Goal: Information Seeking & Learning: Learn about a topic

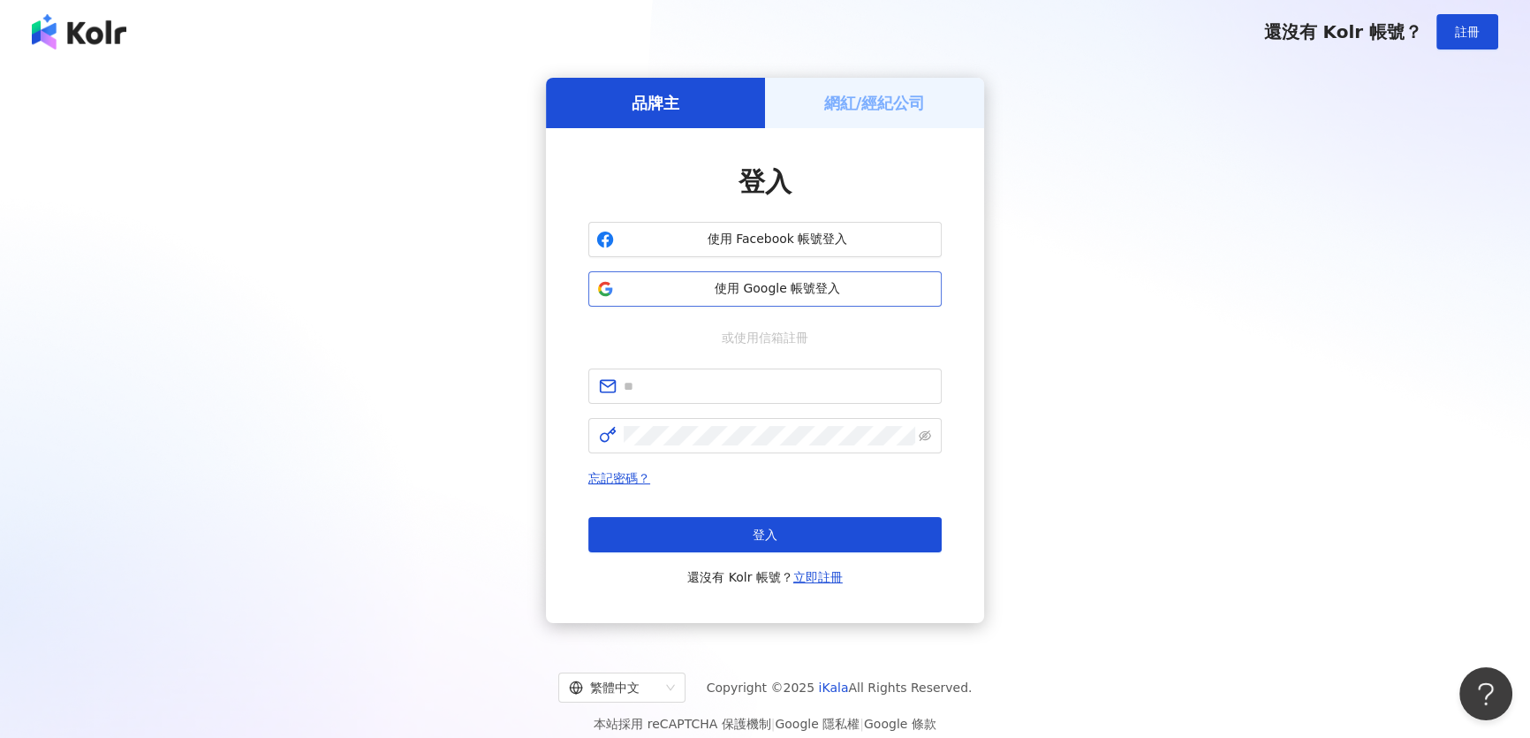
click at [719, 292] on span "使用 Google 帳號登入" at bounding box center [777, 289] width 313 height 18
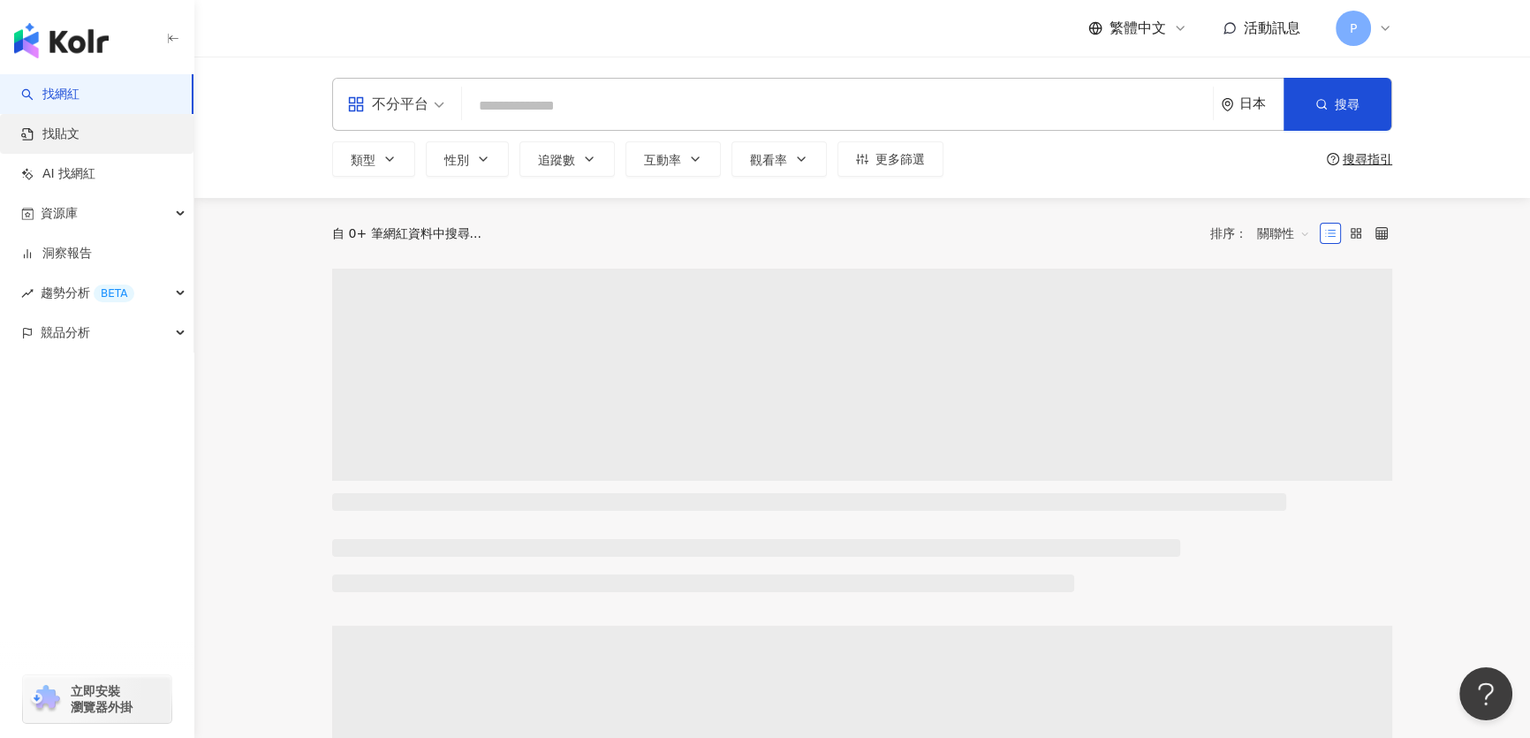
click at [80, 132] on link "找貼文" at bounding box center [50, 134] width 58 height 18
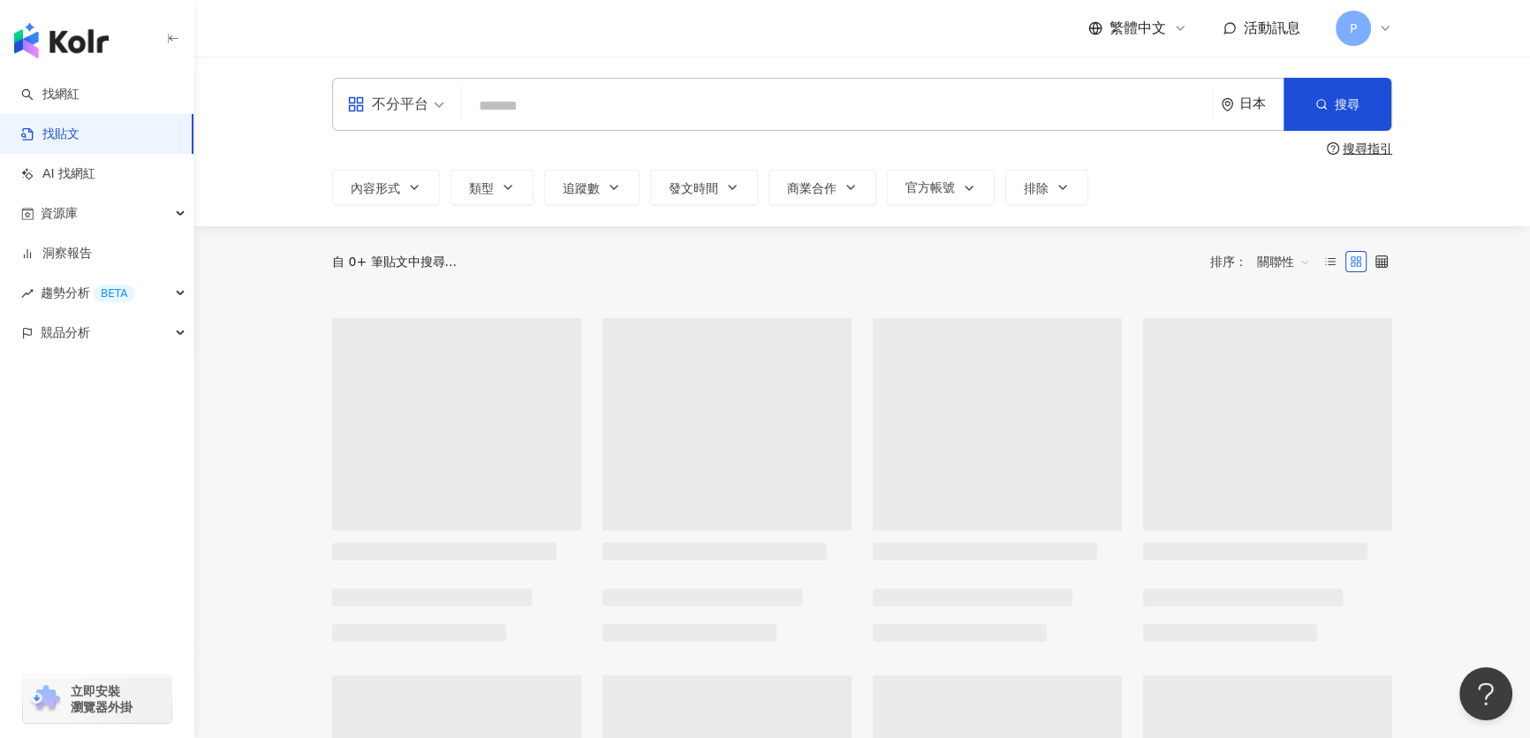
click at [1267, 100] on div "日本" at bounding box center [1261, 103] width 44 height 15
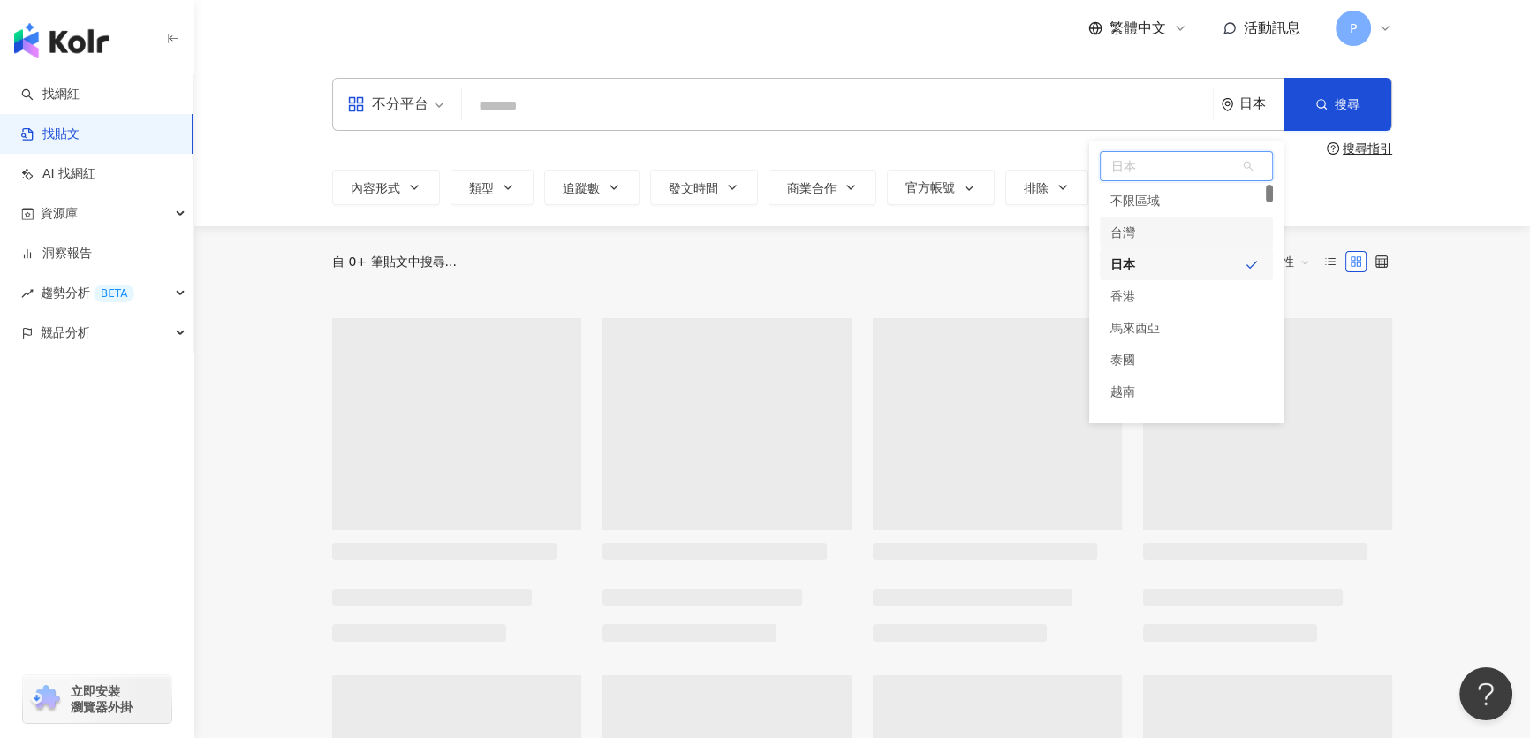
click at [1153, 239] on div "台灣" at bounding box center [1186, 232] width 173 height 32
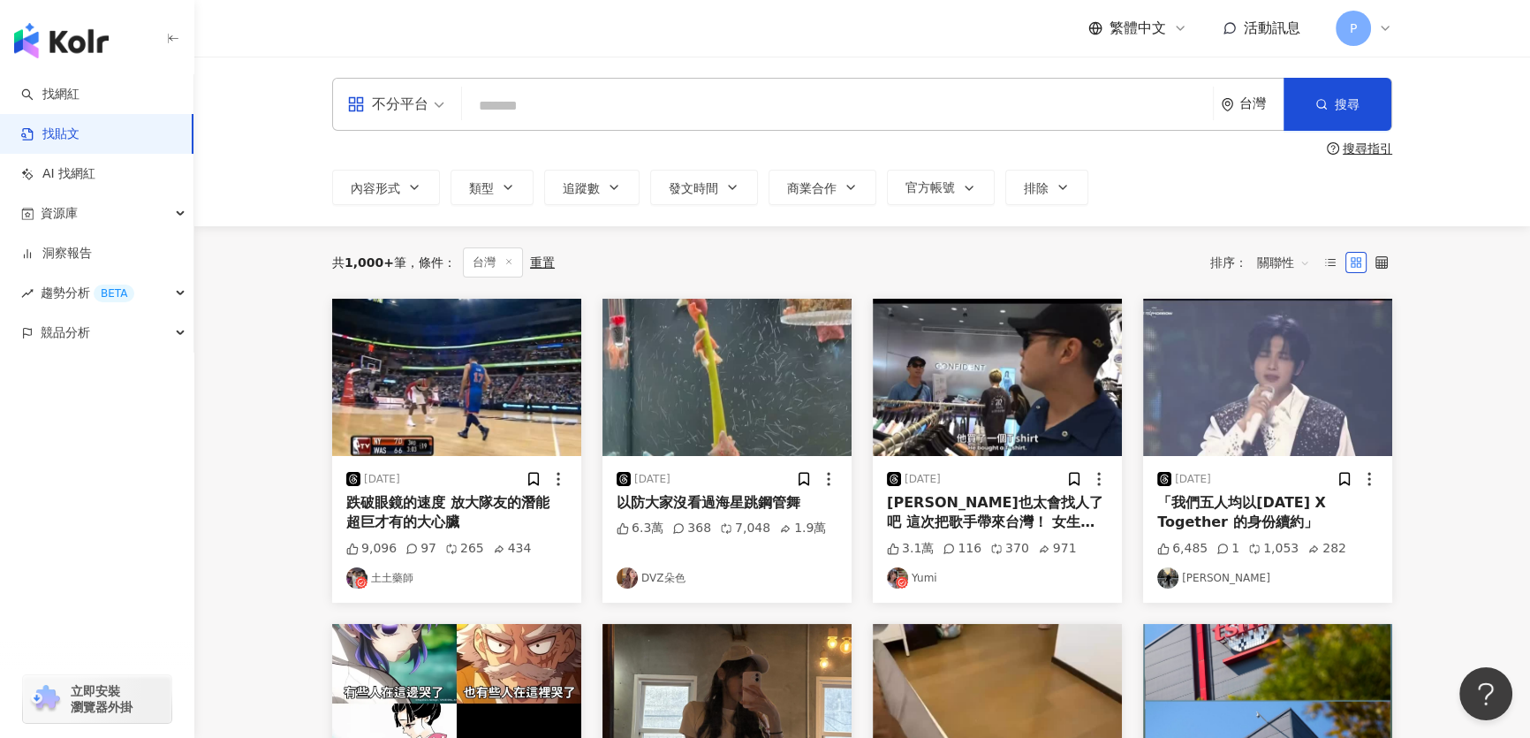
click at [772, 112] on input "search" at bounding box center [837, 106] width 737 height 38
type input "*"
type input "**"
click at [1299, 87] on button "搜尋" at bounding box center [1338, 104] width 108 height 53
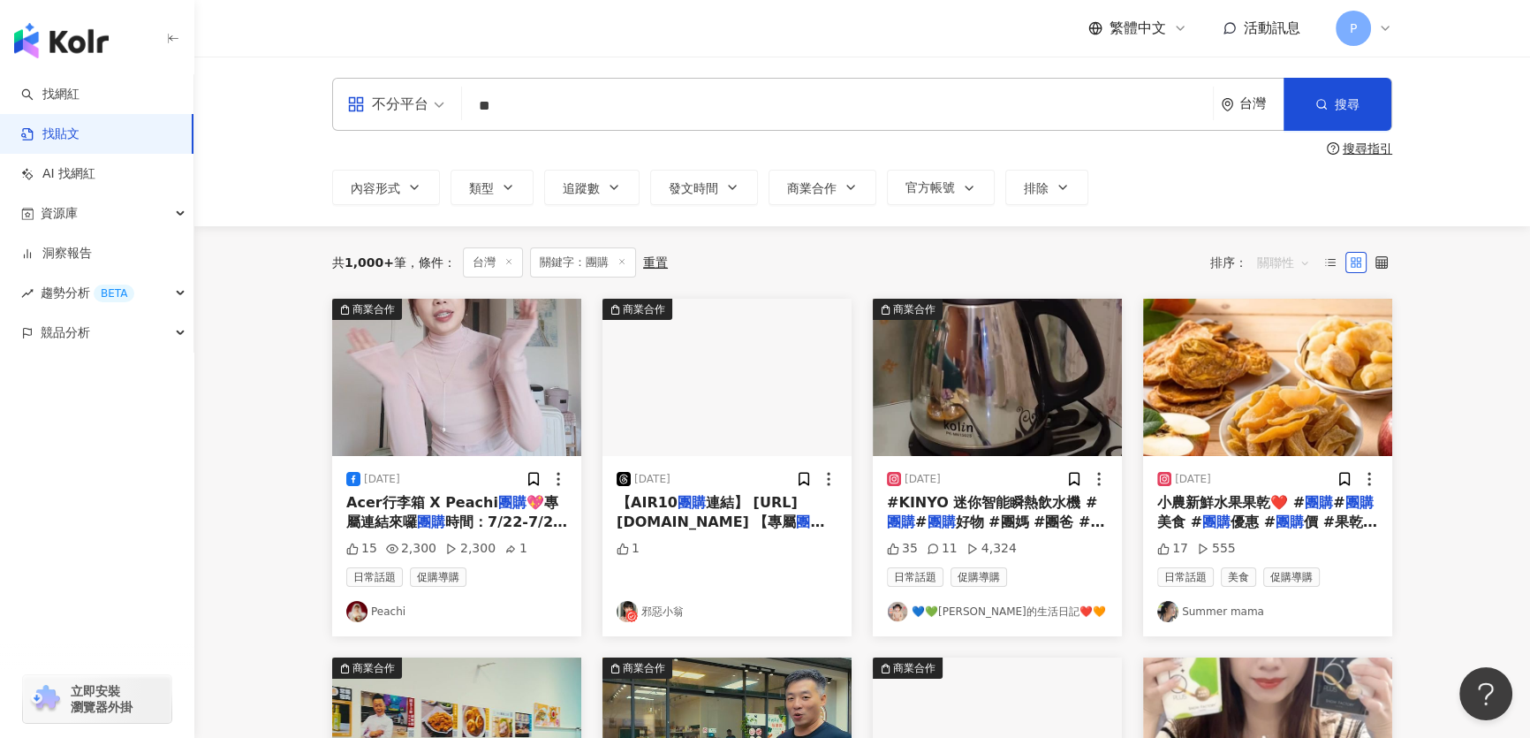
click at [1292, 269] on span "關聯性" at bounding box center [1283, 262] width 53 height 28
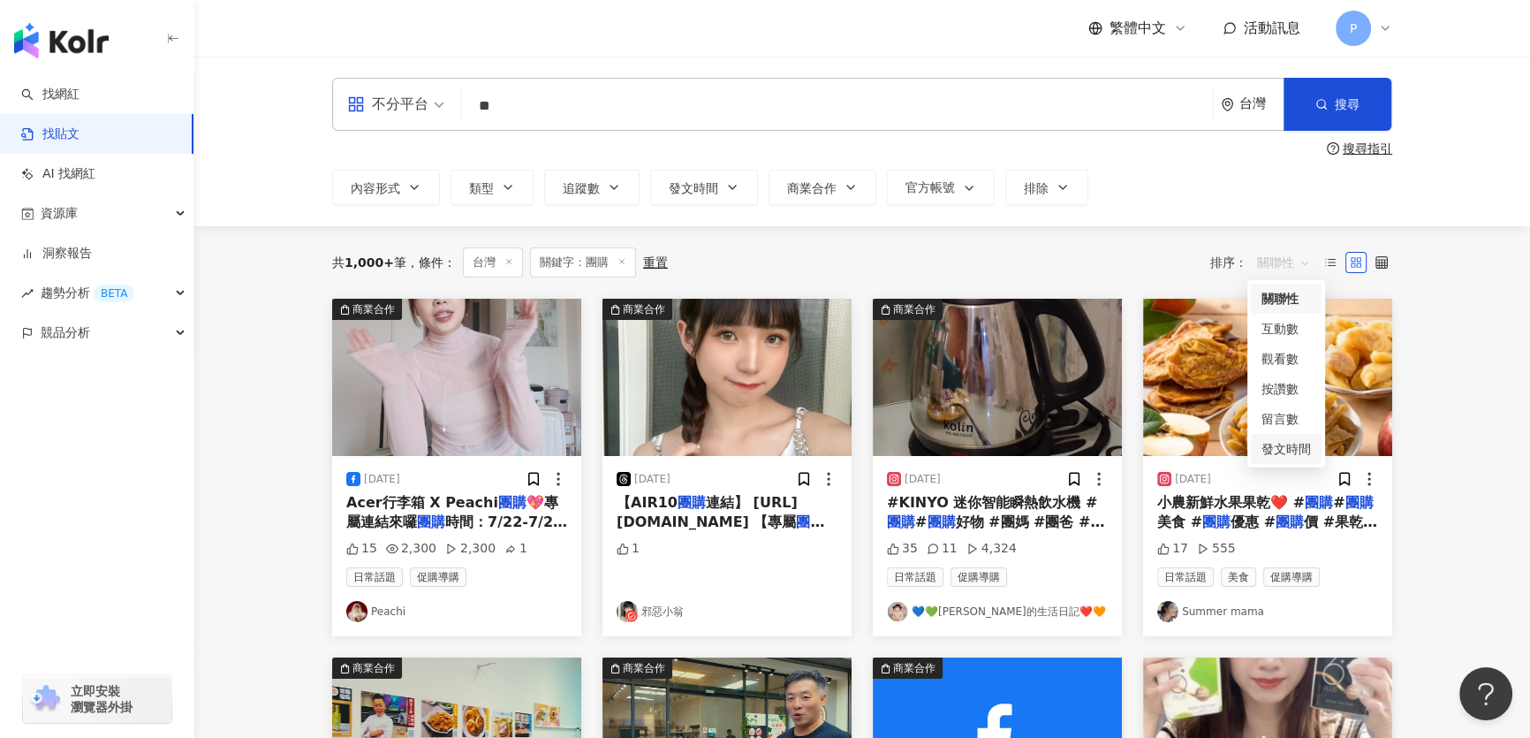
click at [1293, 449] on div "發文時間" at bounding box center [1286, 448] width 49 height 19
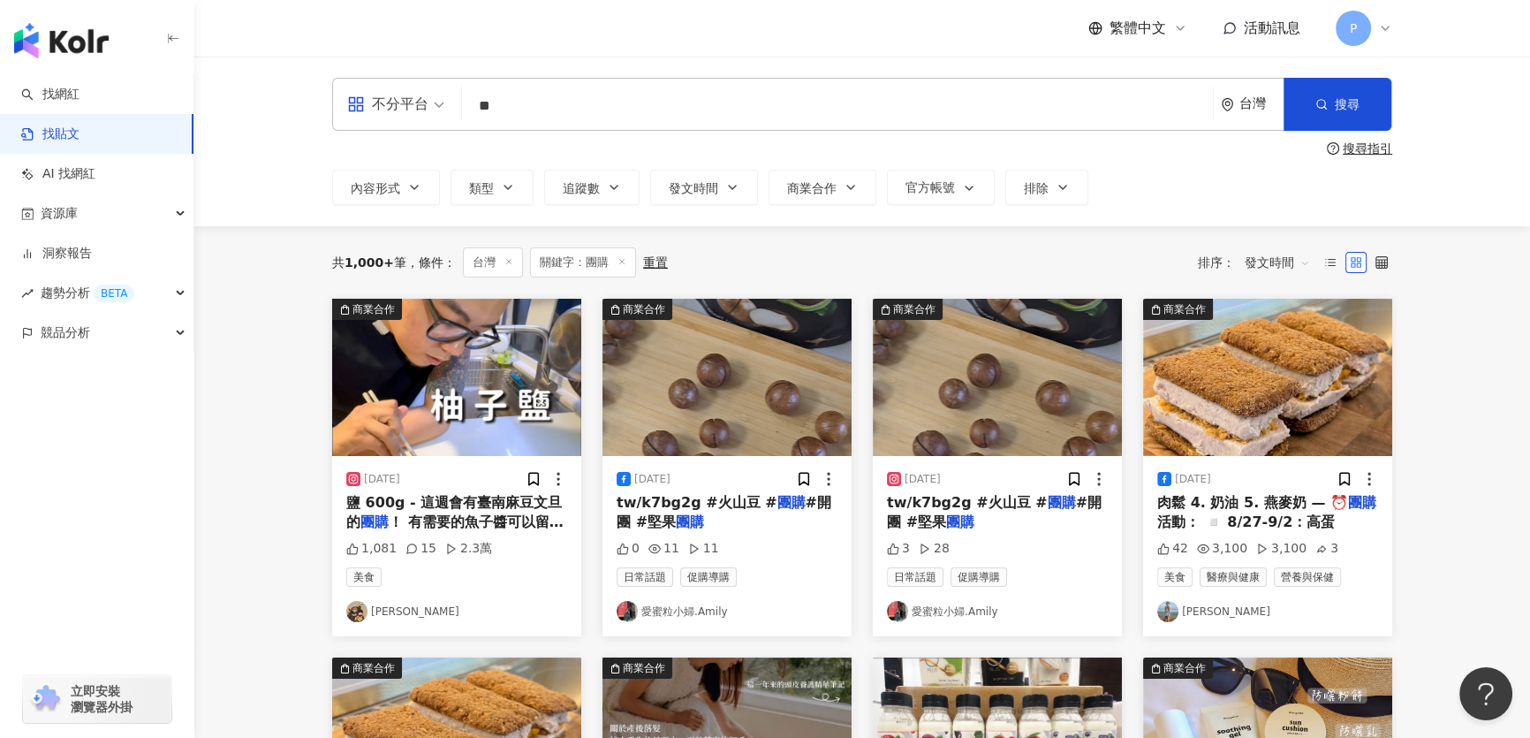
click at [816, 270] on div "共 1,000+ 筆 條件 ： 台灣 關鍵字：團購 重置 排序： 發文時間 發文時間" at bounding box center [862, 262] width 1060 height 30
click at [419, 386] on img at bounding box center [456, 377] width 249 height 157
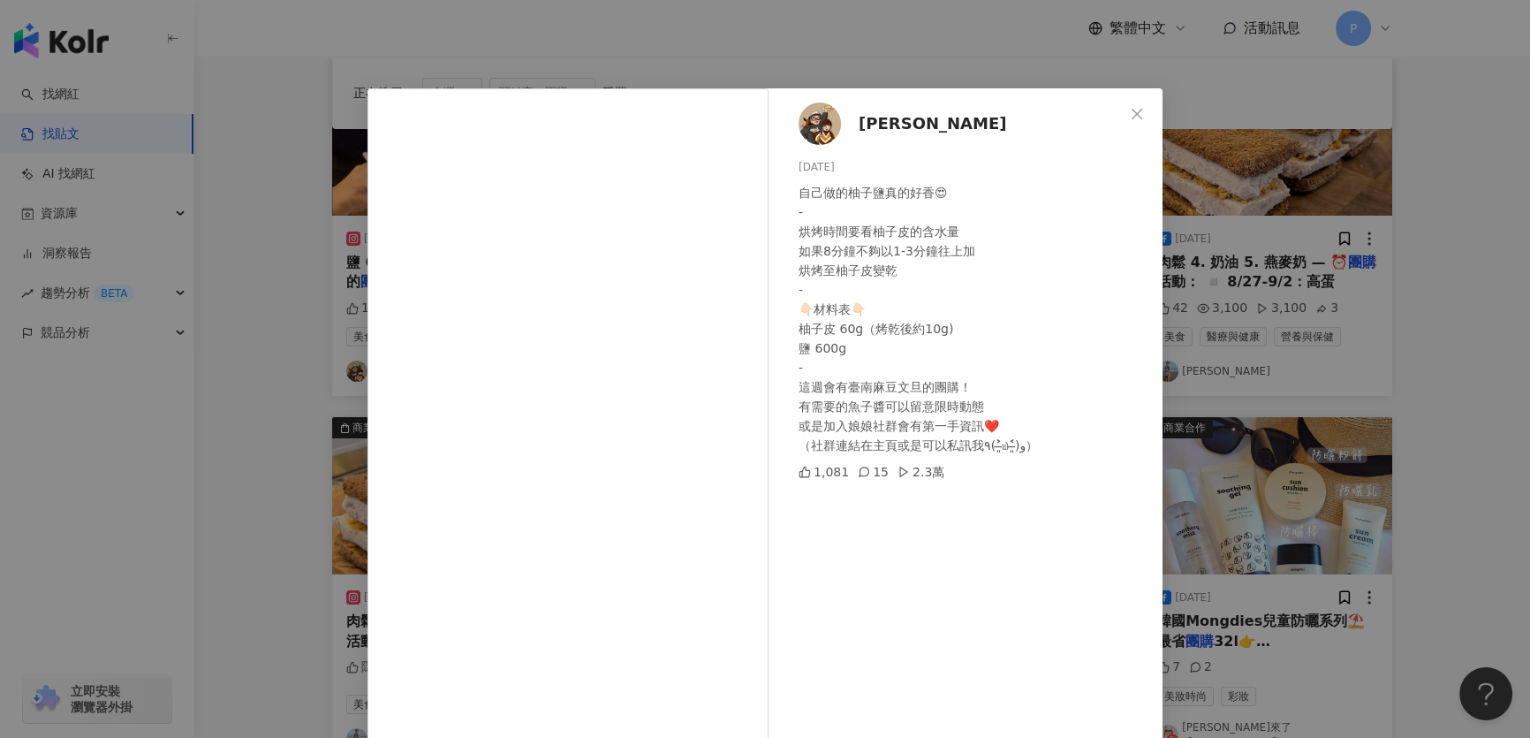
click at [1243, 315] on div "木俞娘娘 2025/9/1 自己做的柚子鹽真的好香😍 - 烘烤時間要看柚子皮的含水量 如果8分鐘不夠以1-3分鐘往上加 烘烤至柚子皮變乾 - 👇🏻材料表👇🏻 …" at bounding box center [765, 369] width 1530 height 738
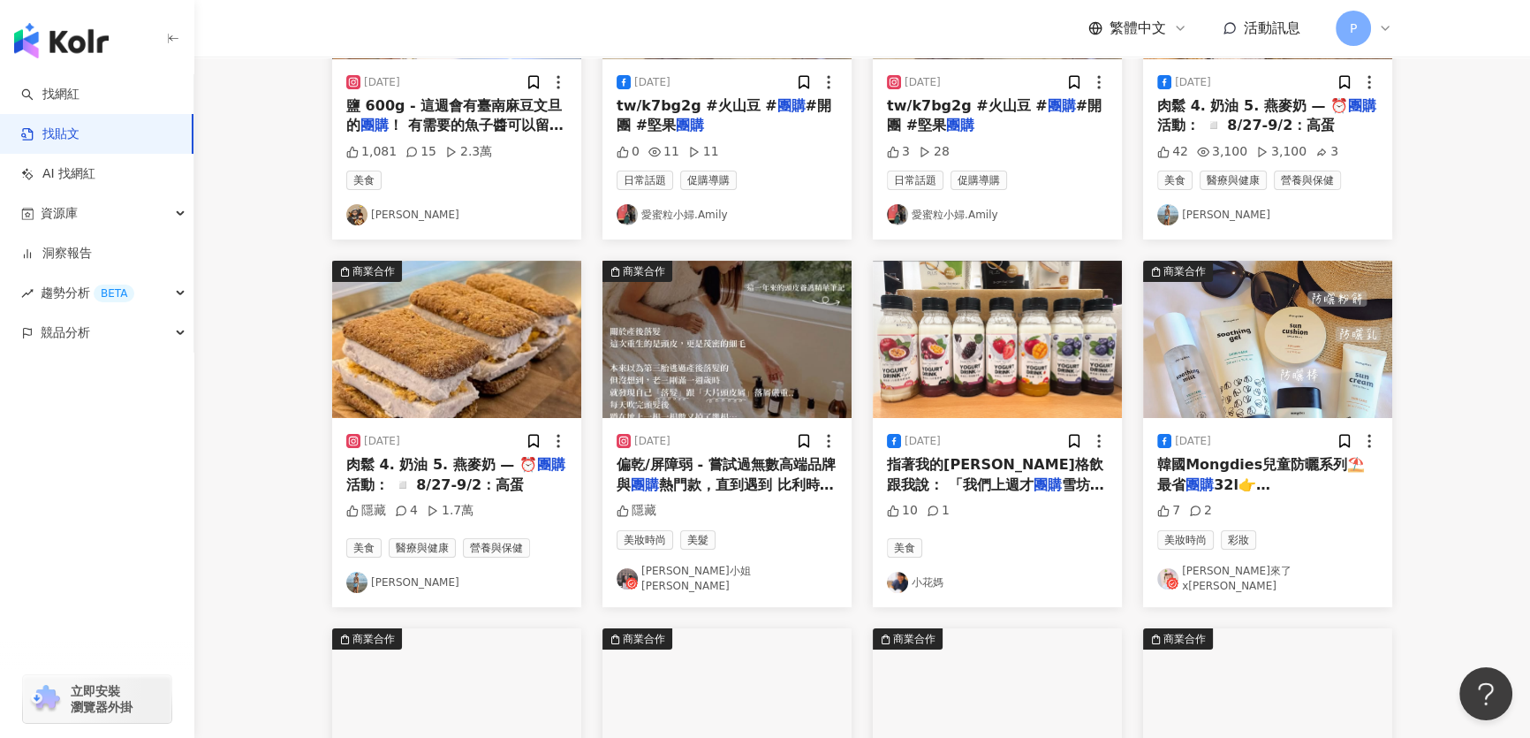
scroll to position [401, 0]
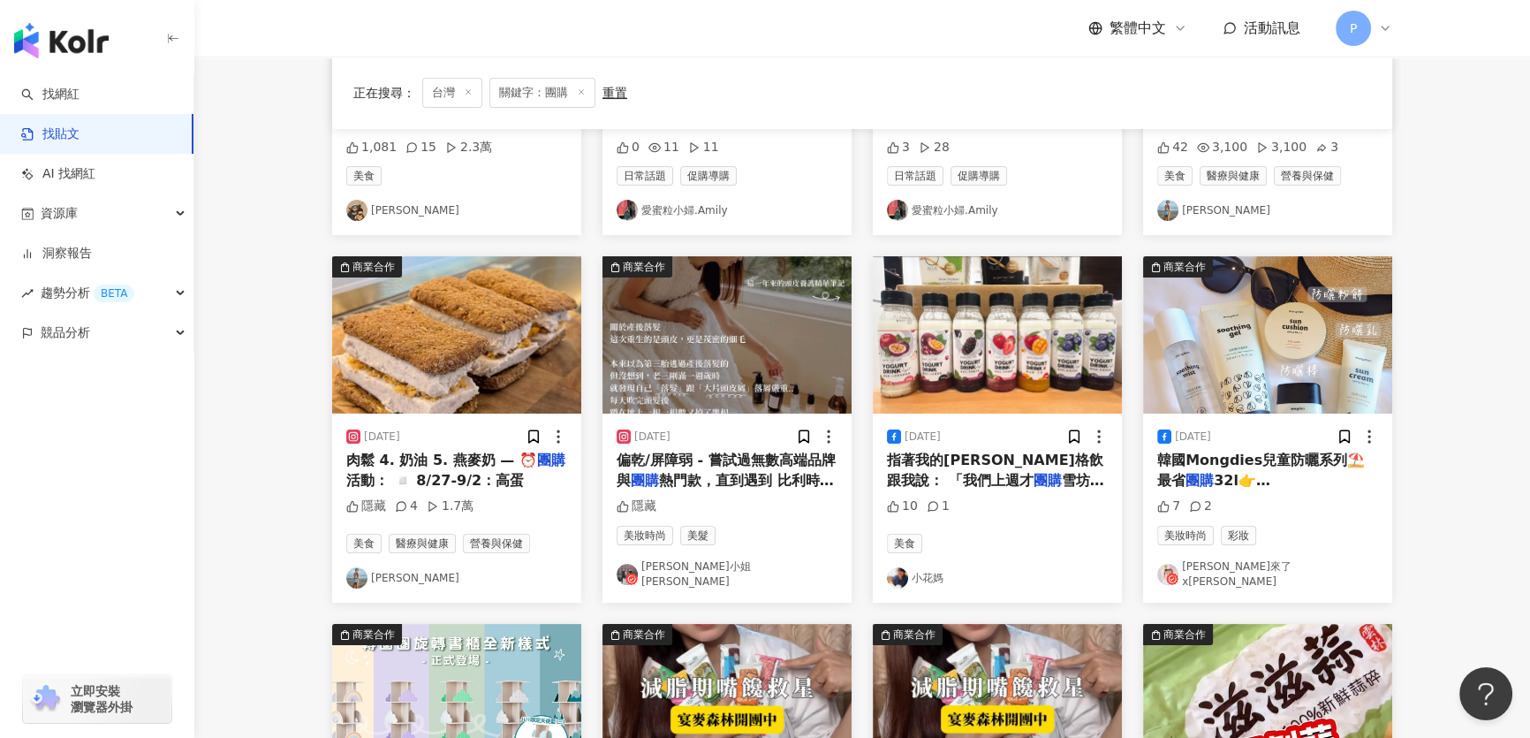
click at [697, 360] on img at bounding box center [726, 334] width 249 height 157
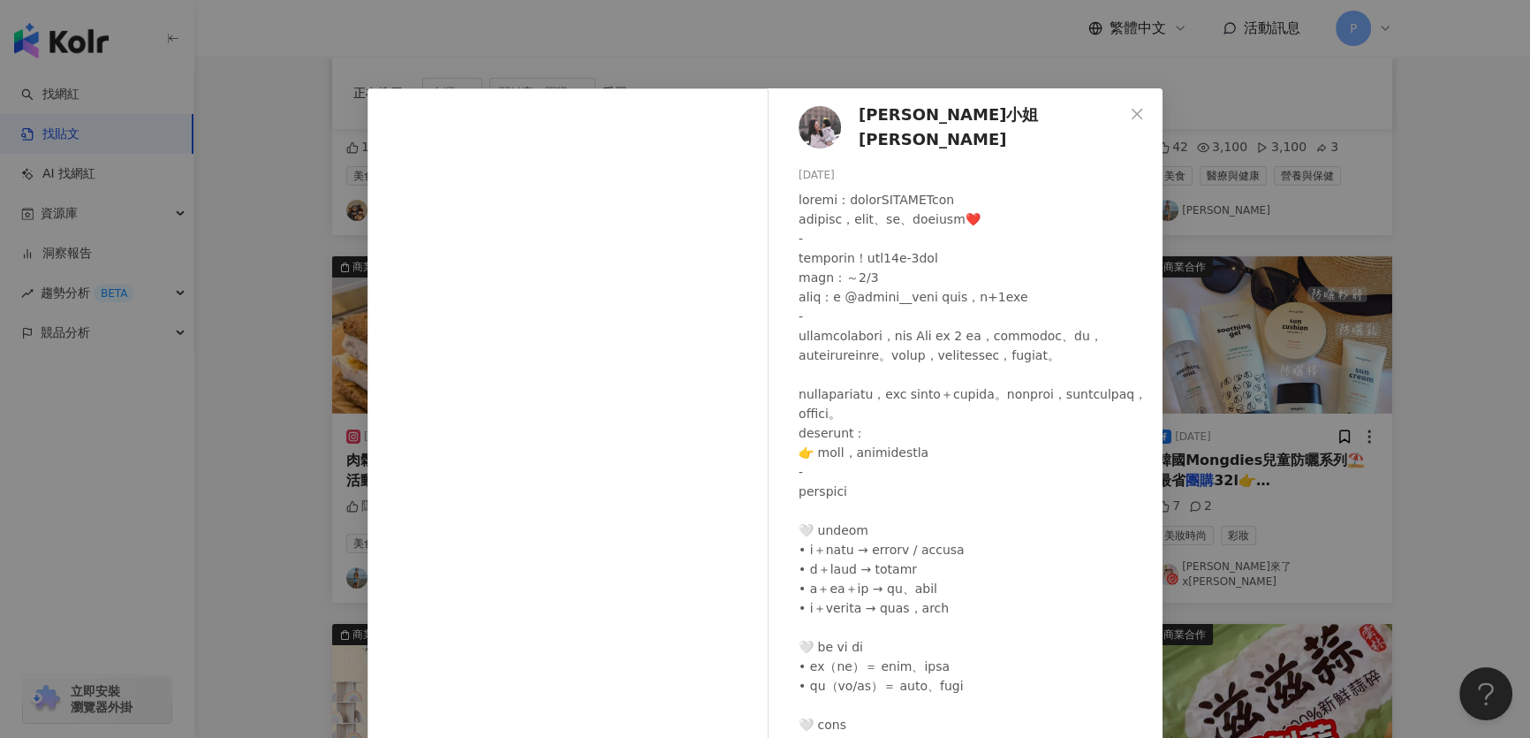
scroll to position [65, 0]
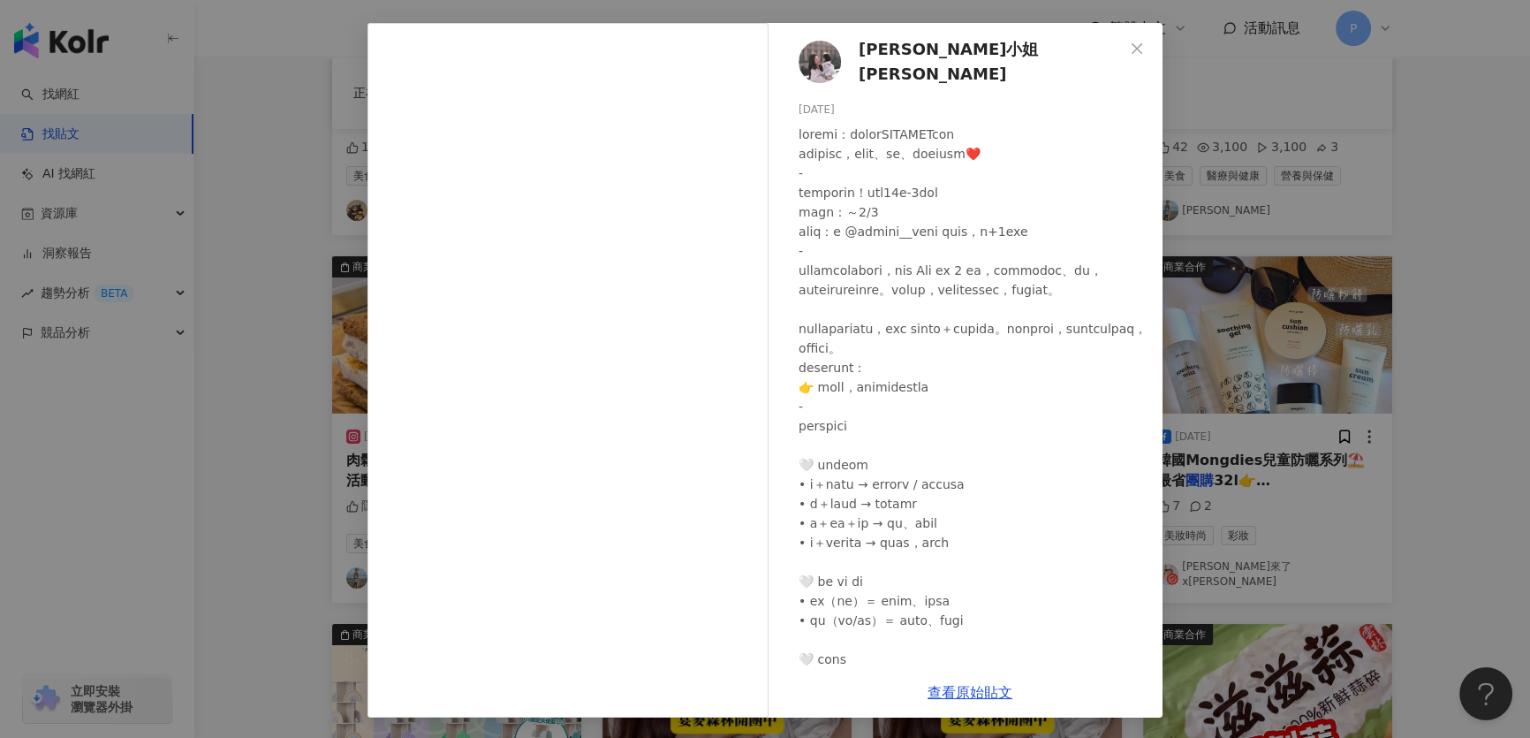
click at [816, 73] on img at bounding box center [820, 62] width 42 height 42
click at [1247, 173] on div "賽娜小姐 Sienna 2025/9/1 隱藏 查看原始貼文" at bounding box center [765, 369] width 1530 height 738
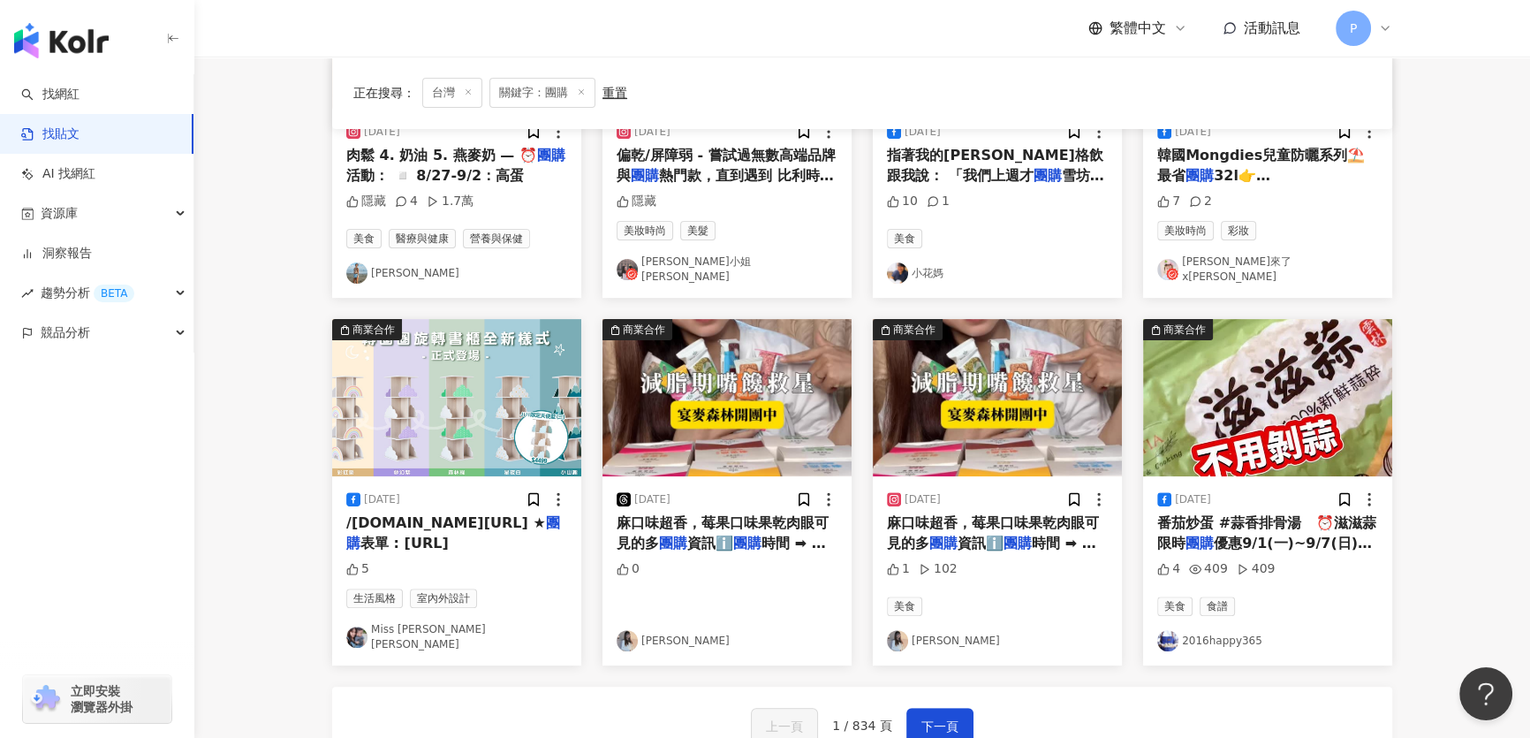
scroll to position [723, 0]
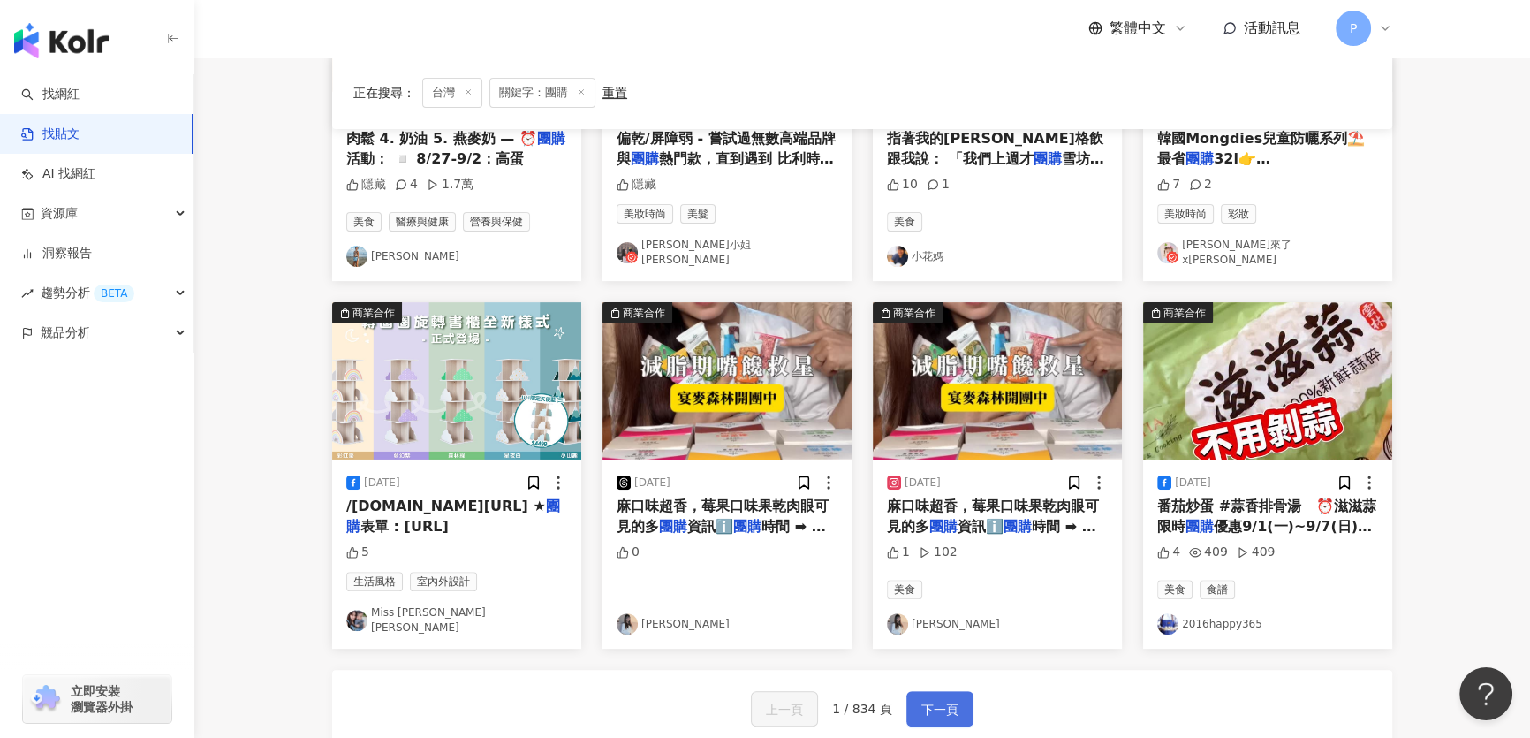
click at [926, 699] on span "下一頁" at bounding box center [939, 709] width 37 height 21
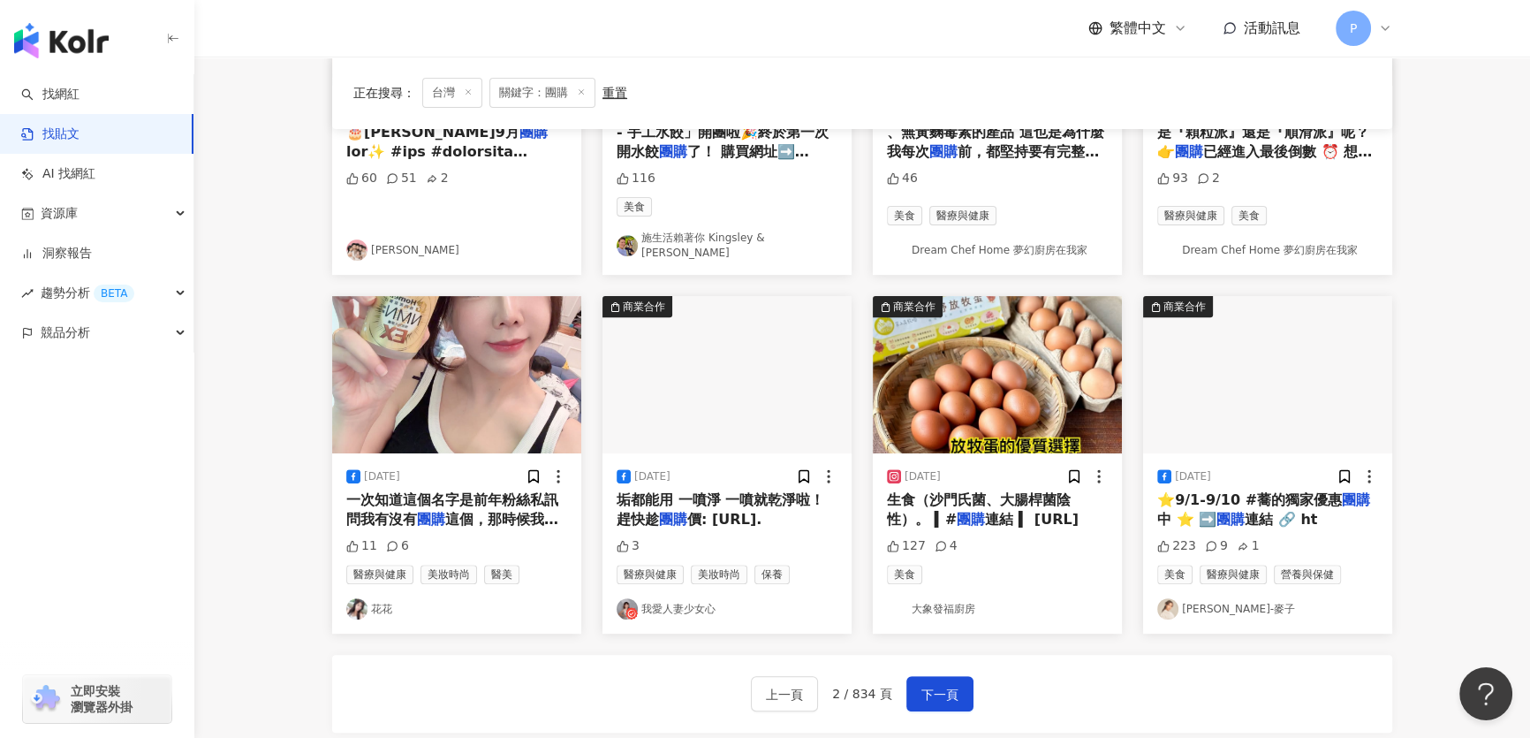
scroll to position [0, 0]
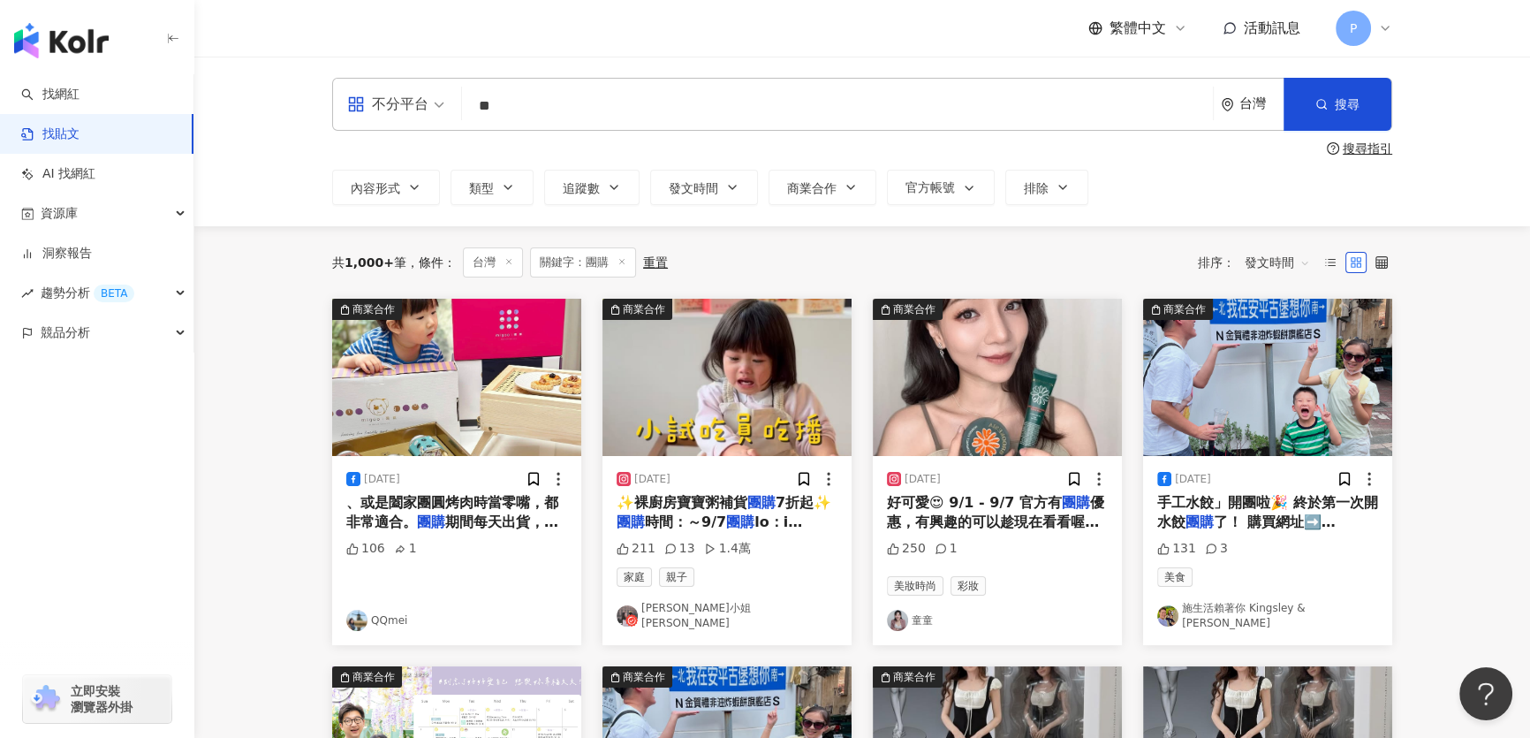
click at [998, 383] on img at bounding box center [997, 377] width 249 height 157
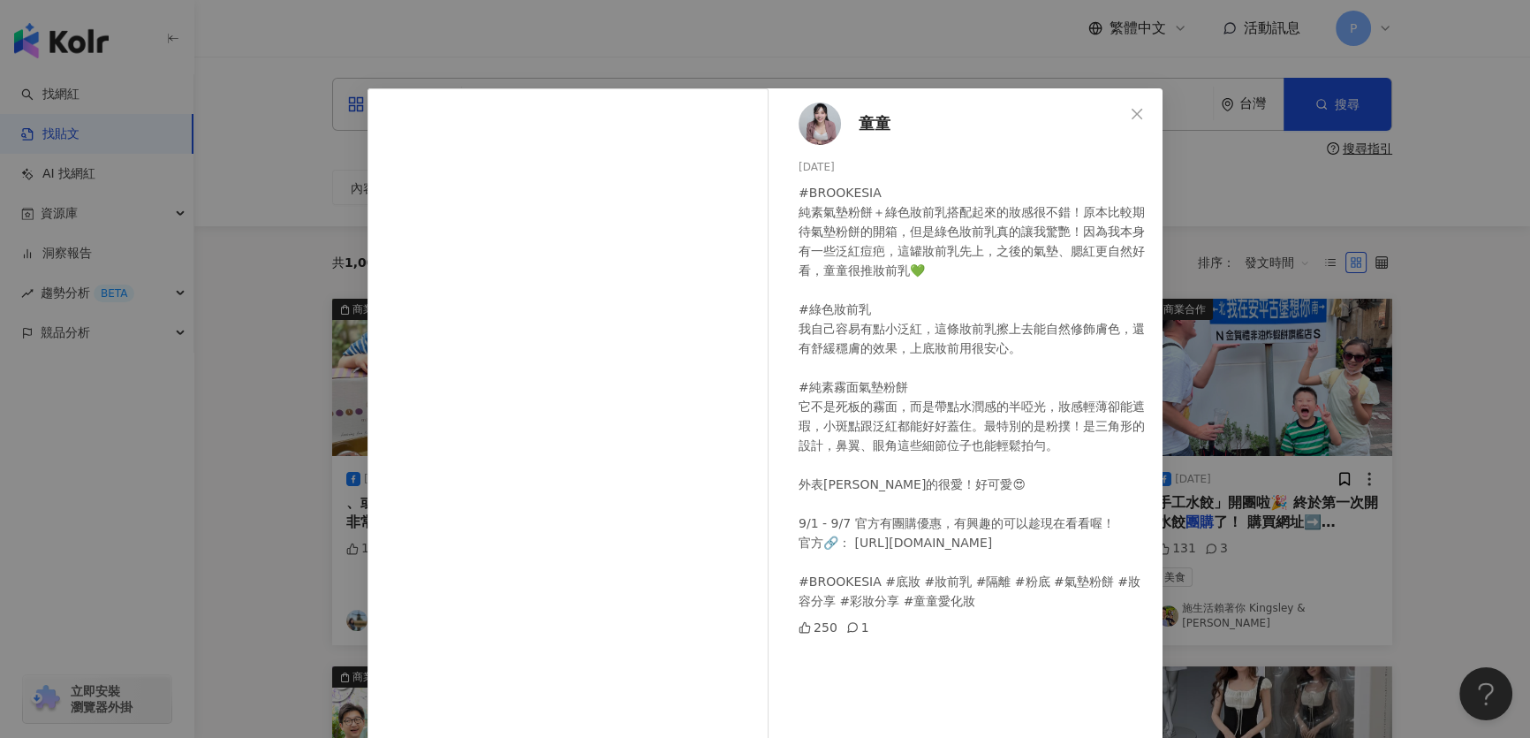
click at [1428, 377] on div "童童 2025/9/1 #BROOKESIA 純素氣墊粉餅＋綠色妝前乳搭配起來的妝感很不錯！原本比較期待氣墊粉餅的開箱，但是綠色妝前乳真的讓我驚艷！因為我本身…" at bounding box center [765, 369] width 1530 height 738
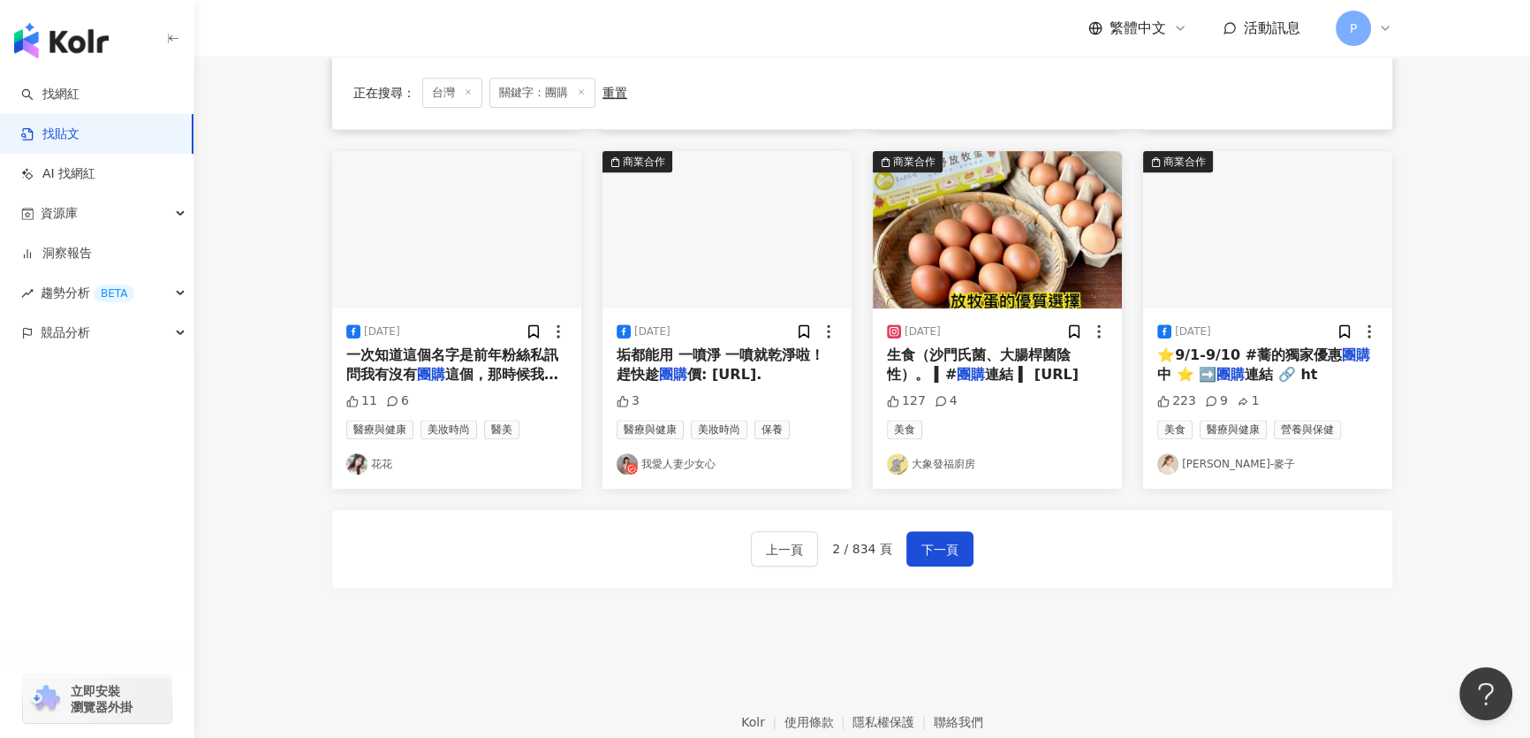
scroll to position [883, 0]
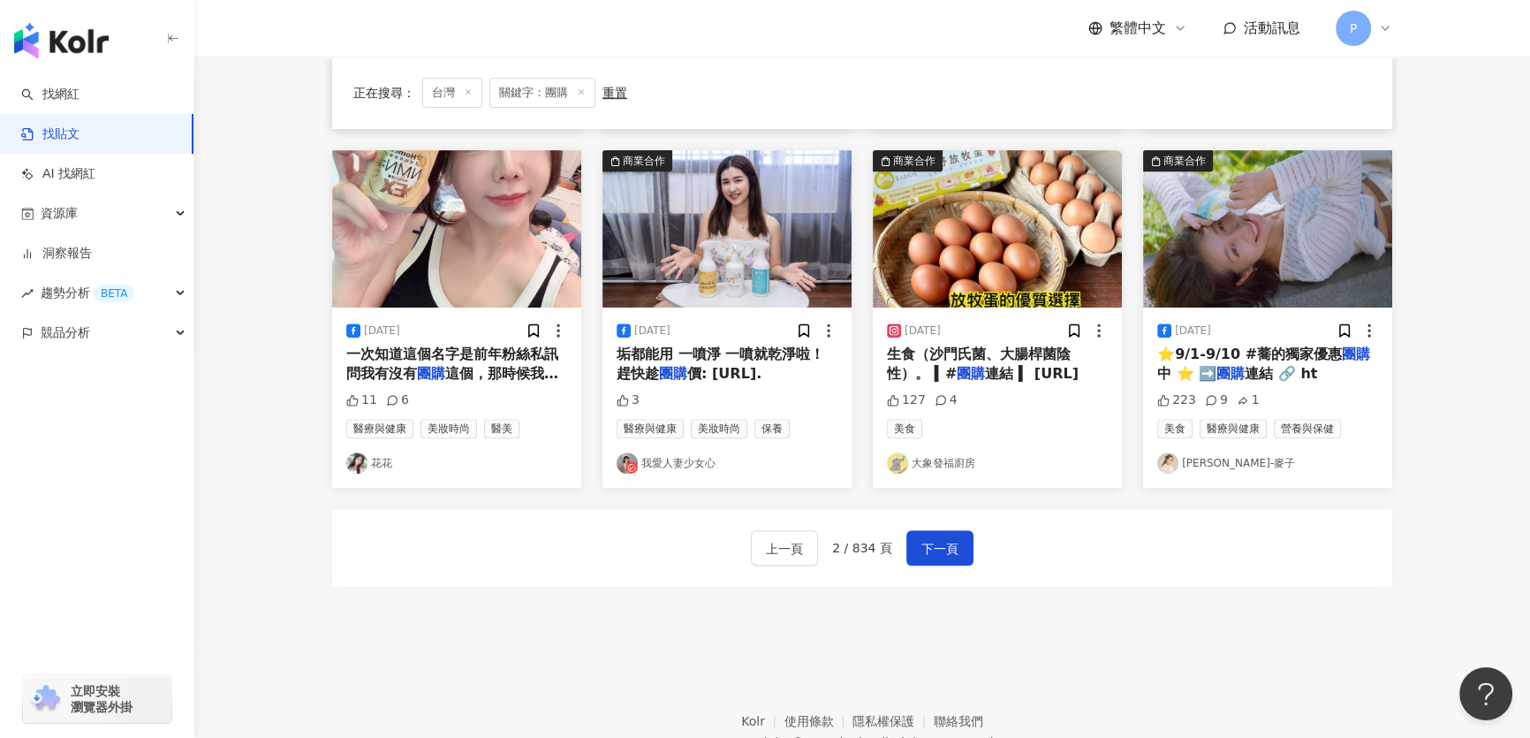
click at [970, 545] on div "上一頁 2 / 834 頁 下一頁" at bounding box center [862, 548] width 1060 height 78
click at [928, 530] on button "下一頁" at bounding box center [939, 547] width 67 height 35
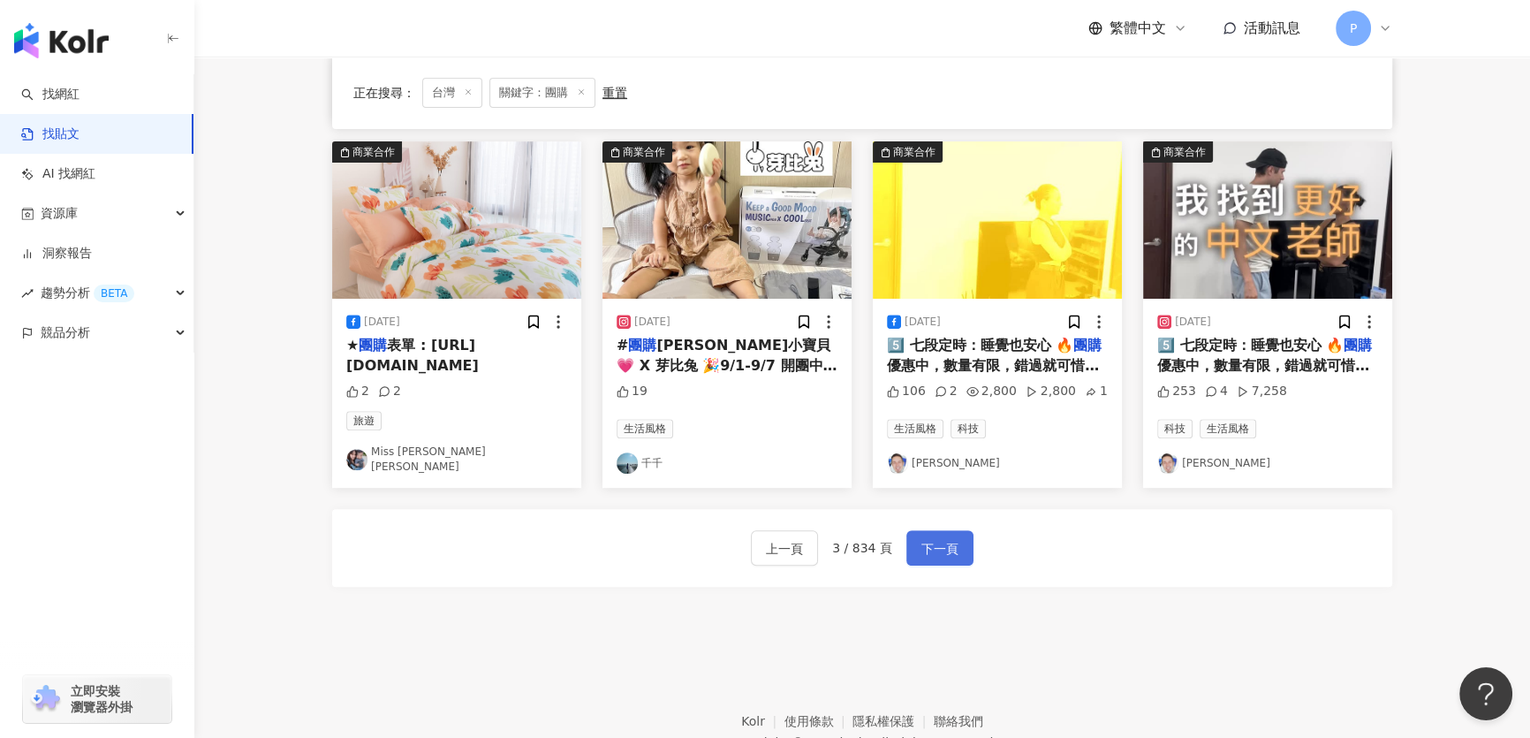
click at [916, 544] on button "下一頁" at bounding box center [939, 547] width 67 height 35
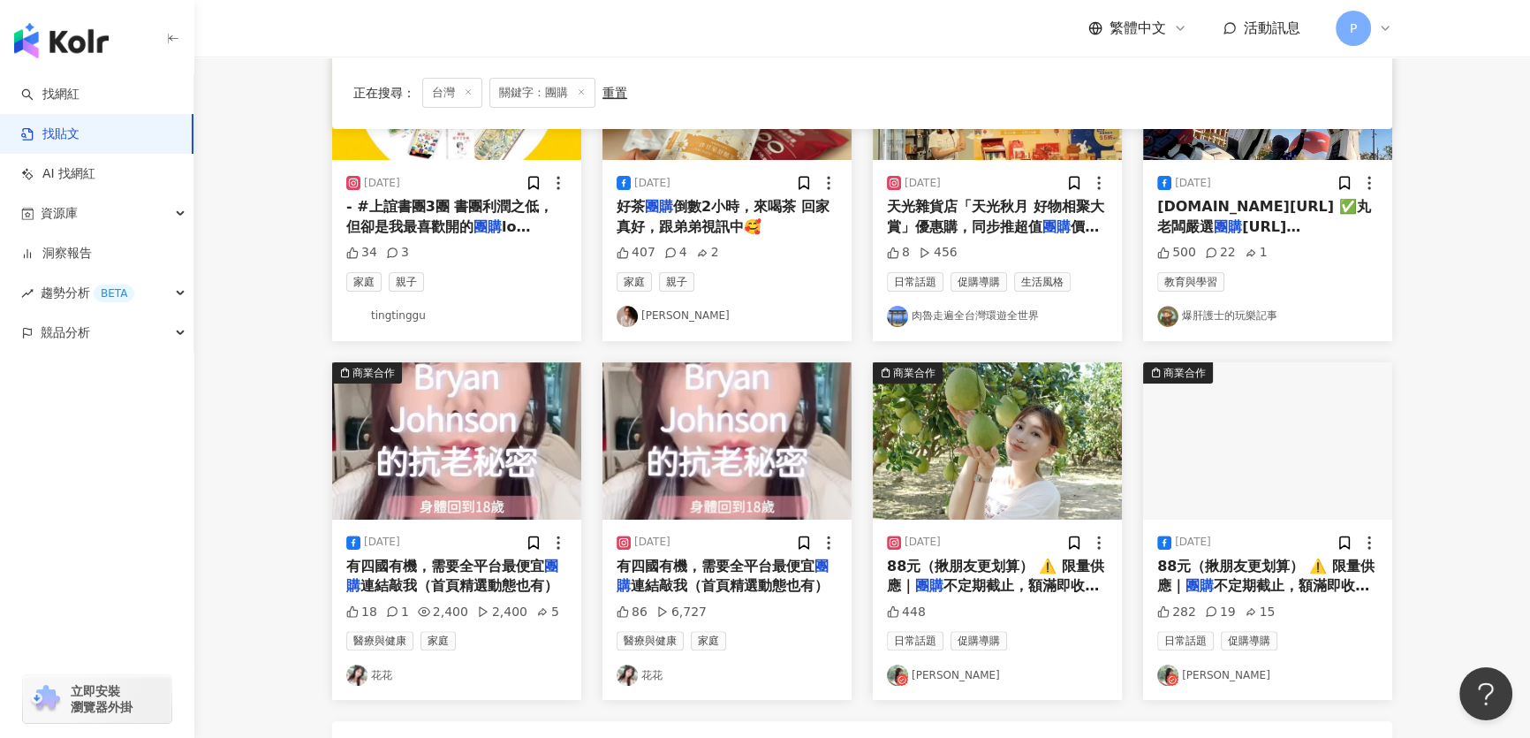
scroll to position [803, 0]
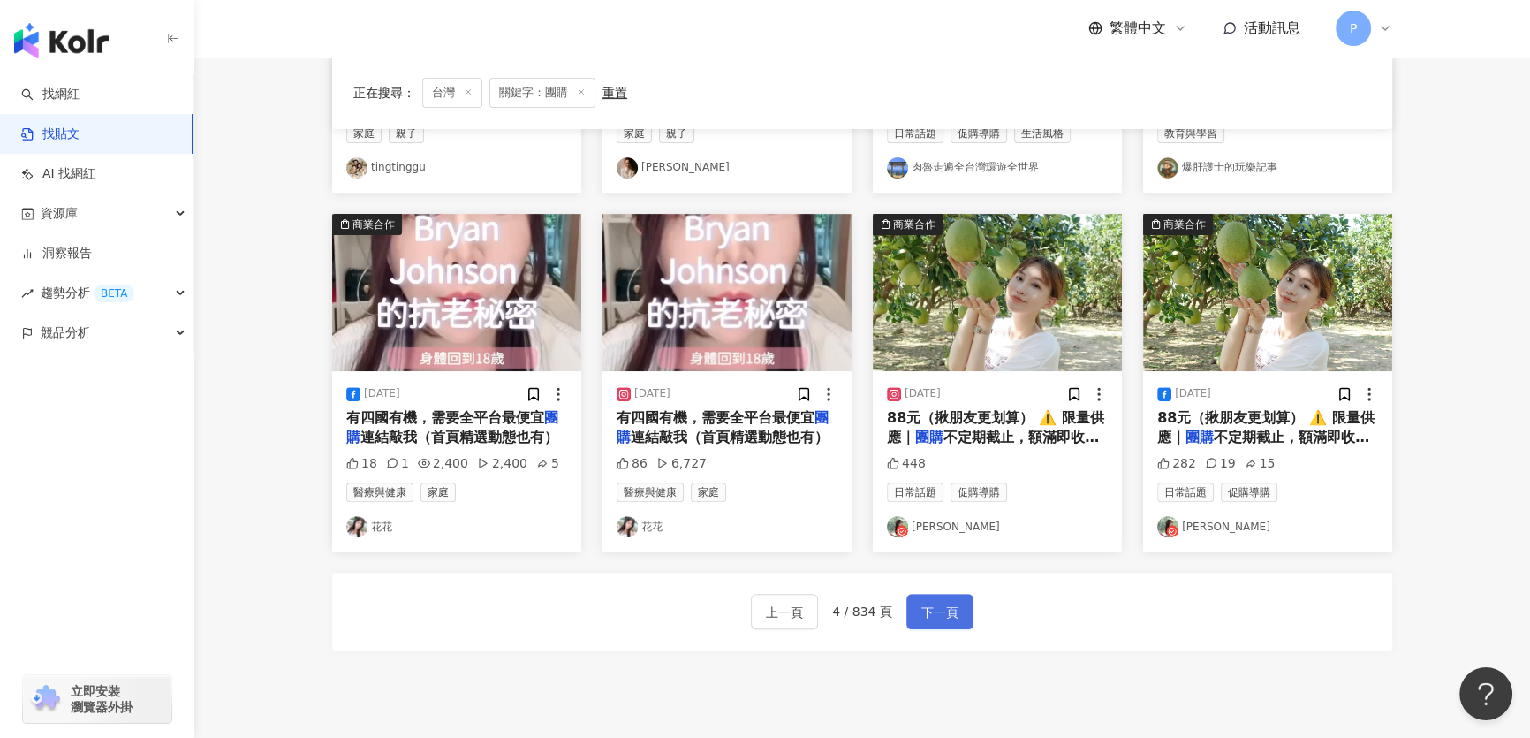
click at [921, 611] on span "下一頁" at bounding box center [939, 612] width 37 height 21
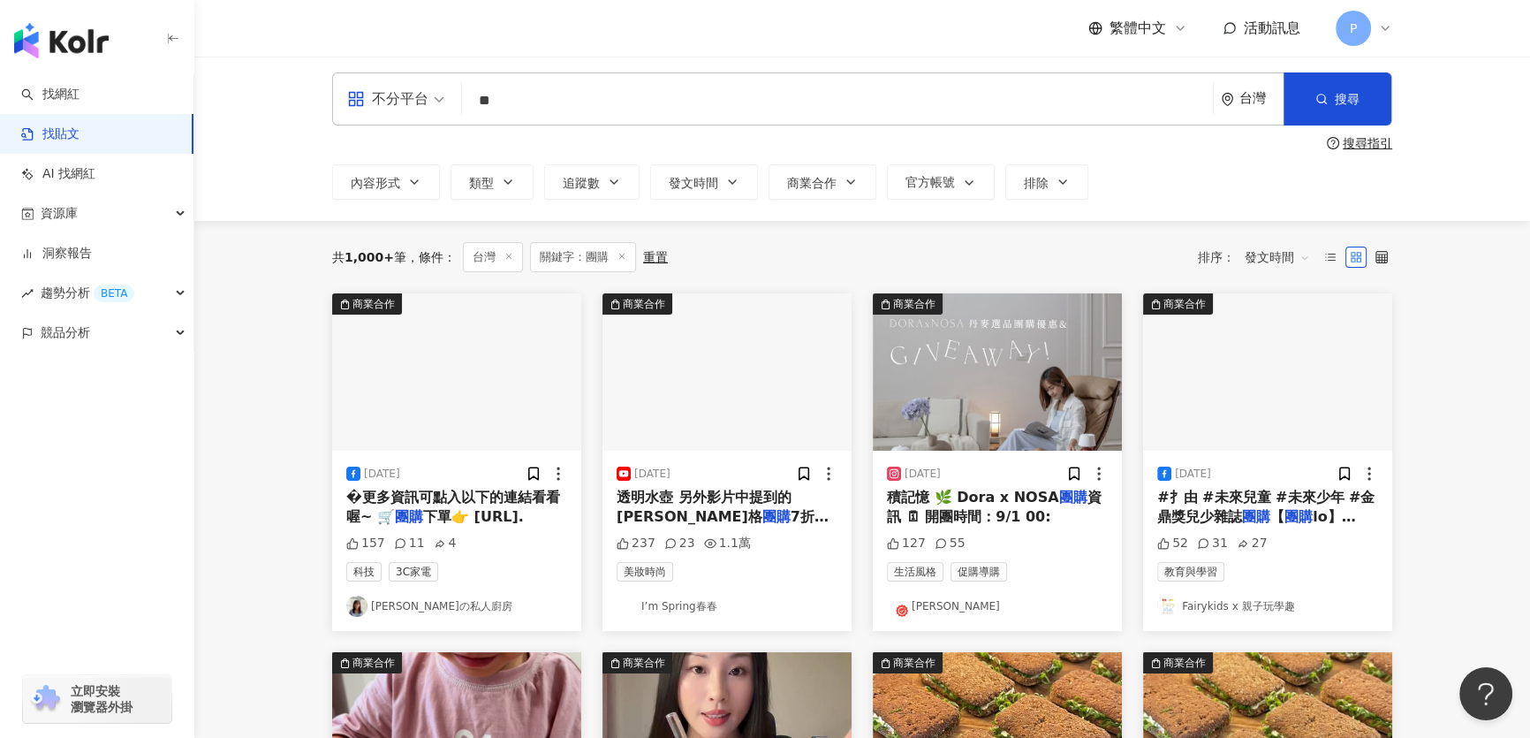
scroll to position [0, 0]
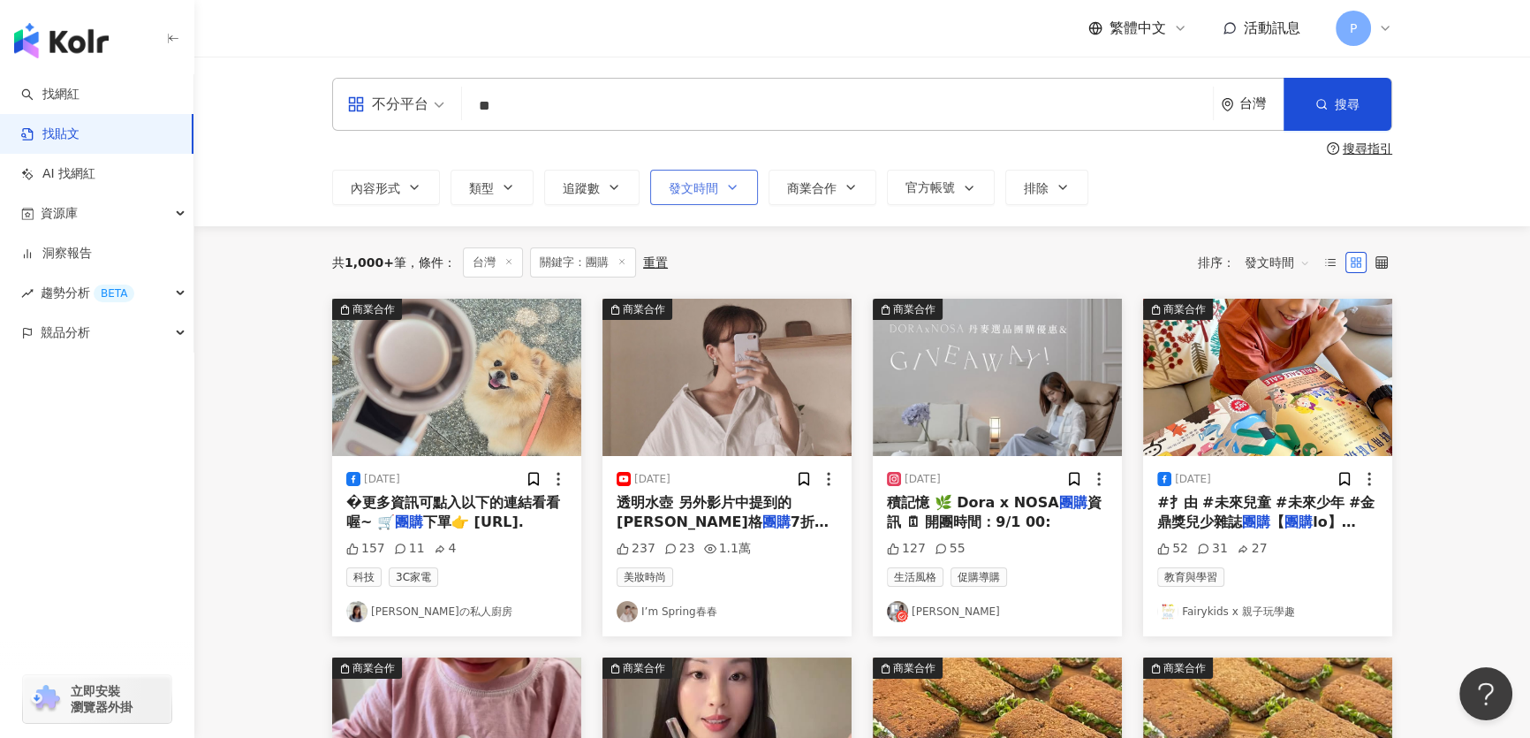
click at [656, 189] on button "發文時間" at bounding box center [704, 187] width 108 height 35
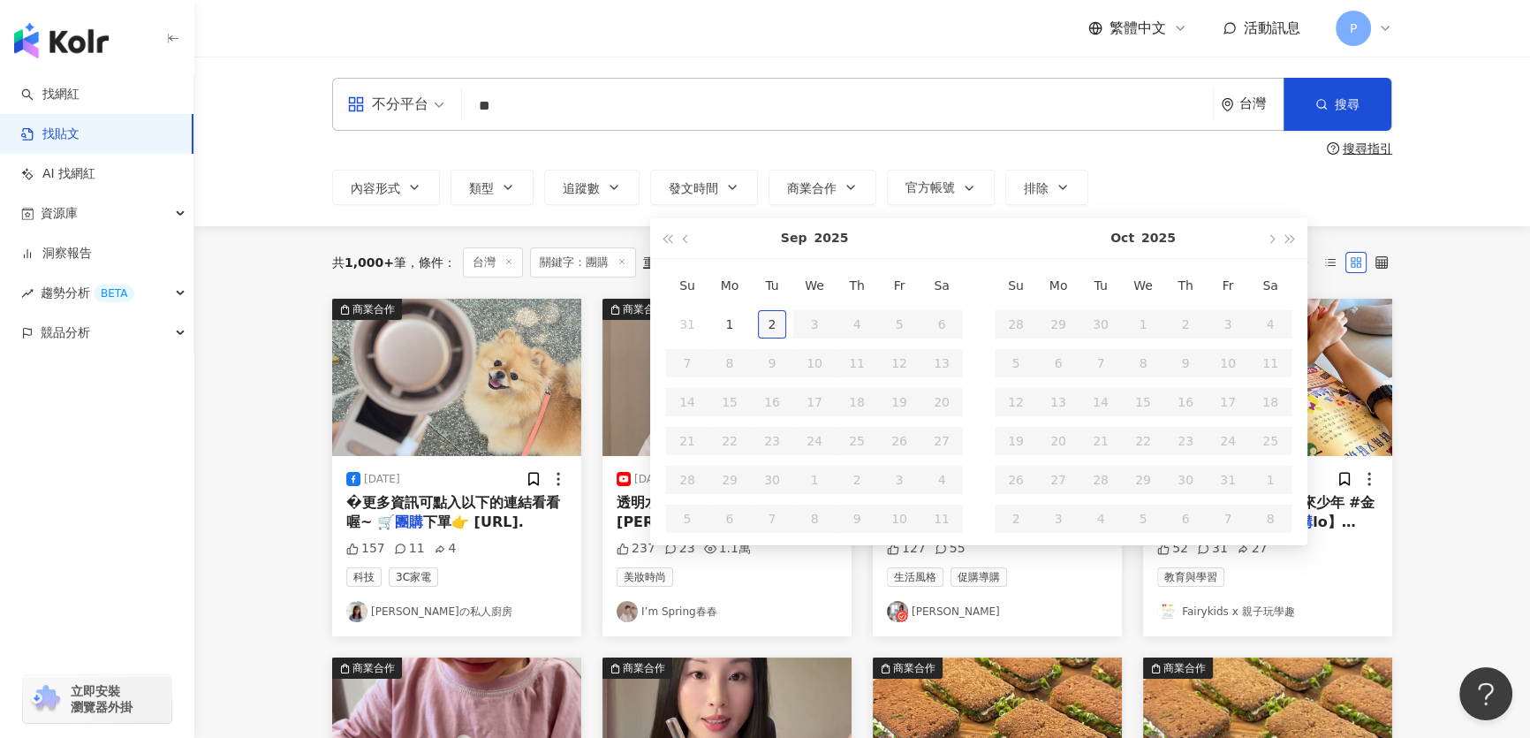
type input "**********"
click at [609, 229] on div "共 1,000+ 筆 條件 ： 台灣 關鍵字：團購 重置 排序： 發文時間" at bounding box center [862, 262] width 1060 height 72
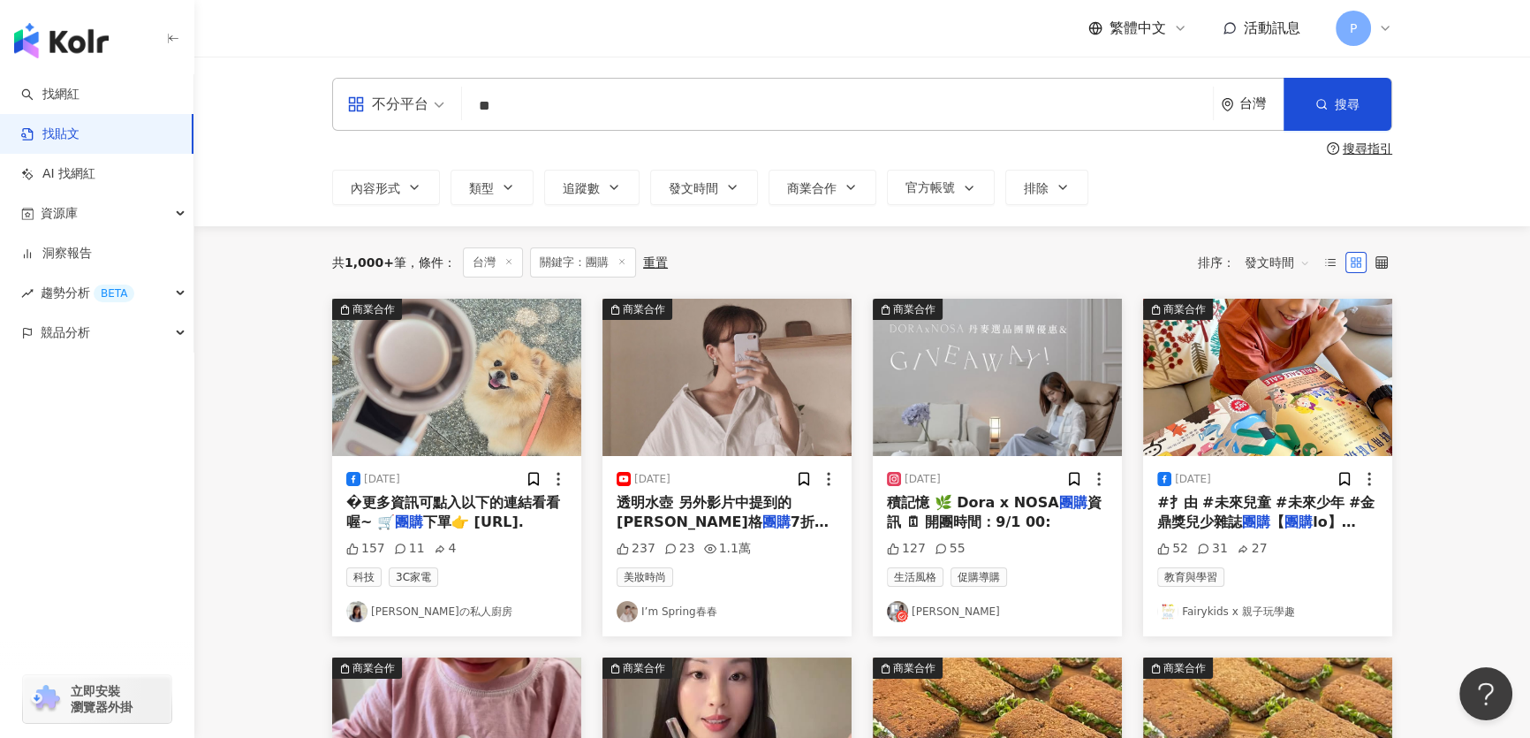
click at [1265, 262] on span "發文時間" at bounding box center [1277, 262] width 65 height 28
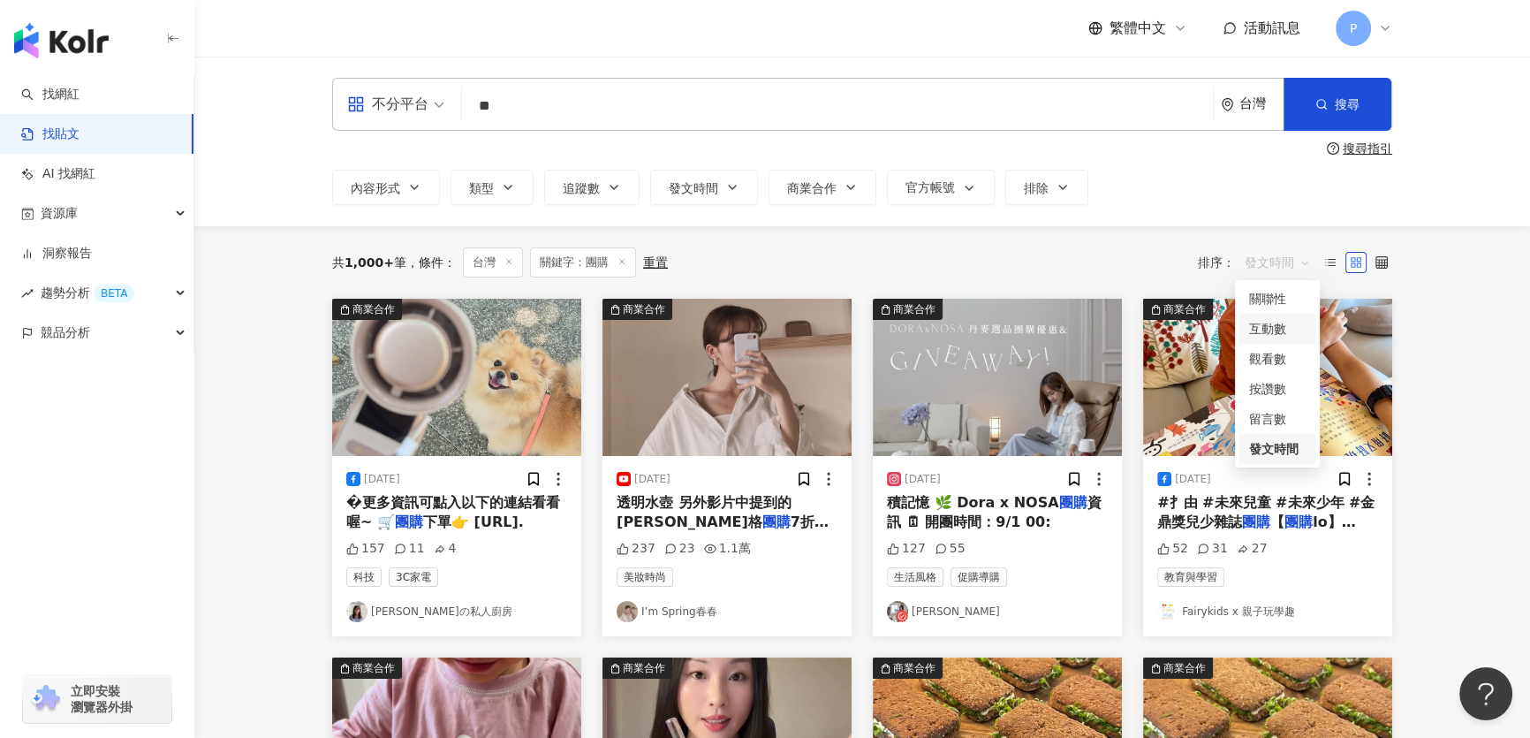
click at [1269, 330] on div "互動數" at bounding box center [1277, 328] width 57 height 19
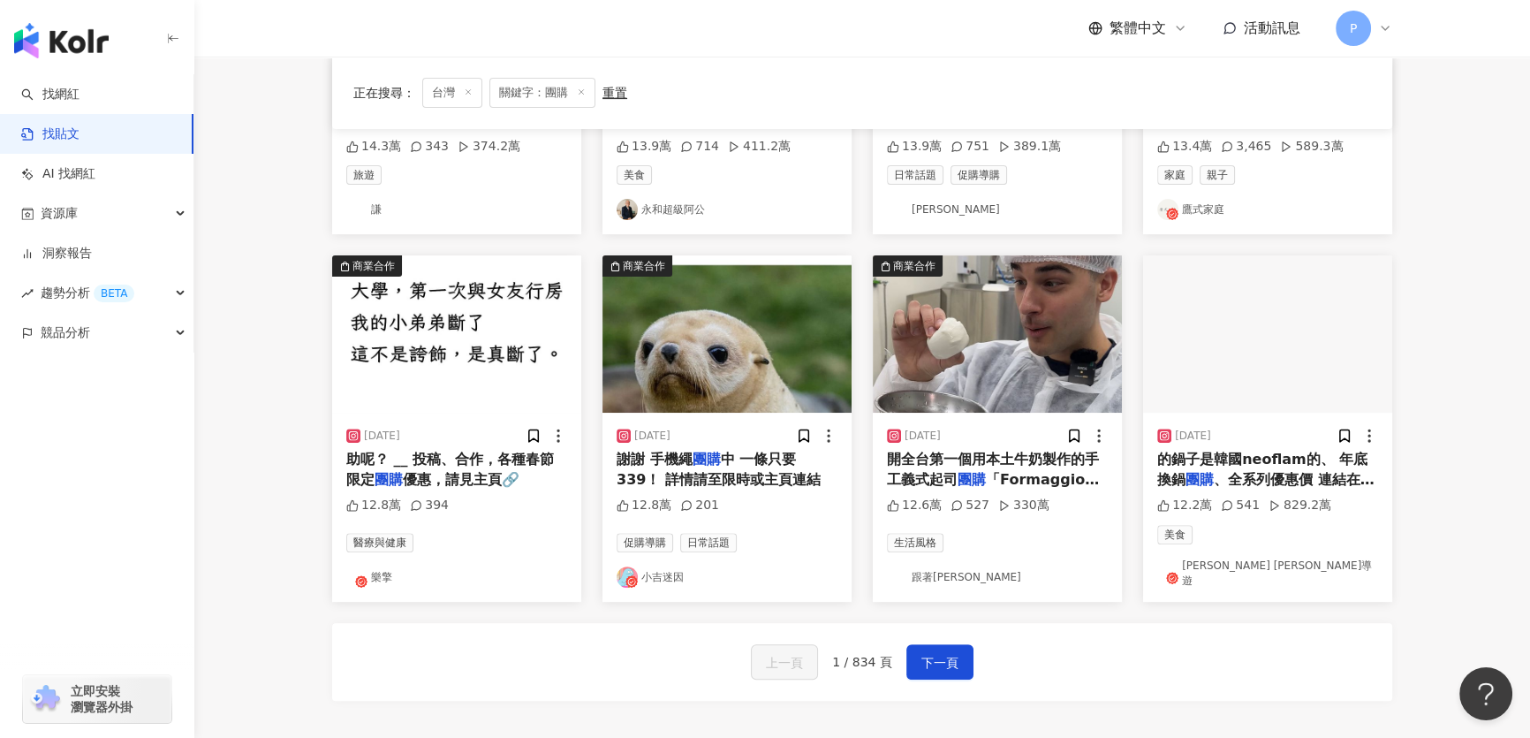
scroll to position [803, 0]
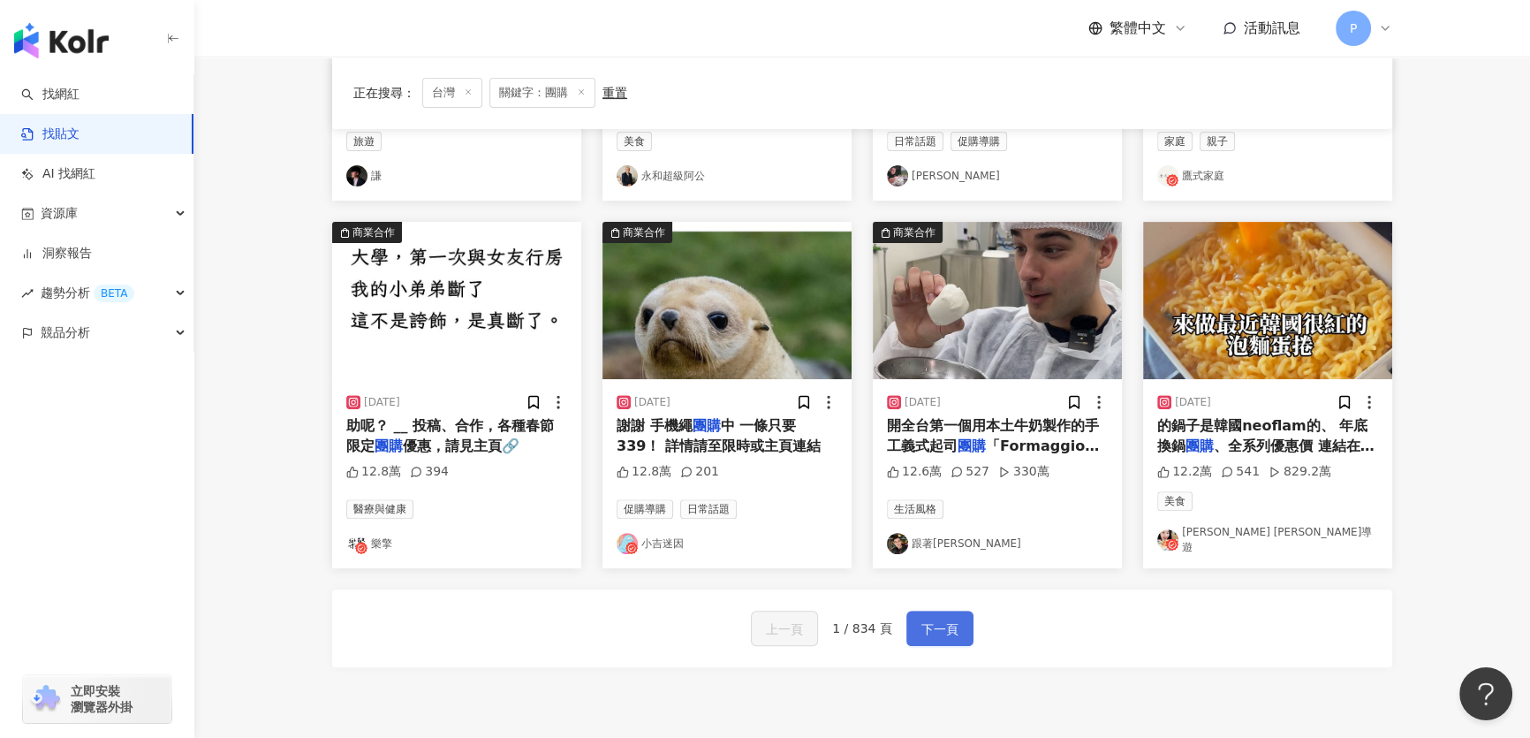
click at [938, 618] on span "下一頁" at bounding box center [939, 628] width 37 height 21
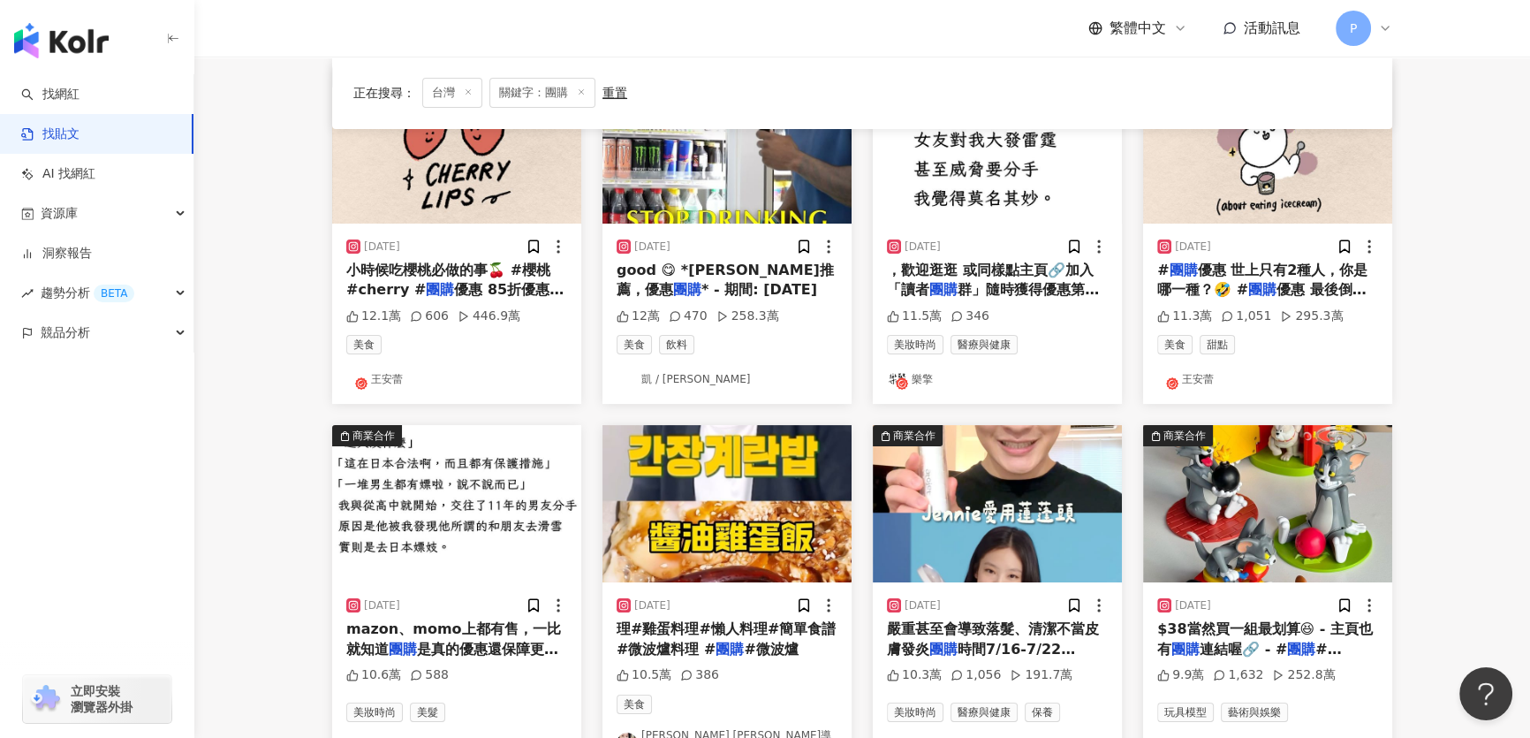
scroll to position [159, 0]
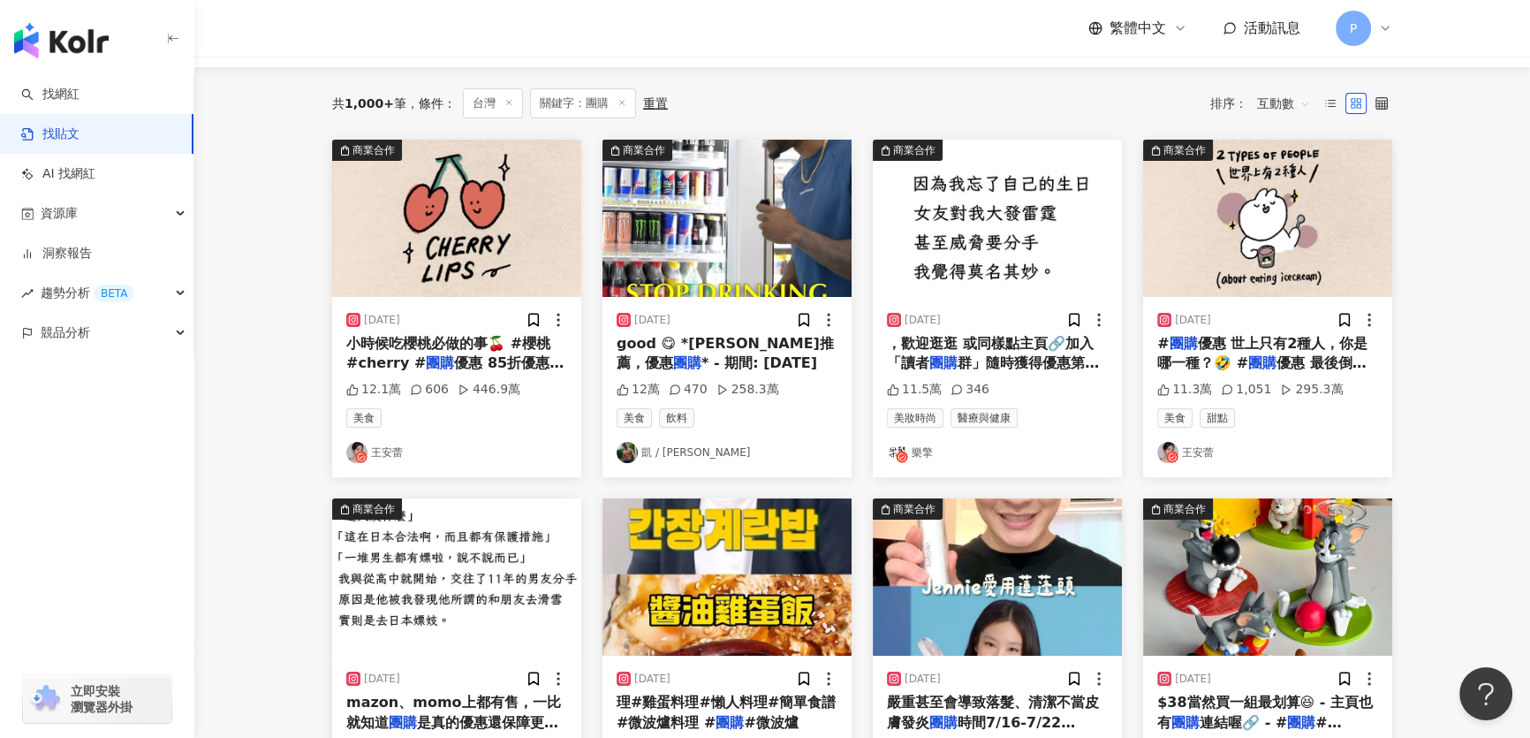
click at [477, 262] on img at bounding box center [456, 218] width 249 height 157
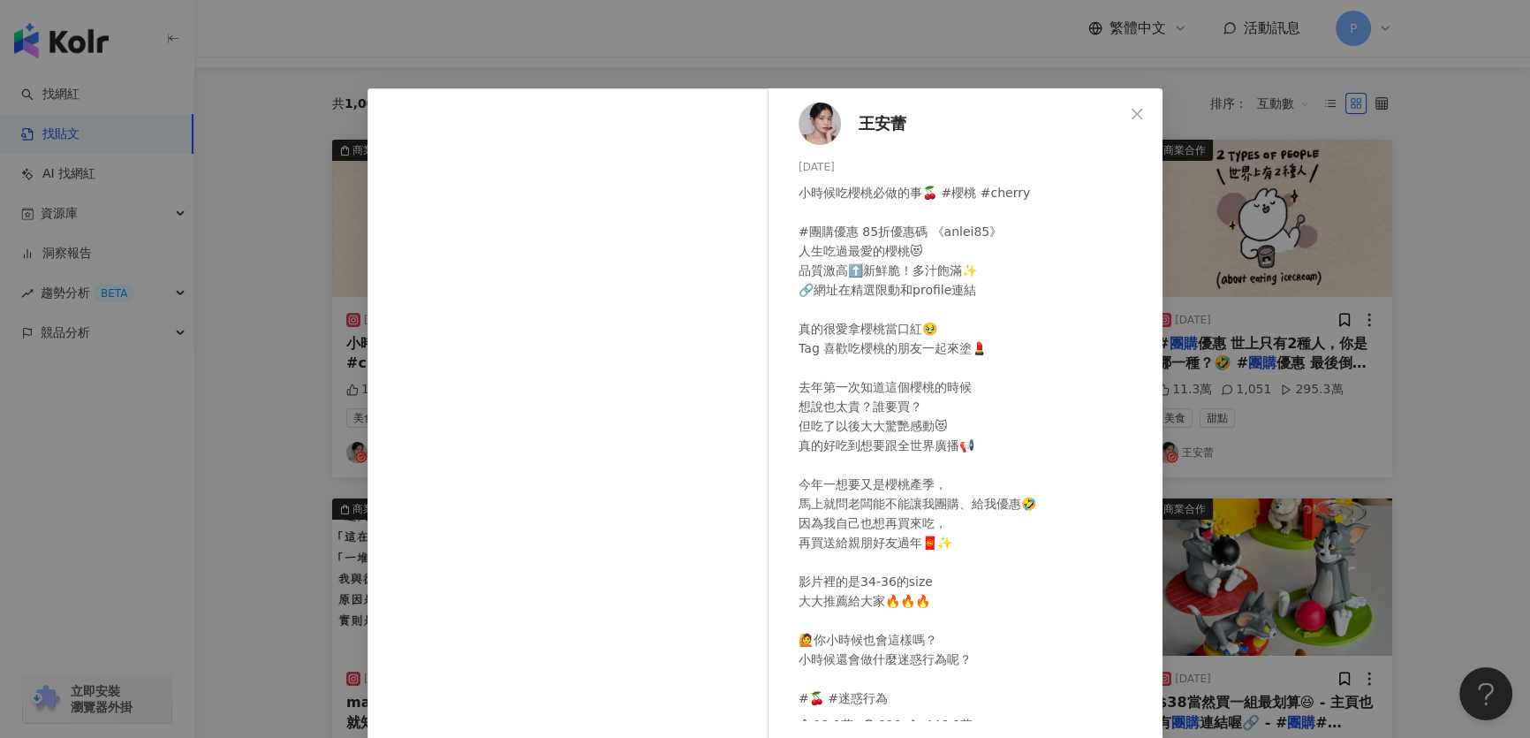
click at [1262, 242] on div "王安蕾 2024/1/27 小時候吃櫻桃必做的事🍒 #櫻桃 #cherry #團購優惠 85折優惠碼 《anlei85》 人生吃過最愛的櫻桃😻 品質激高⬆️新…" at bounding box center [765, 369] width 1530 height 738
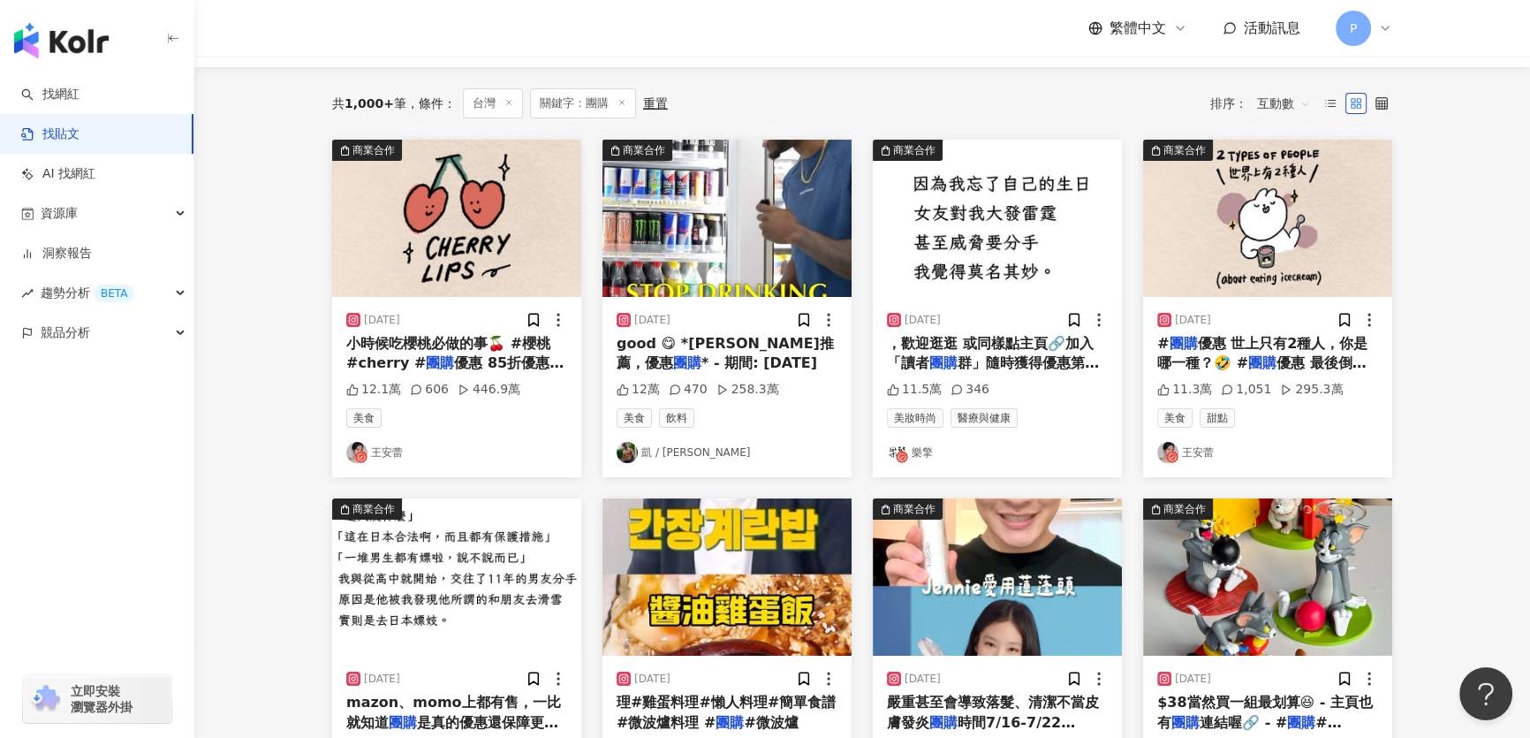
click at [683, 199] on img at bounding box center [726, 218] width 249 height 157
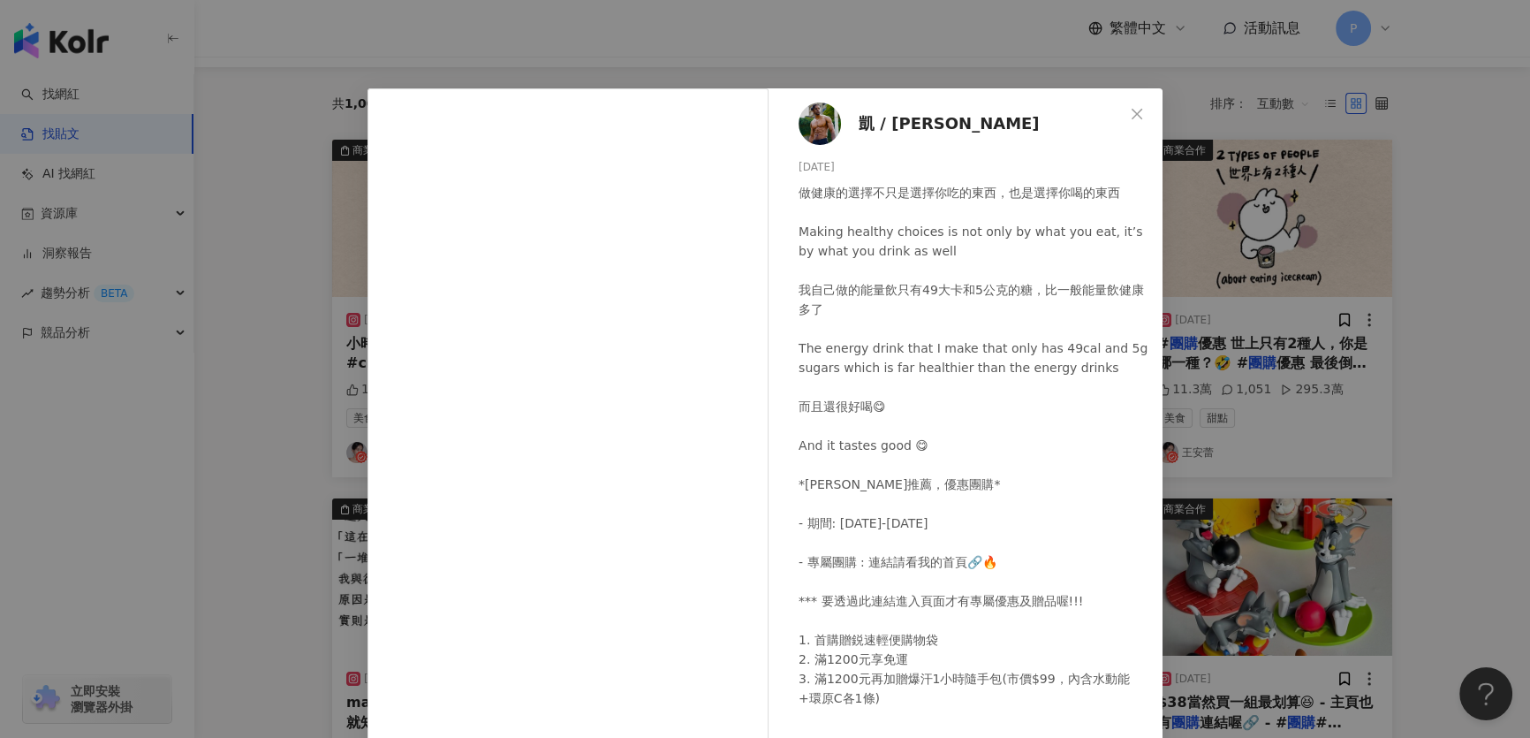
click at [791, 58] on div "凱 / Kai 2024/8/30 做健康的選擇不只是選擇你吃的東西，也是選擇你喝的東西 Making healthy choices is not only…" at bounding box center [765, 369] width 1530 height 738
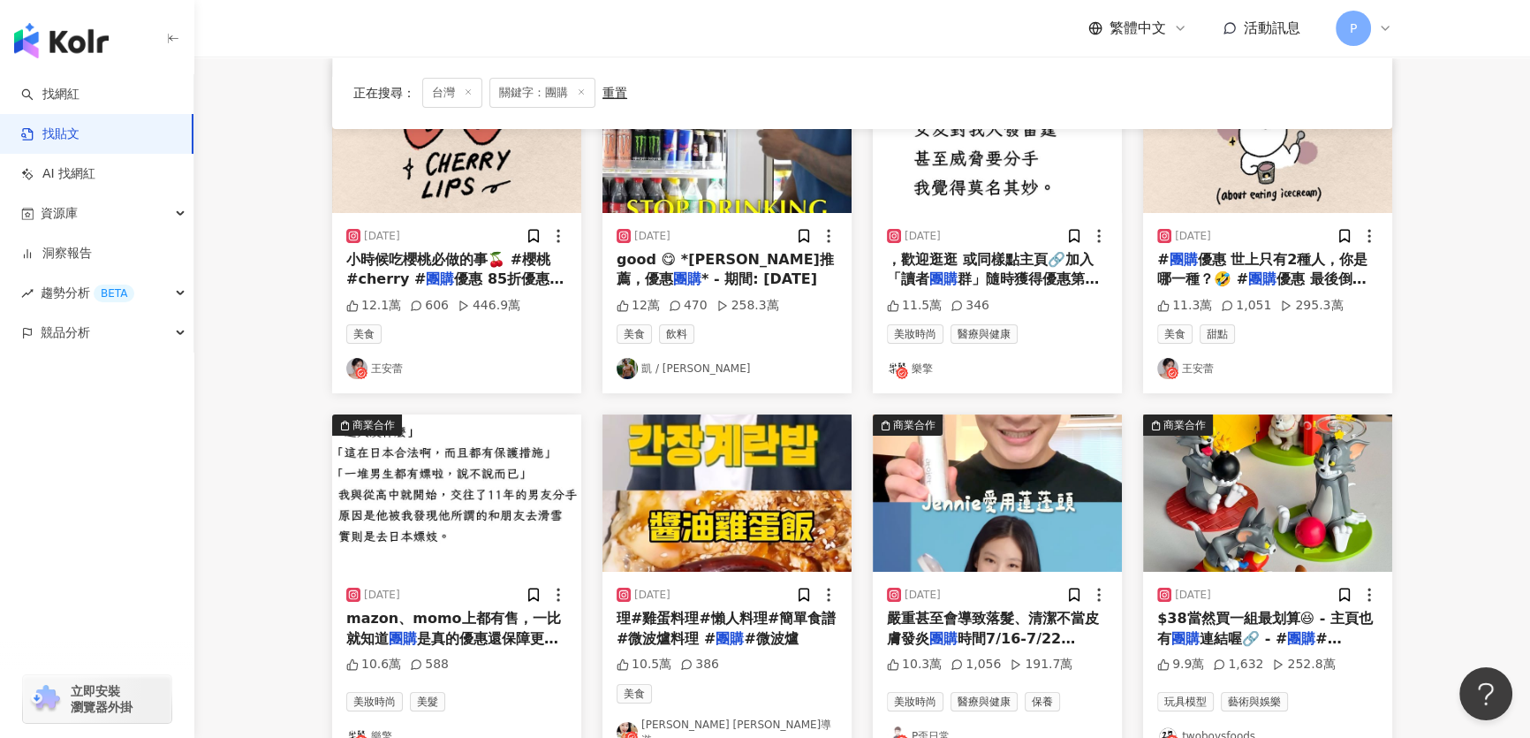
scroll to position [400, 0]
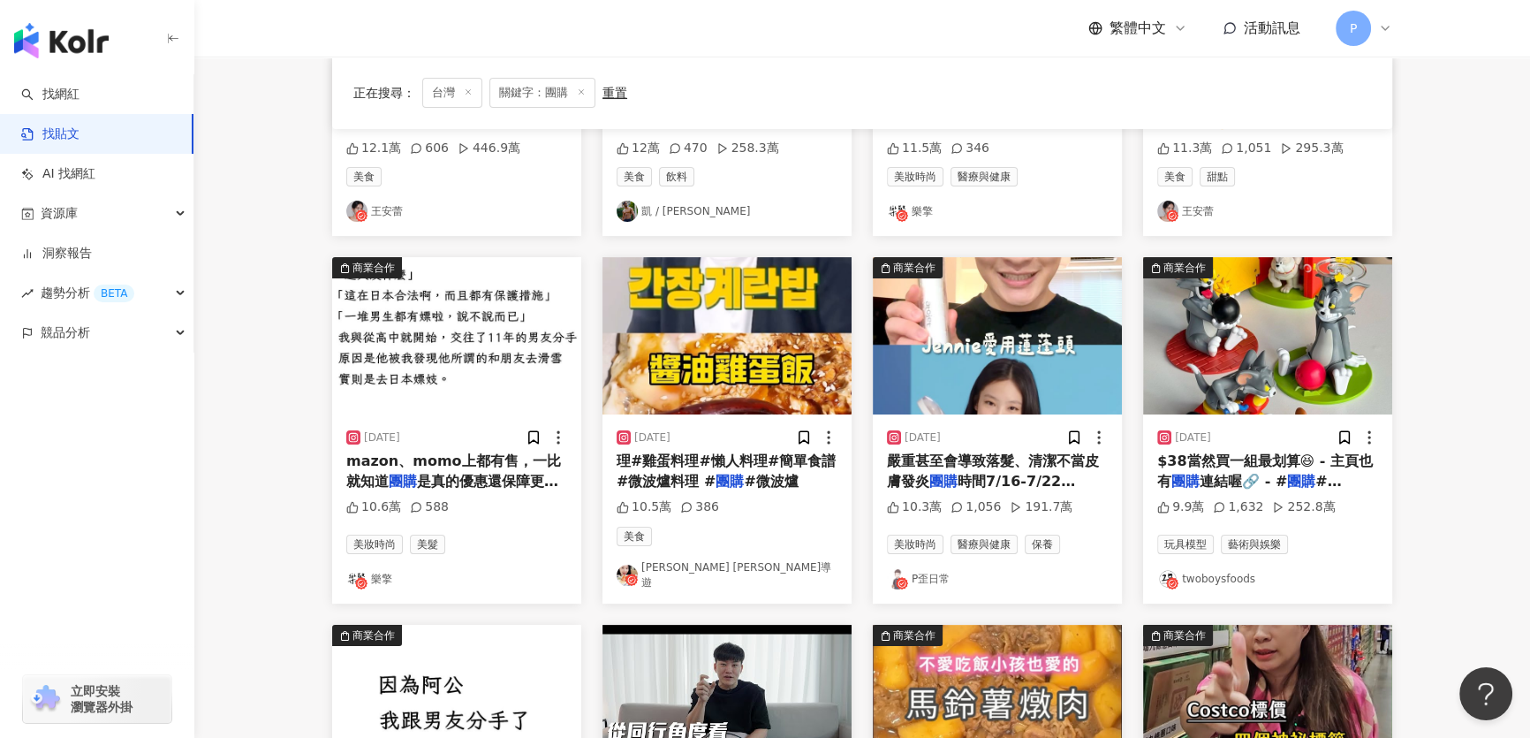
click at [775, 299] on img at bounding box center [726, 335] width 249 height 157
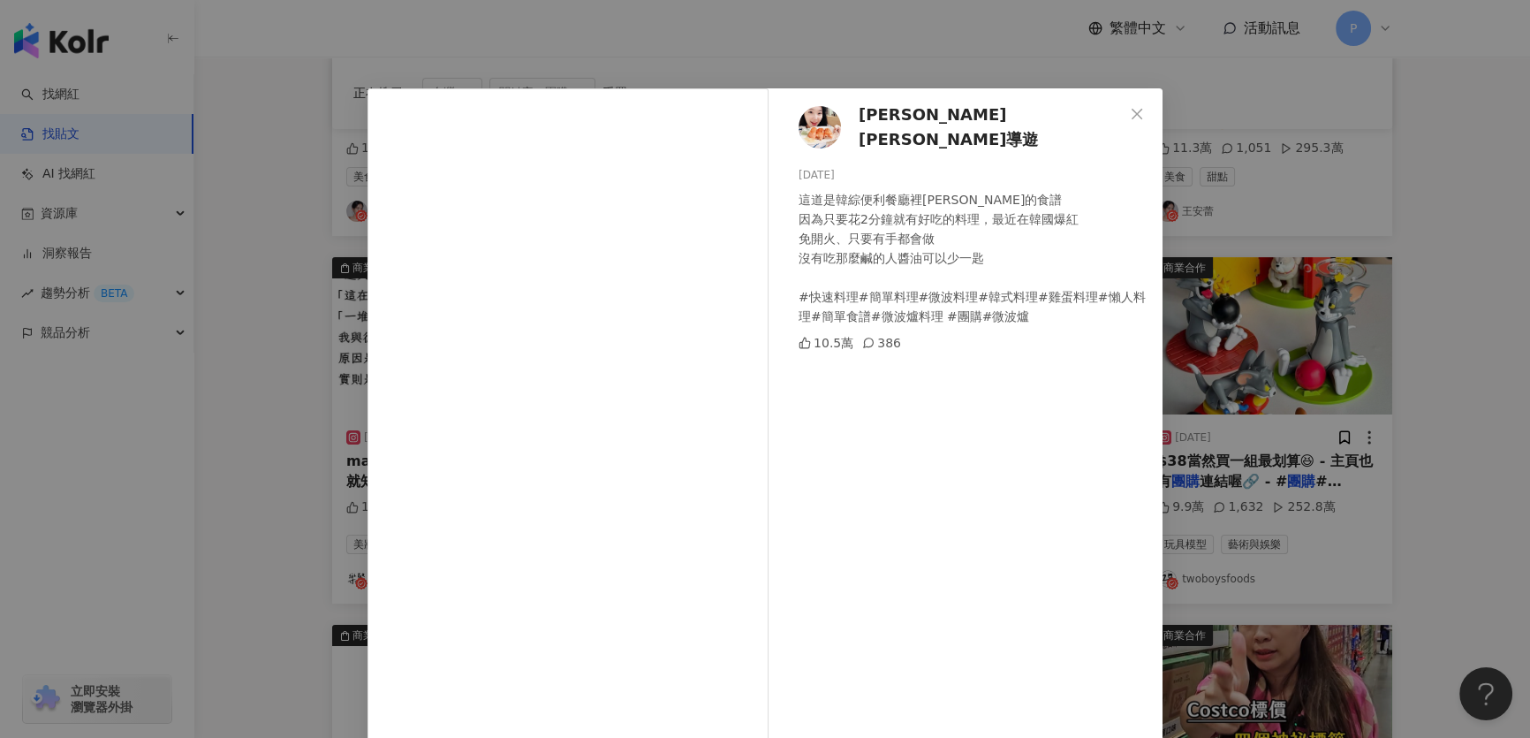
click at [1238, 336] on div "Wendy 瑪西導遊 2024/6/13 這道是韓綜便利餐廳裡李燦元的食譜 因為只要花2分鐘就有好吃的料理，最近在韓國爆紅 免開火、只要有手都會做 沒有吃那麼…" at bounding box center [765, 369] width 1530 height 738
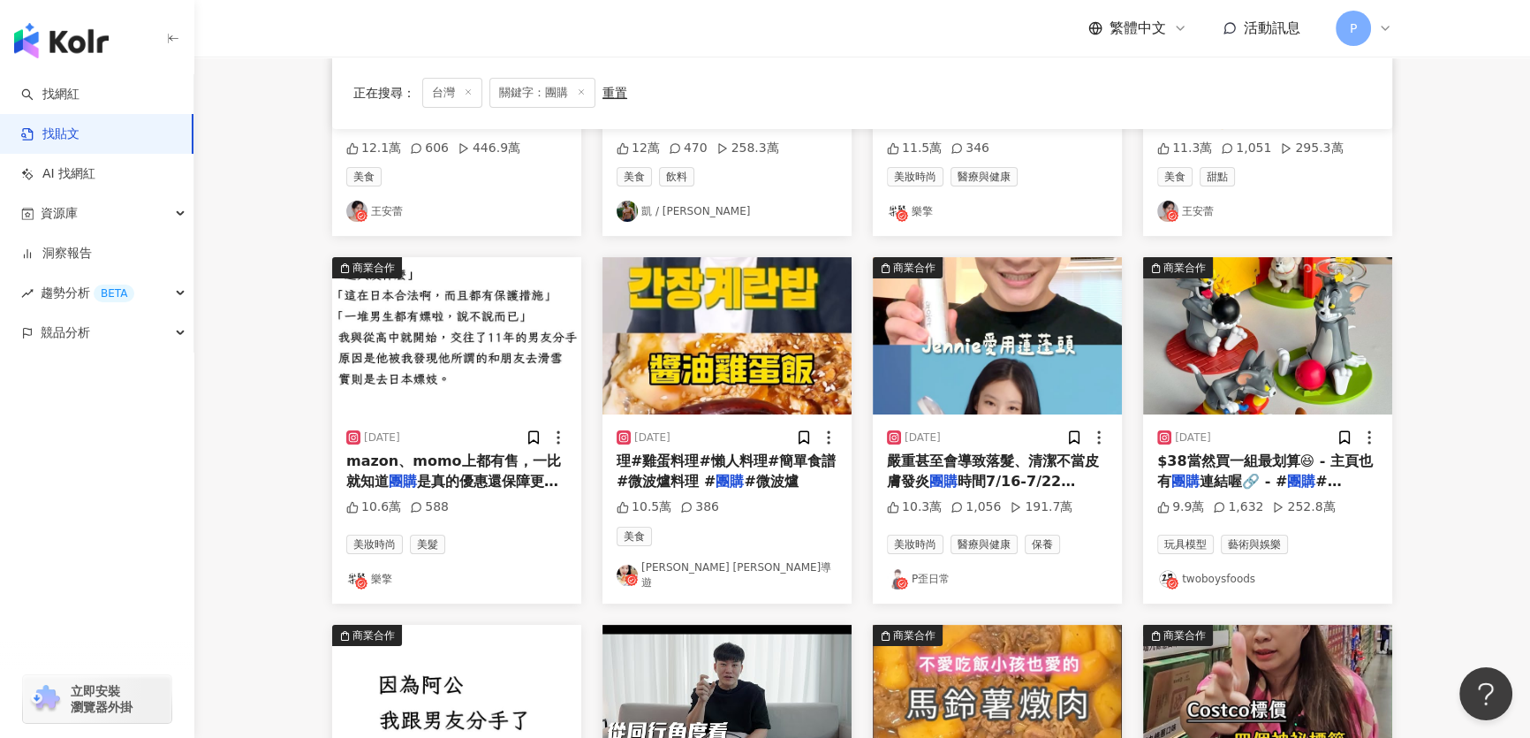
click at [1061, 353] on img at bounding box center [997, 335] width 249 height 157
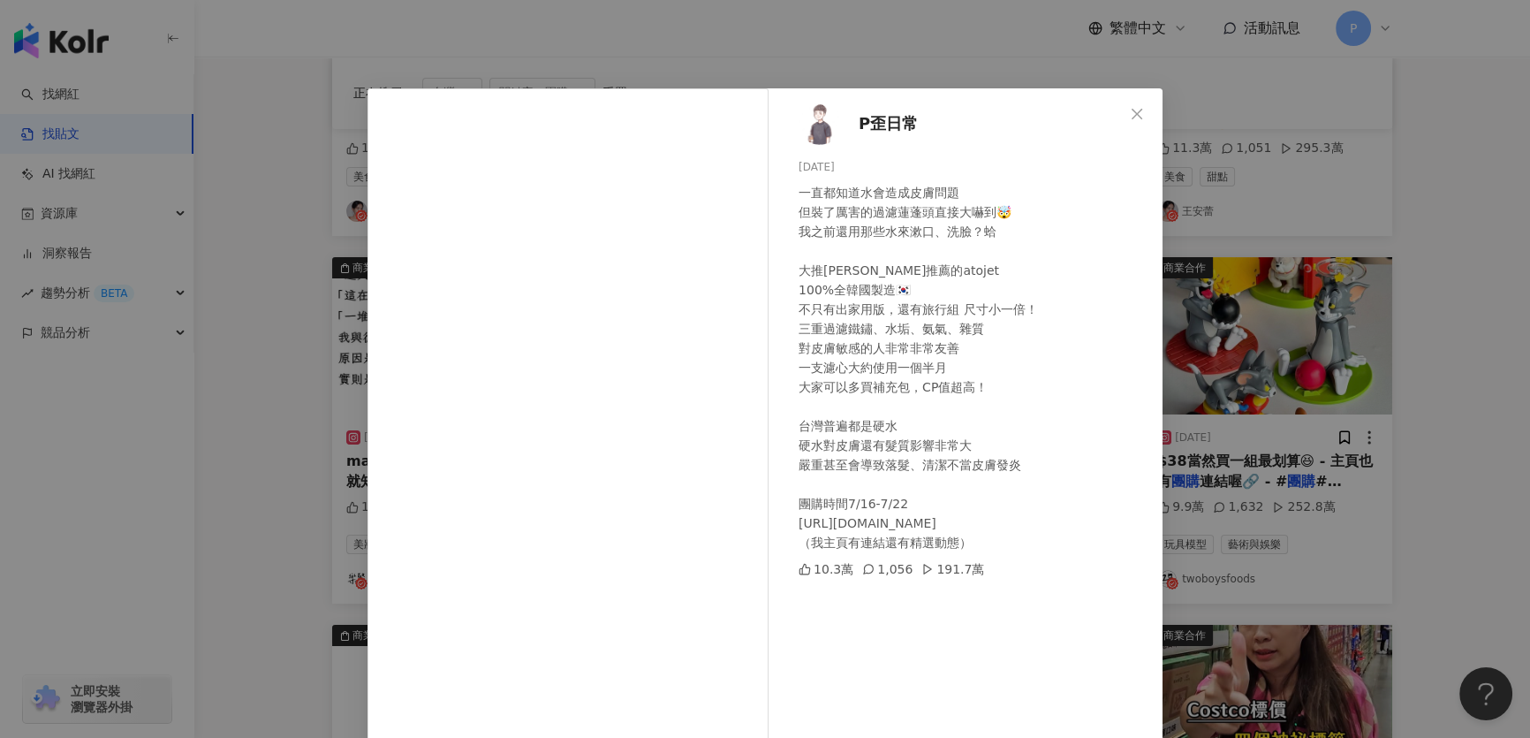
click at [1334, 464] on div "P歪日常 2025/7/16 一直都知道水會造成皮膚問題 但裝了厲害的過濾蓮蓬頭直接大嚇到🤯 我之前還用那些水來漱口、洗臉？蛤 大推Jennie推薦的atoj…" at bounding box center [765, 369] width 1530 height 738
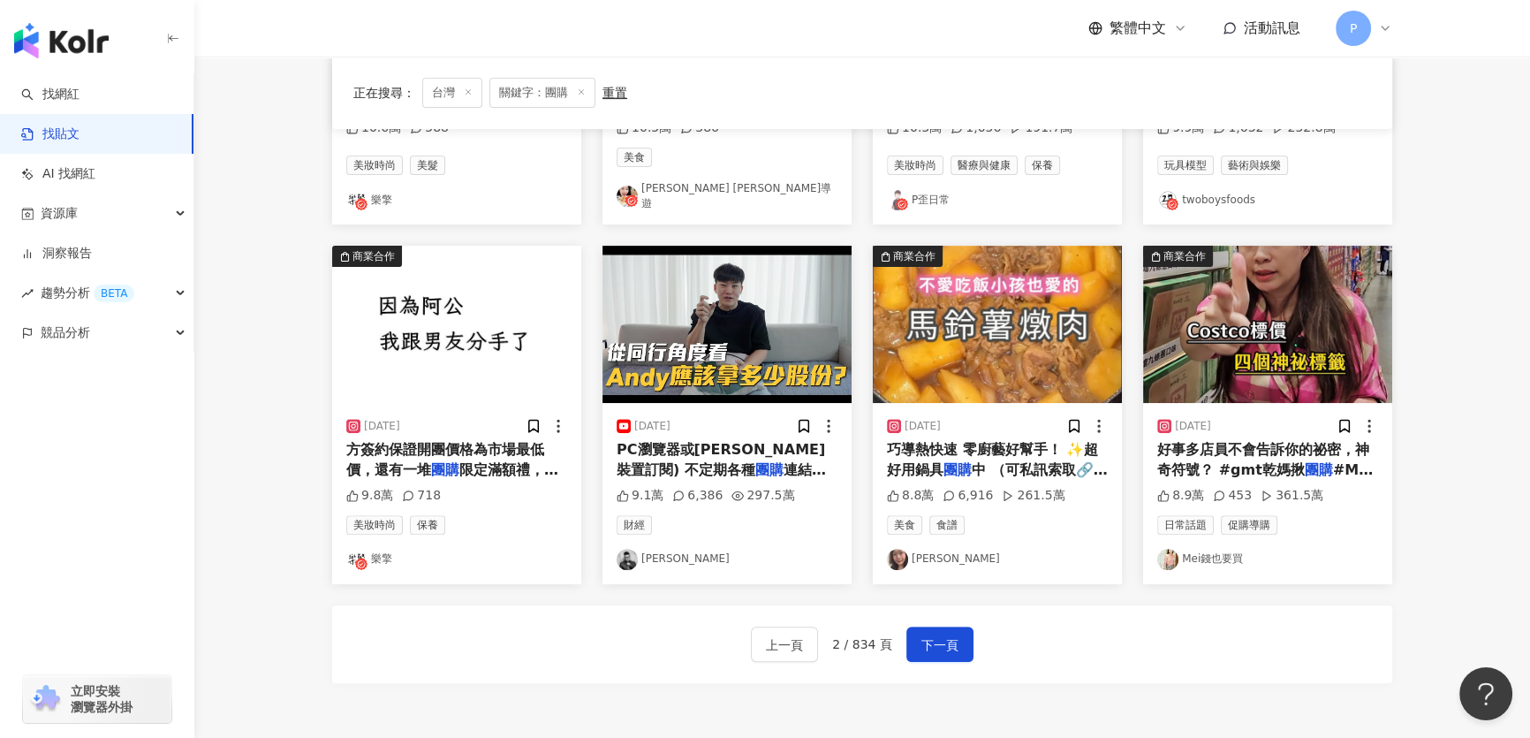
scroll to position [802, 0]
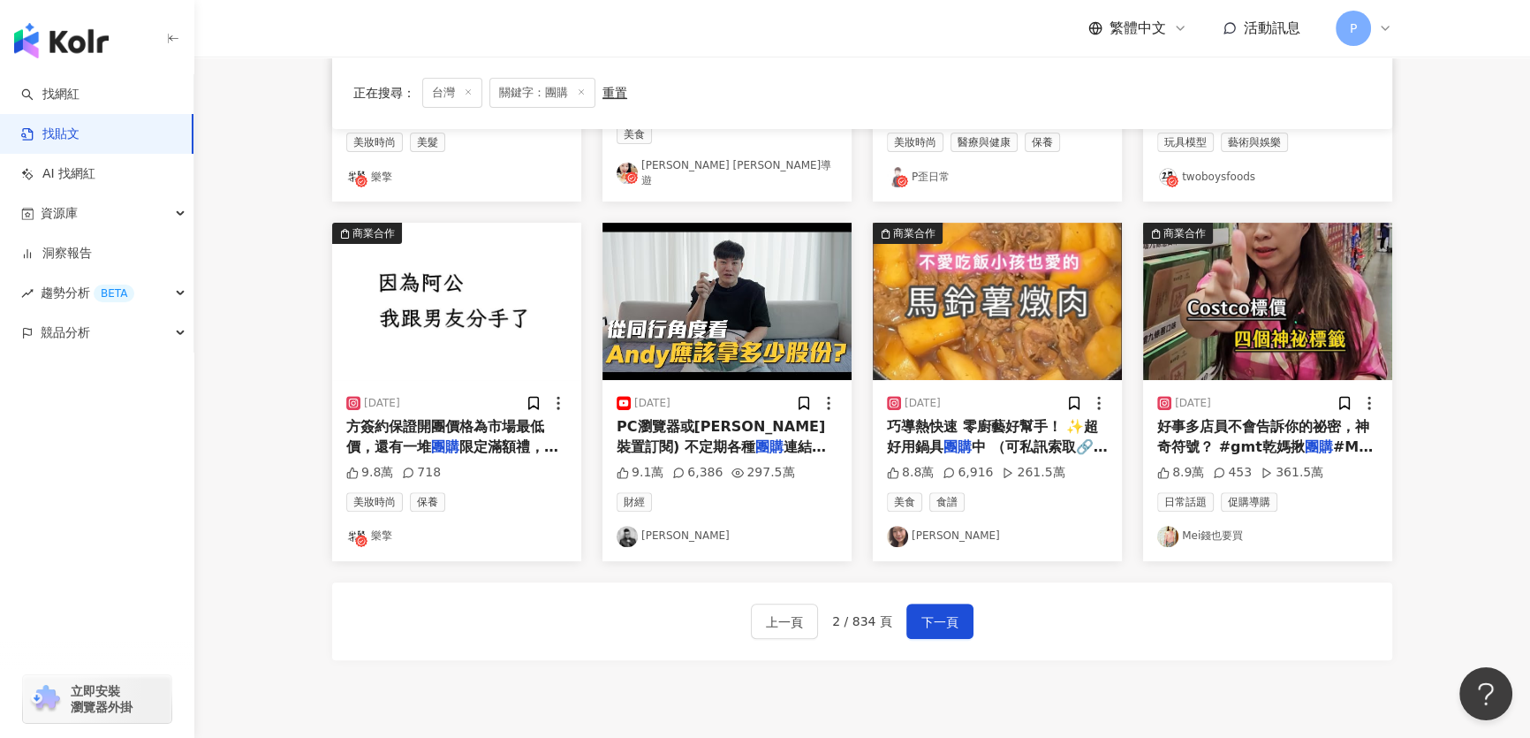
click at [1285, 322] on img at bounding box center [1267, 301] width 249 height 157
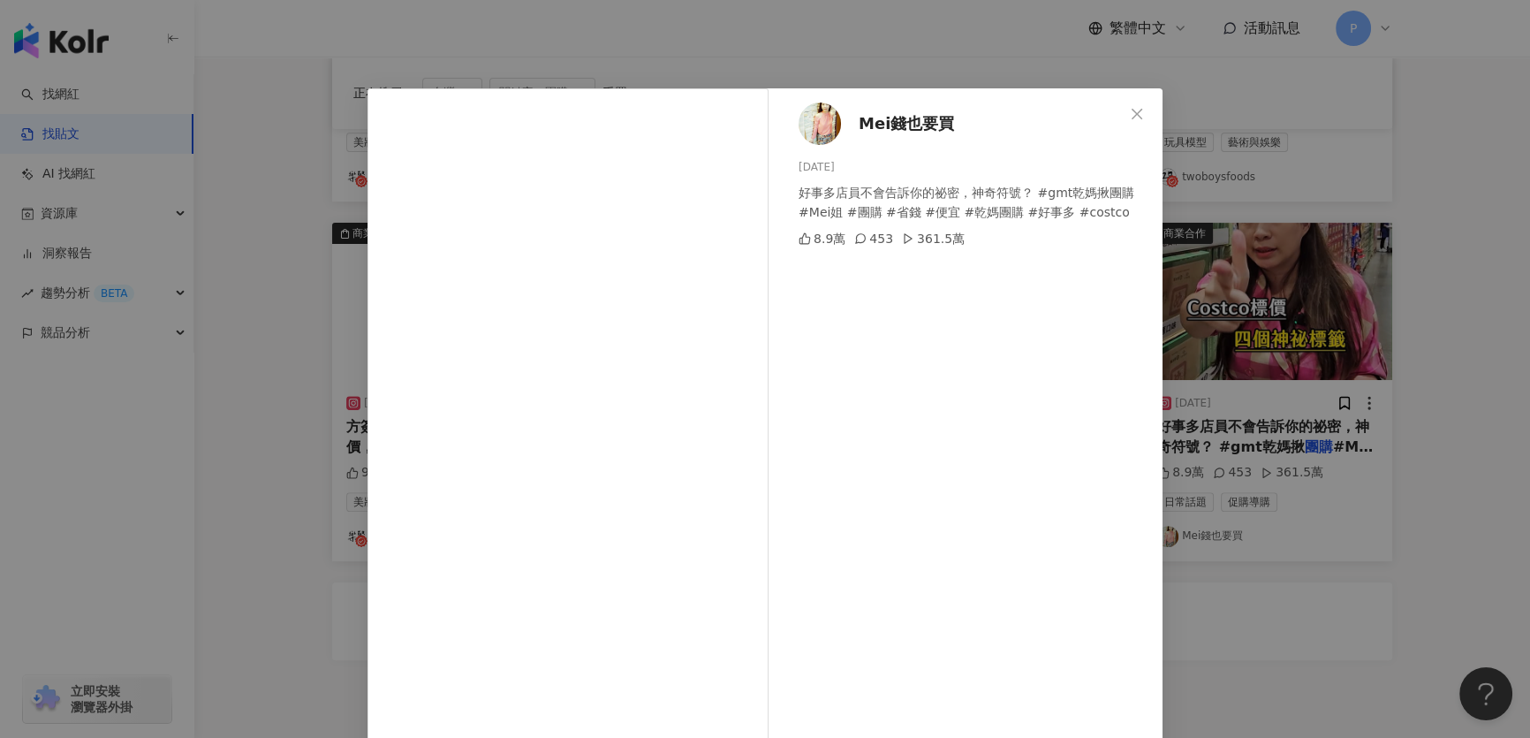
click at [1284, 349] on div "Mei錢也要買 2024/12/10 好事多店員不會告訴你的祕密，神奇符號？ #gmt乾媽揪團購 #Mei姐 #團購 #省錢 #便宜 #乾媽團購 #好事多 #…" at bounding box center [765, 369] width 1530 height 738
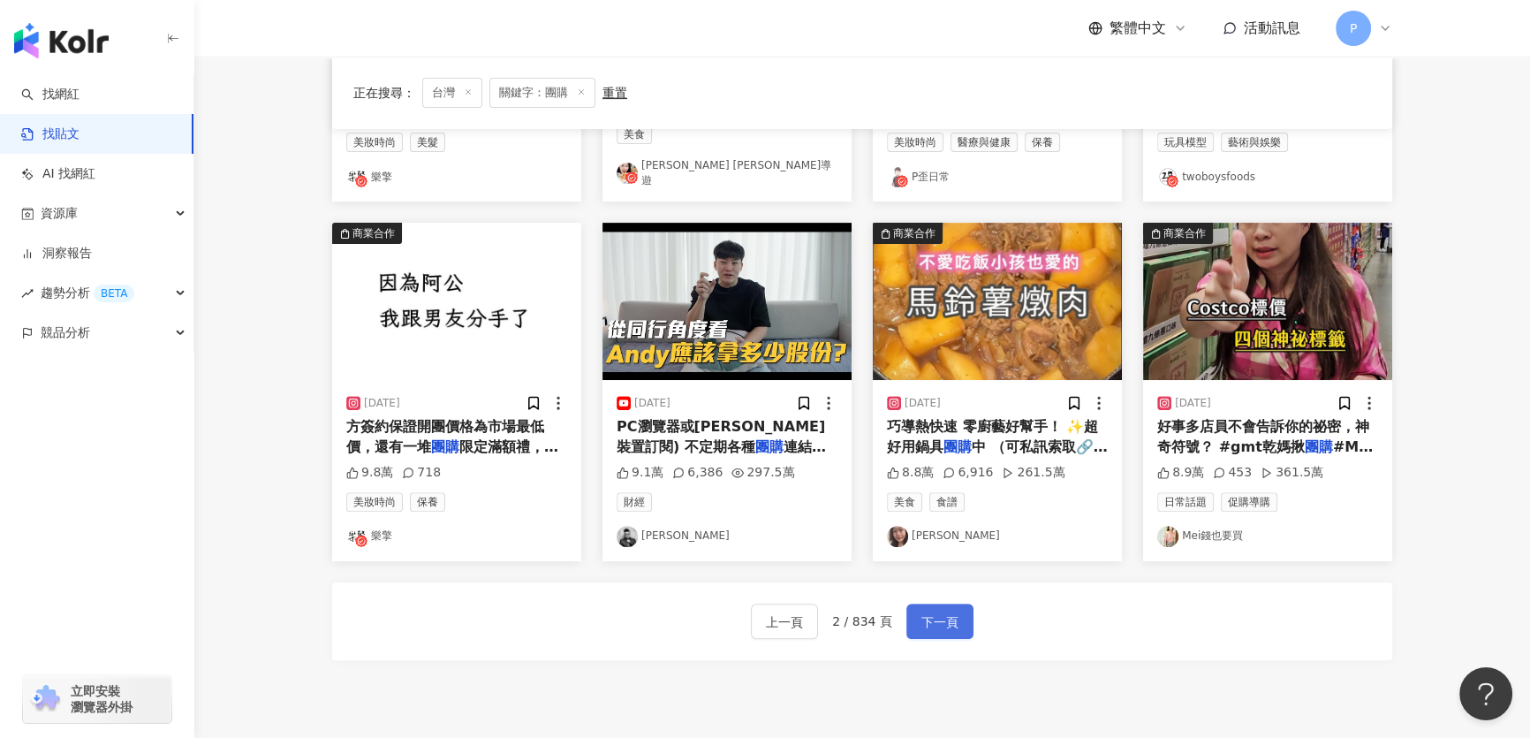
click at [963, 612] on button "下一頁" at bounding box center [939, 620] width 67 height 35
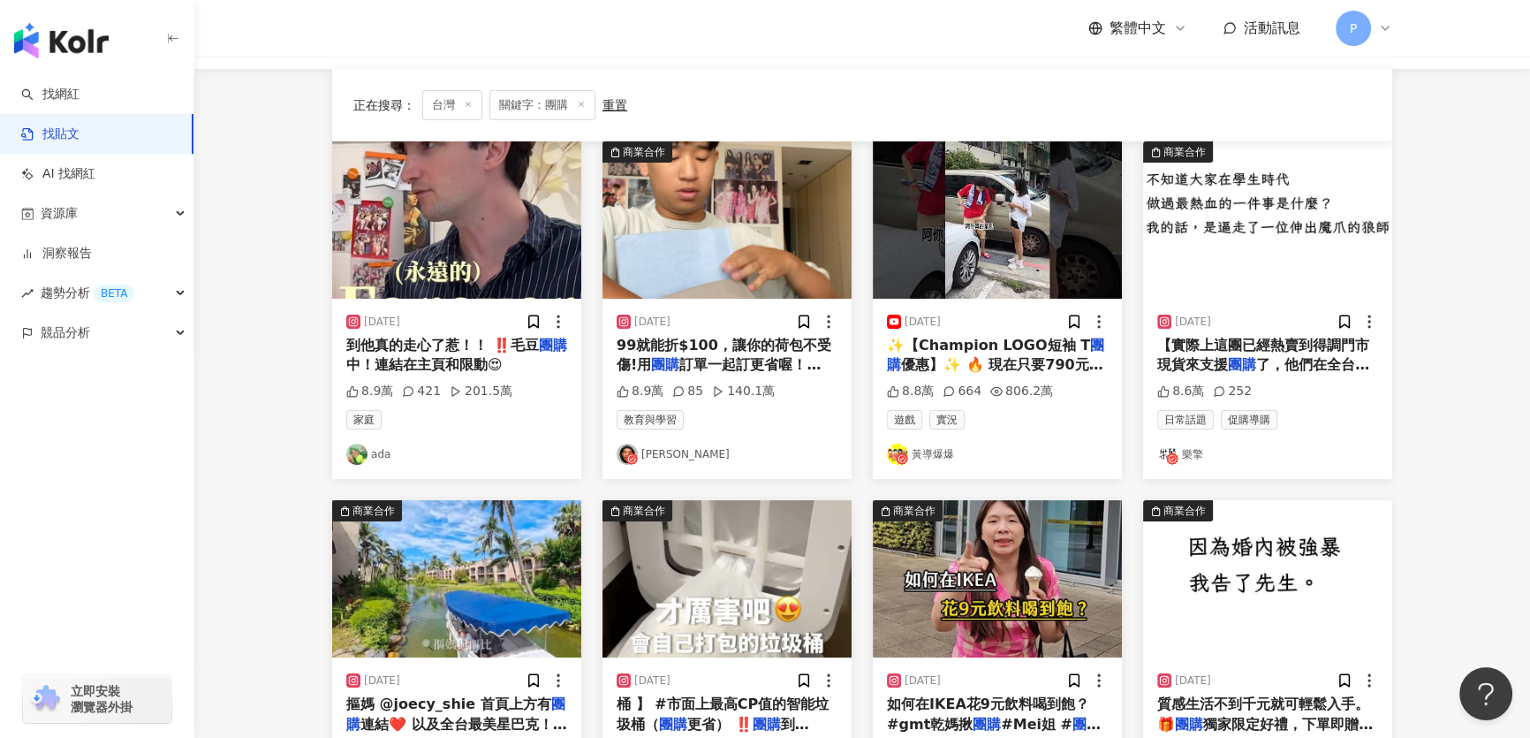
scroll to position [80, 0]
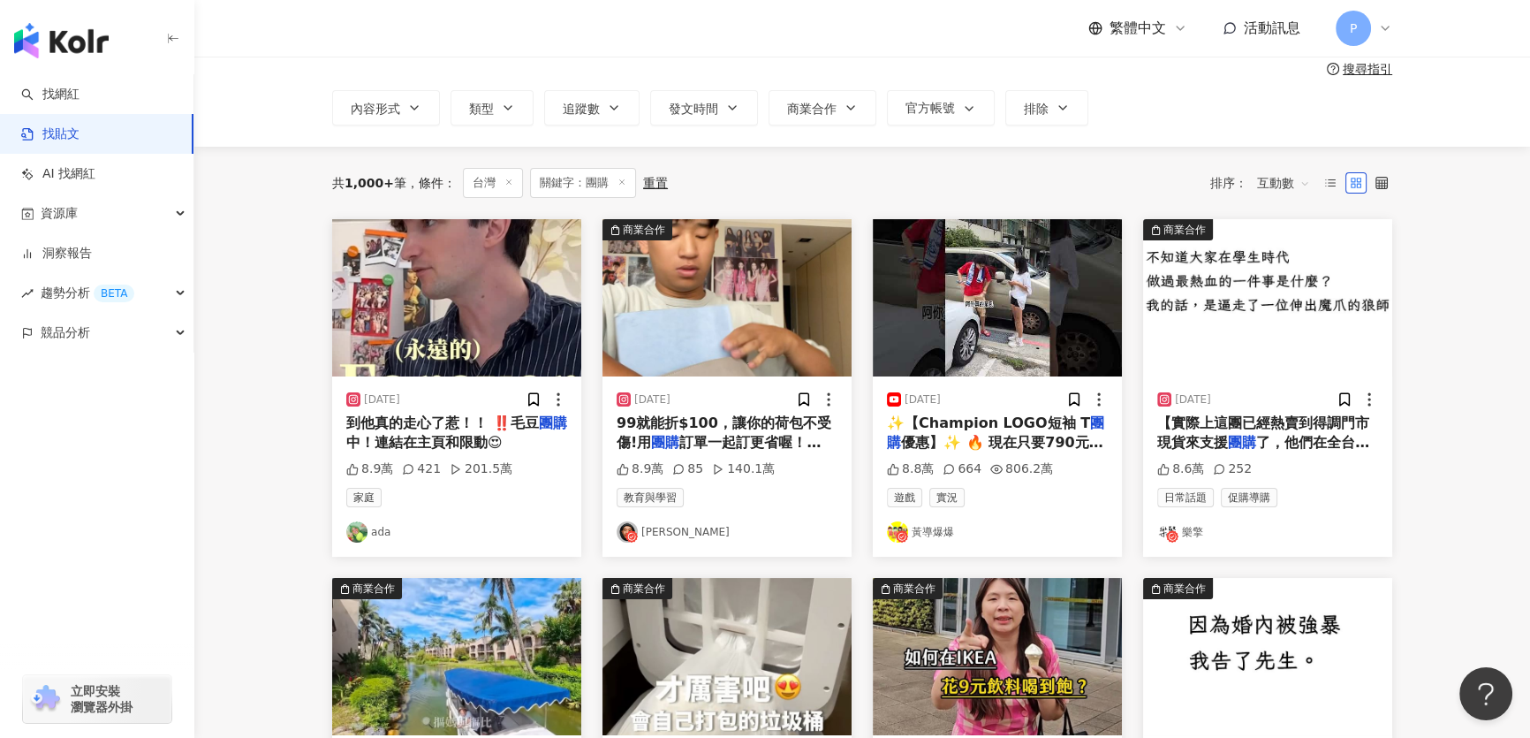
click at [735, 321] on img at bounding box center [726, 297] width 249 height 157
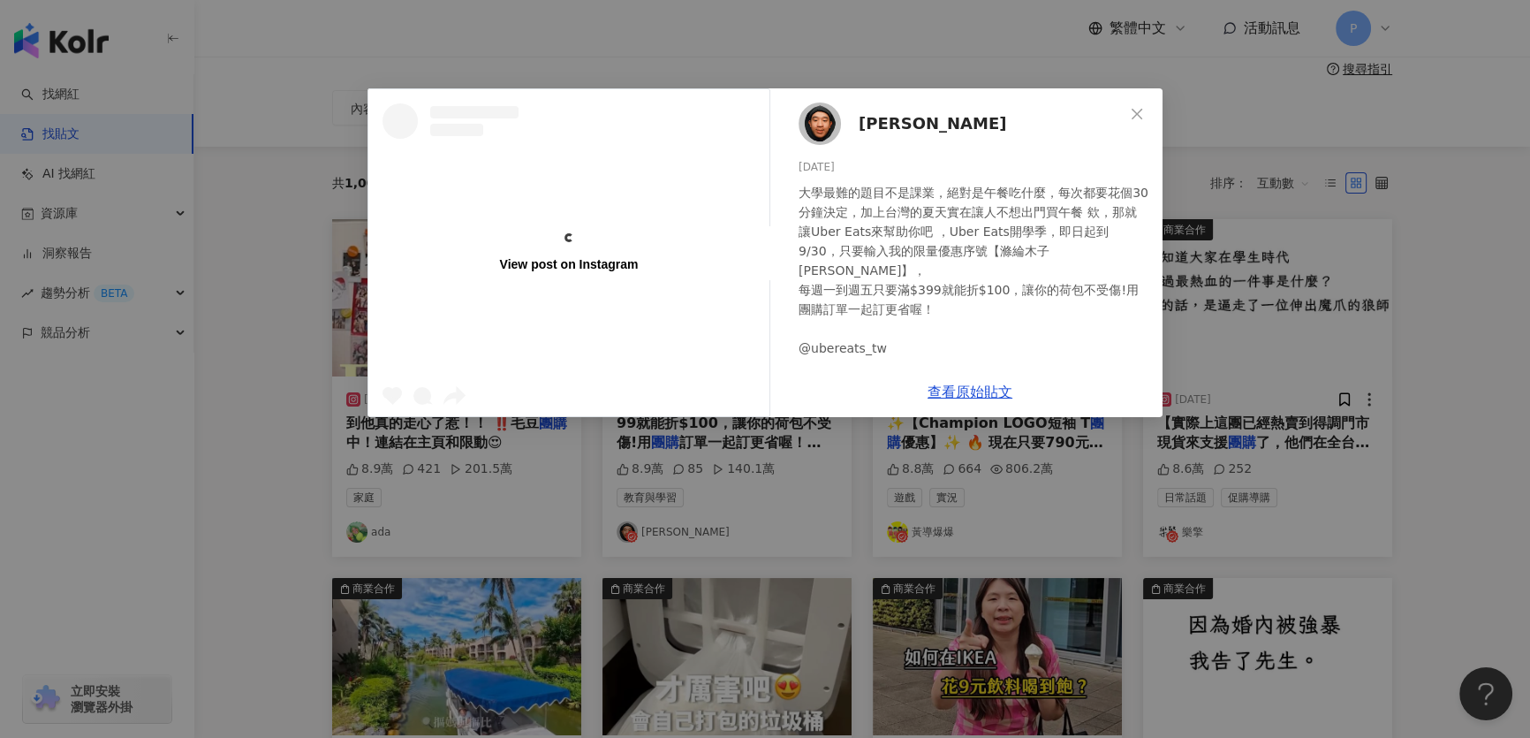
click at [1249, 299] on div "View post on Instagram 滌綸木子李 2024/8/30 大學最難的題目不是課業，絕對是午餐吃什麼，每次都要花個30分鐘決定，加上台灣的夏…" at bounding box center [765, 369] width 1530 height 738
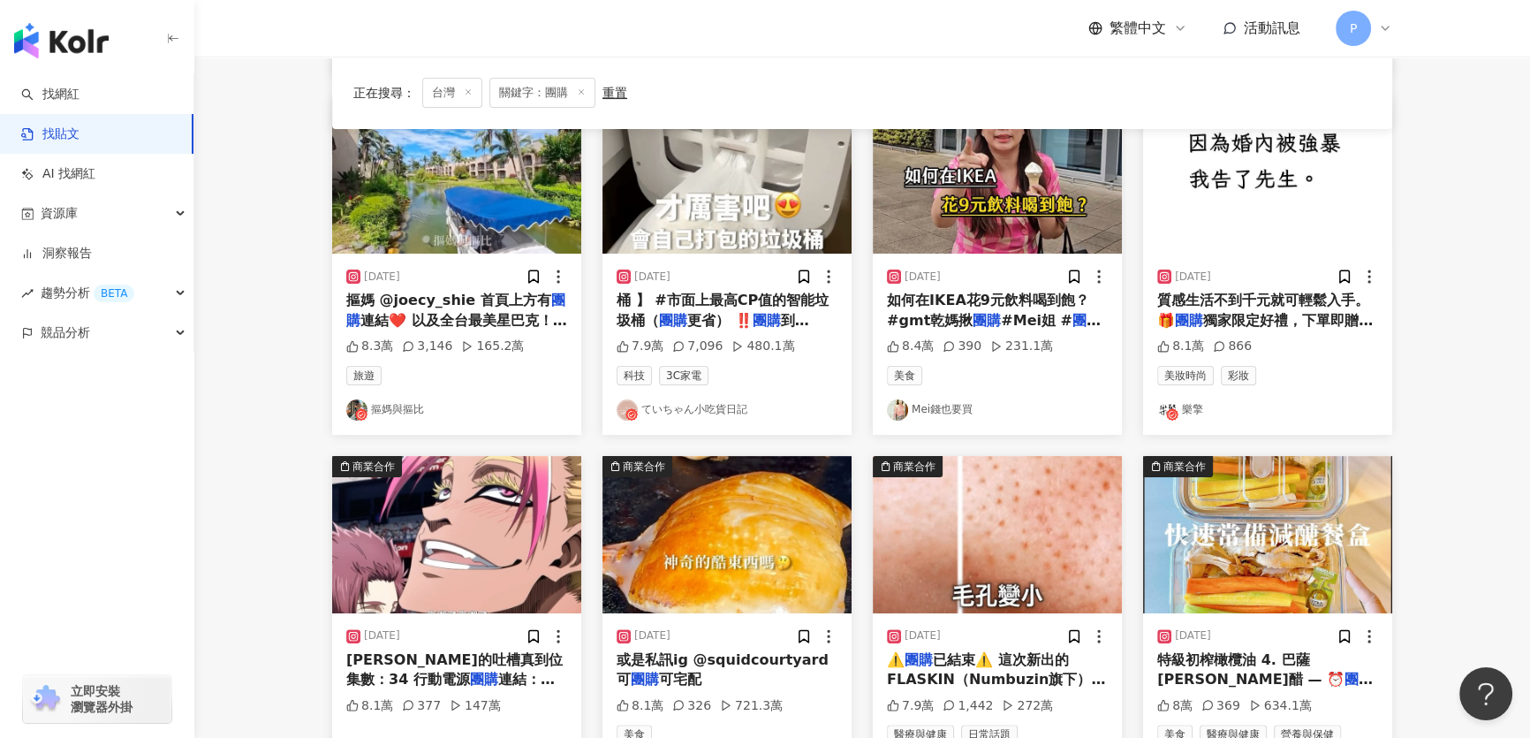
scroll to position [883, 0]
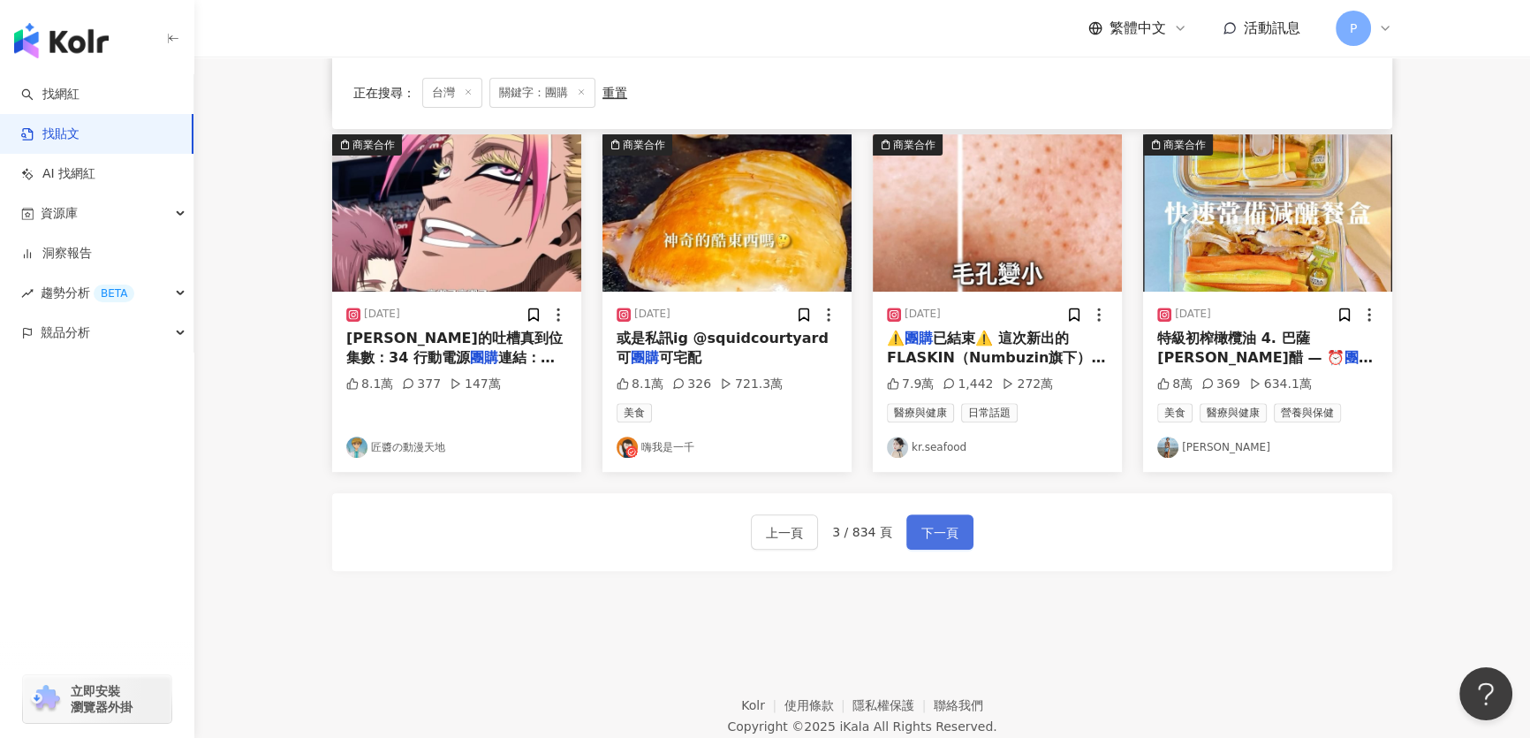
click at [948, 534] on span "下一頁" at bounding box center [939, 532] width 37 height 21
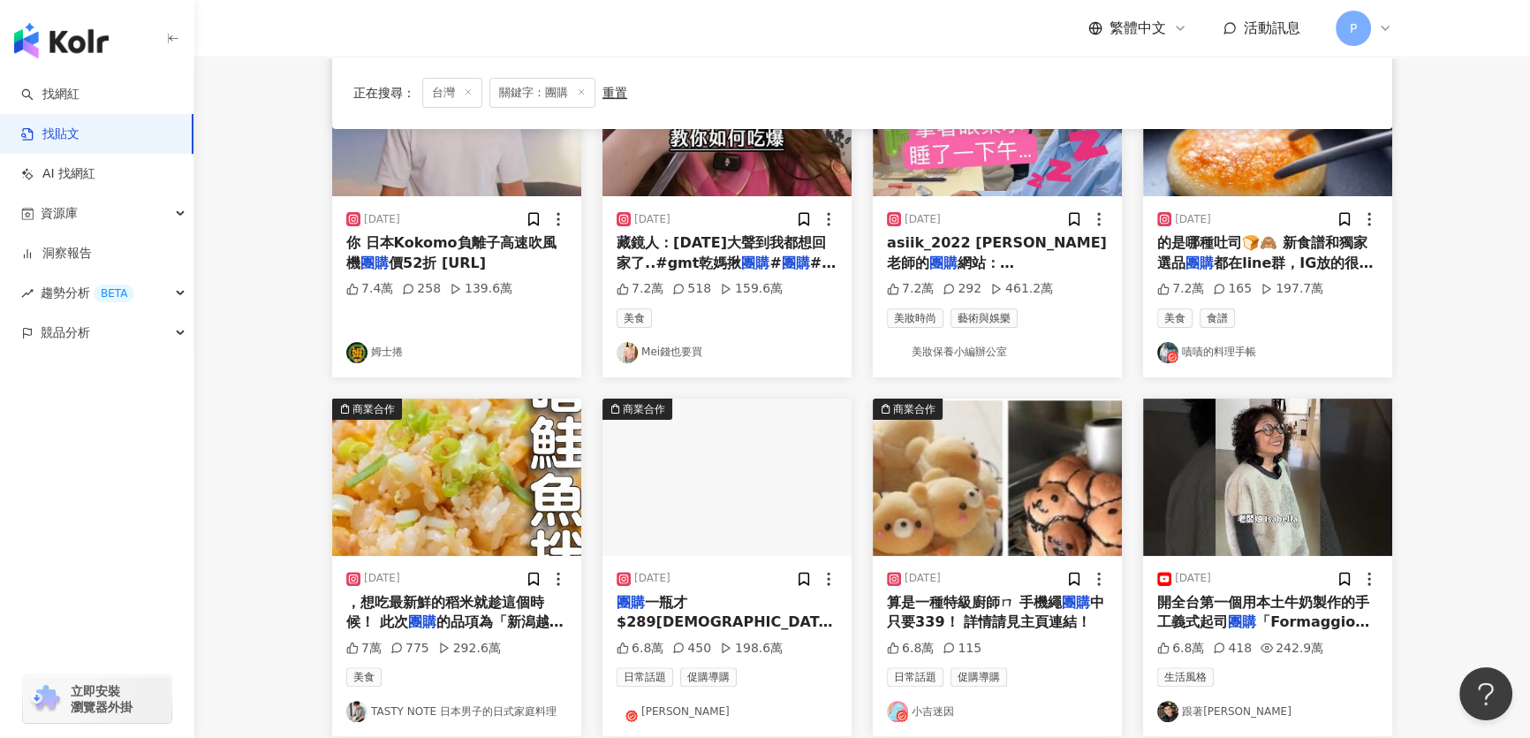
scroll to position [802, 0]
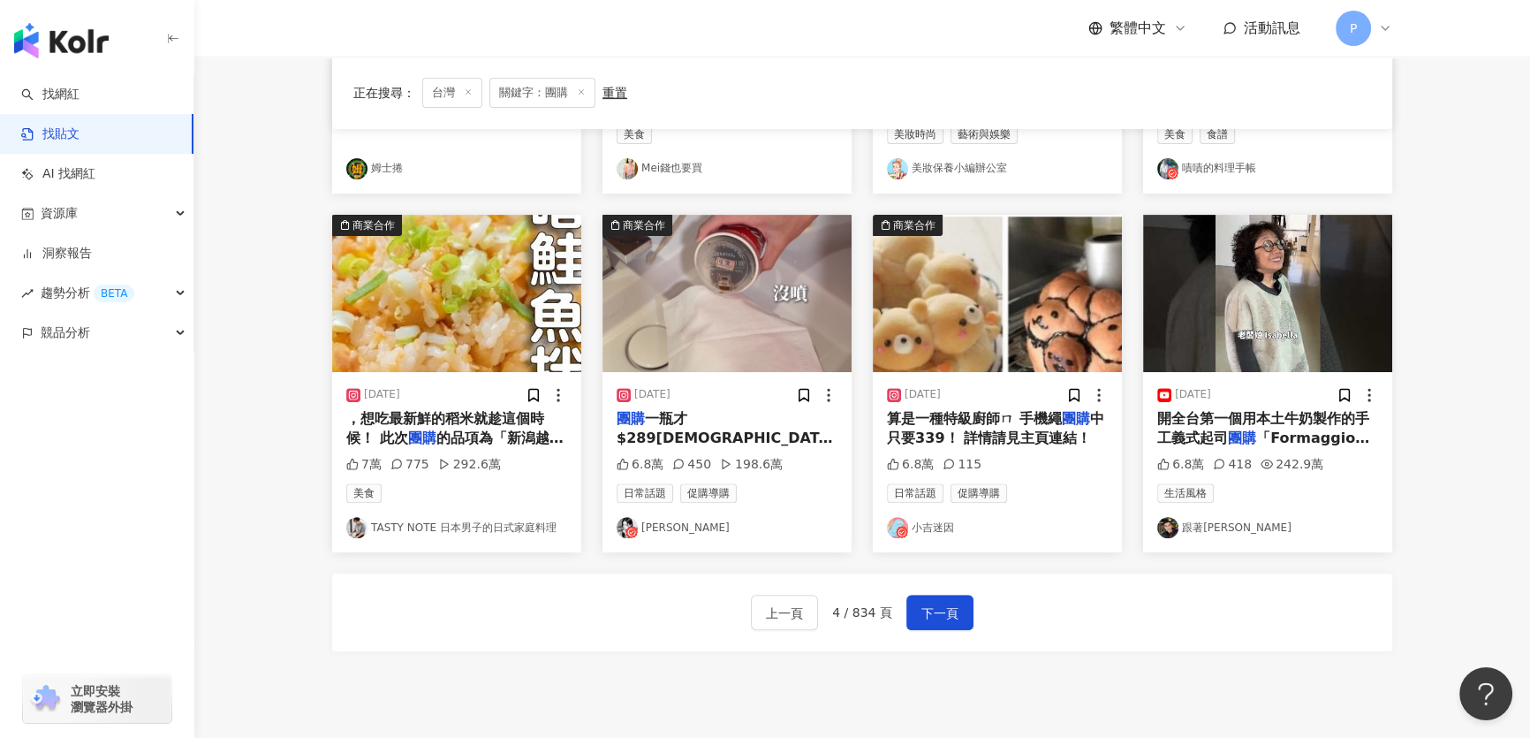
click at [642, 244] on img at bounding box center [726, 293] width 249 height 157
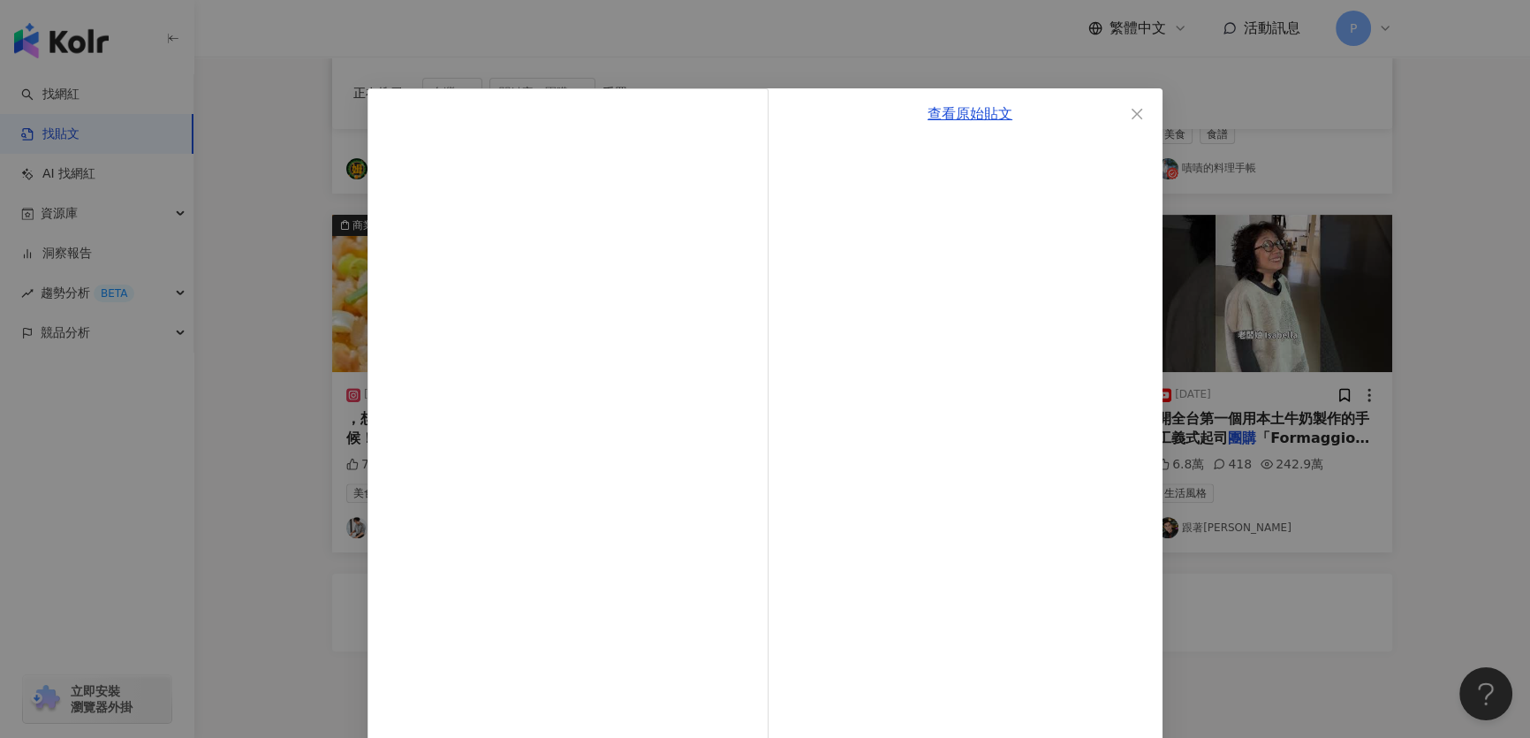
click at [1317, 282] on div "查看原始貼文" at bounding box center [765, 369] width 1530 height 738
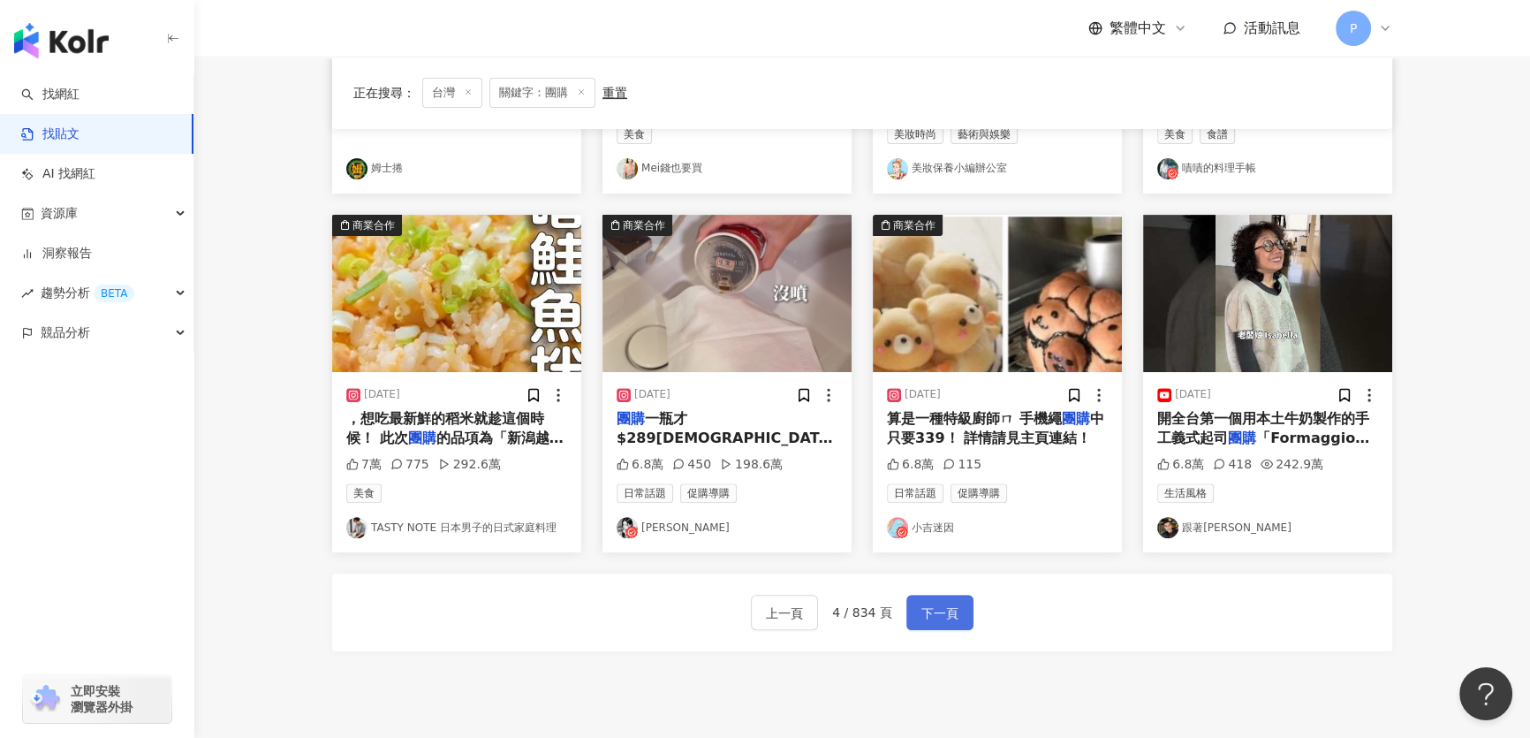
click at [945, 606] on span "下一頁" at bounding box center [939, 612] width 37 height 21
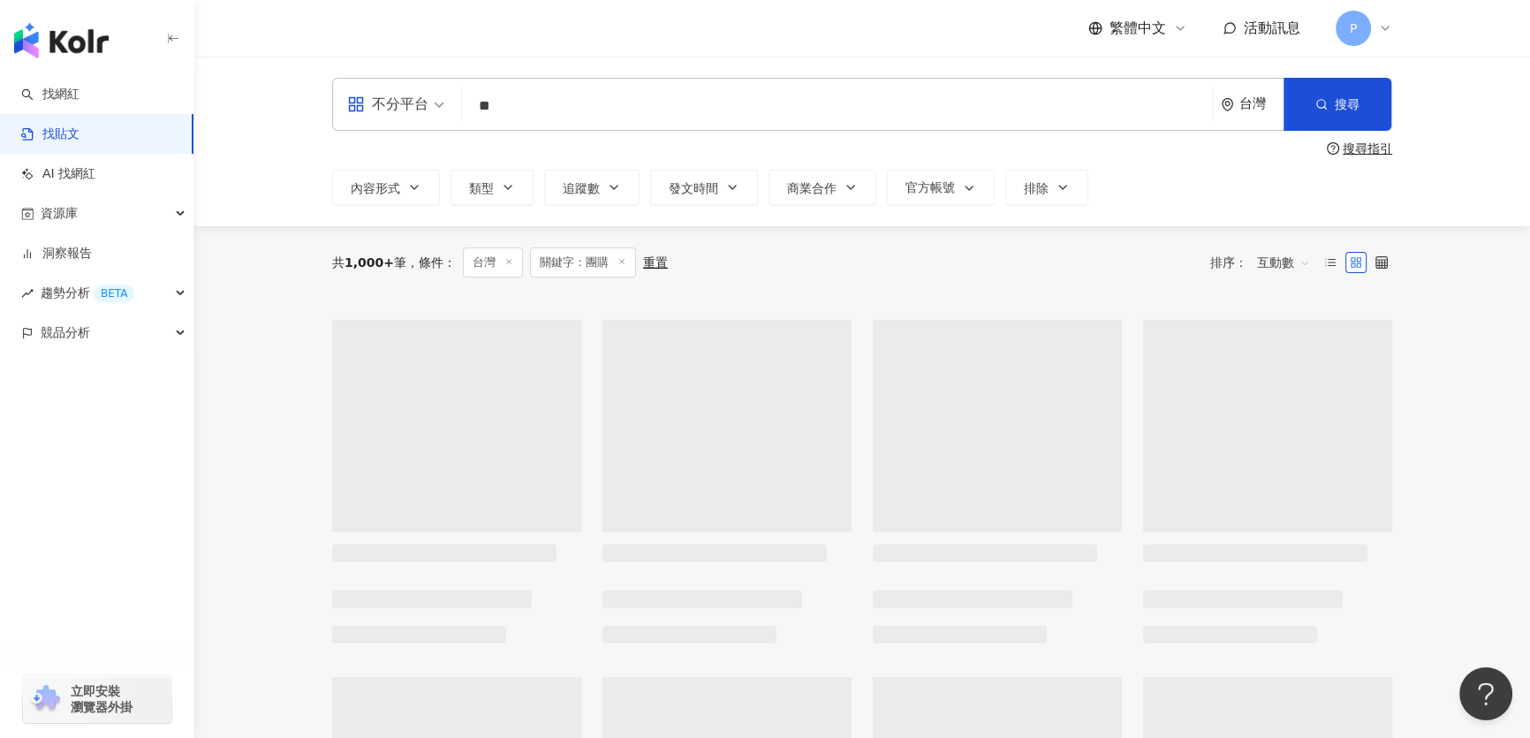
scroll to position [0, 0]
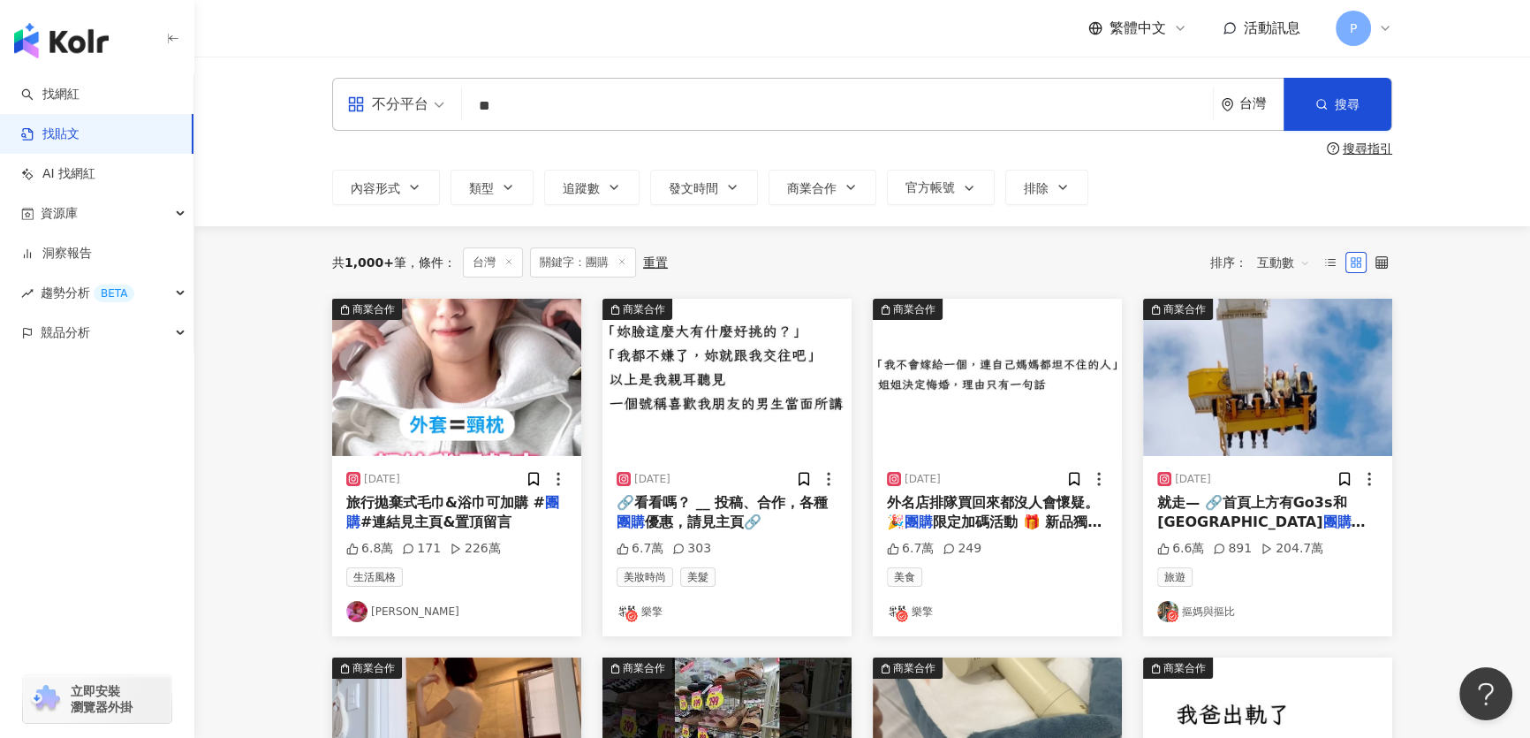
click at [519, 417] on img at bounding box center [456, 377] width 249 height 157
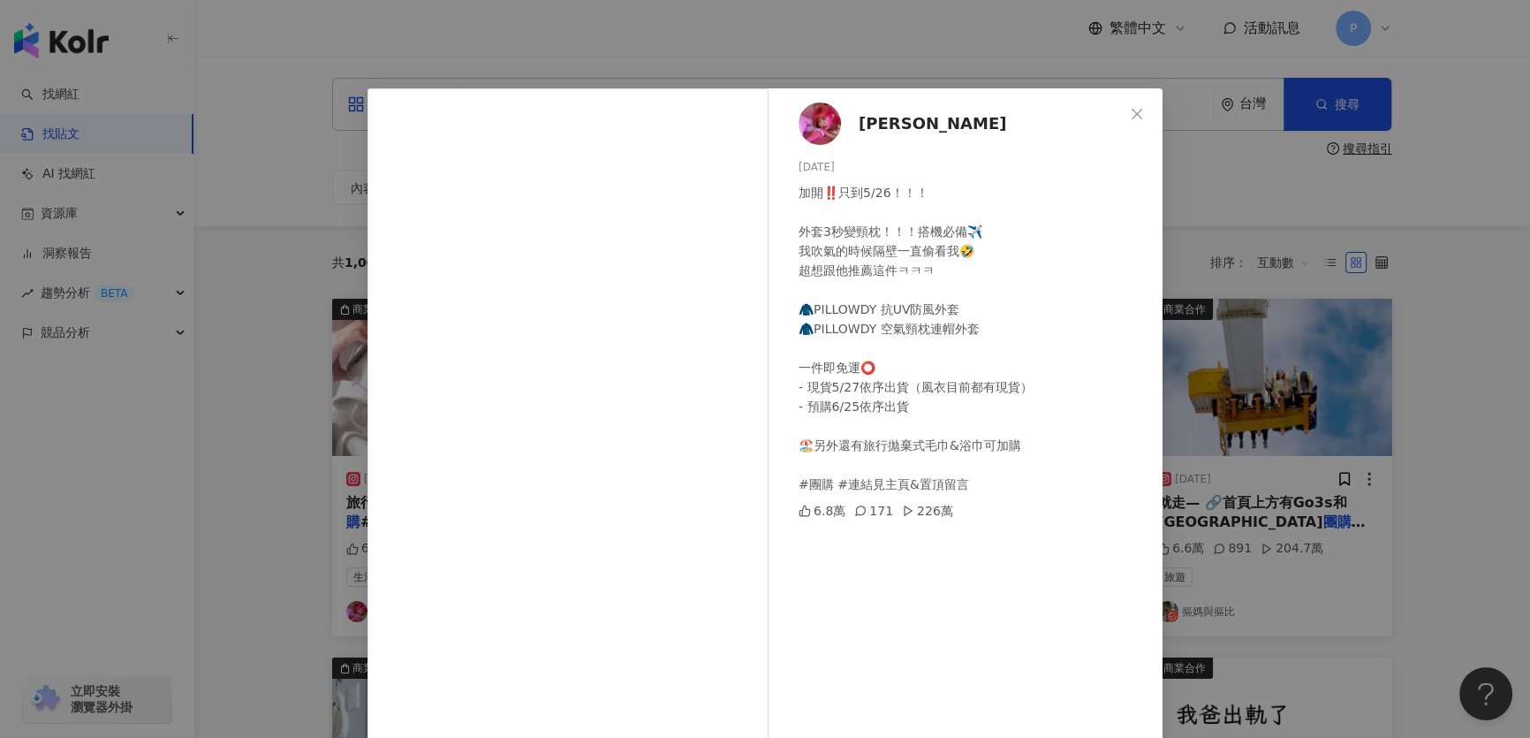
click at [1260, 487] on div "阿心Liao 2024/5/17 加開‼️只到5/26！！！ 外套3秒變頸枕！！！搭機必備✈️ 我吹氣的時候隔壁一直偷看我🤣 超想跟他推薦這件ㅋㅋㅋ 🧥PIL…" at bounding box center [765, 369] width 1530 height 738
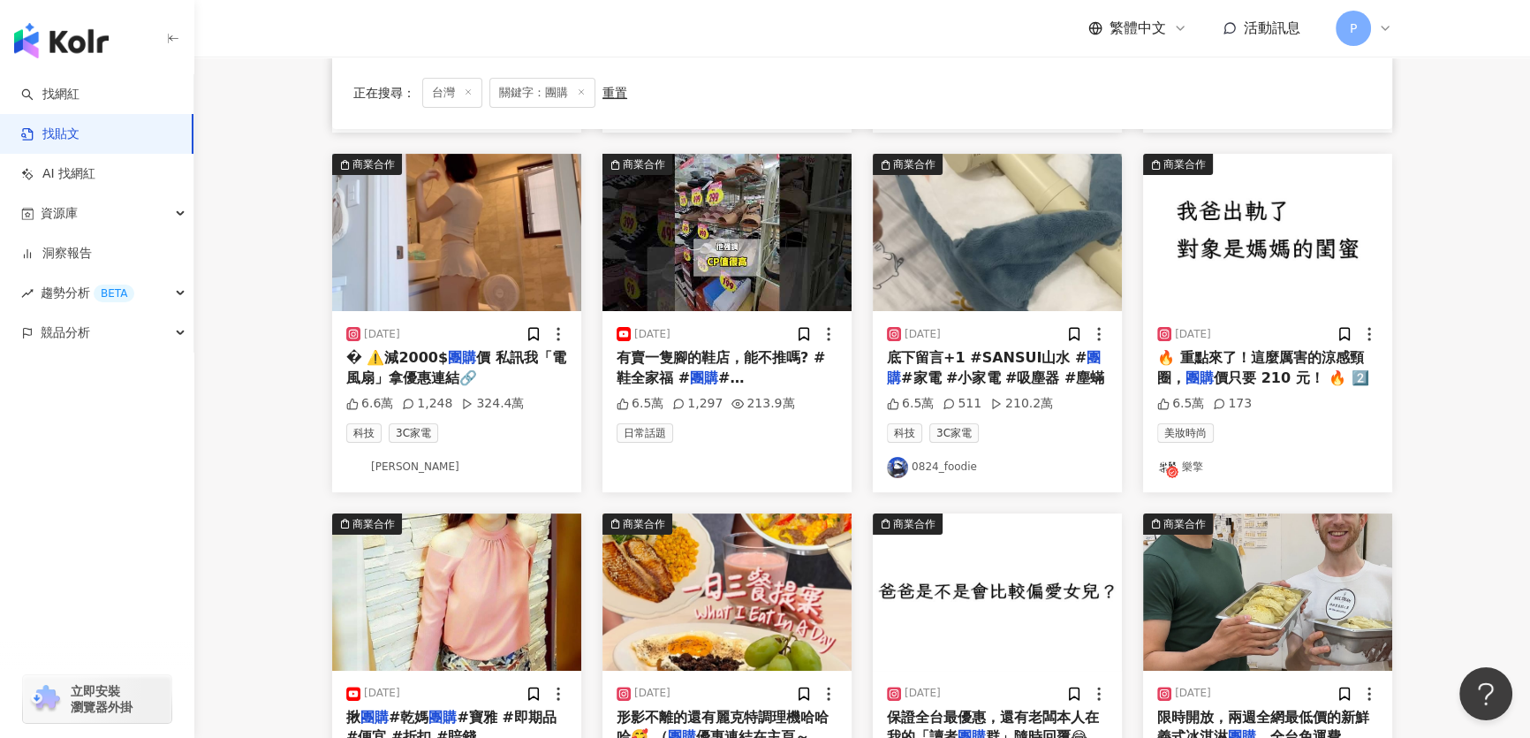
scroll to position [562, 0]
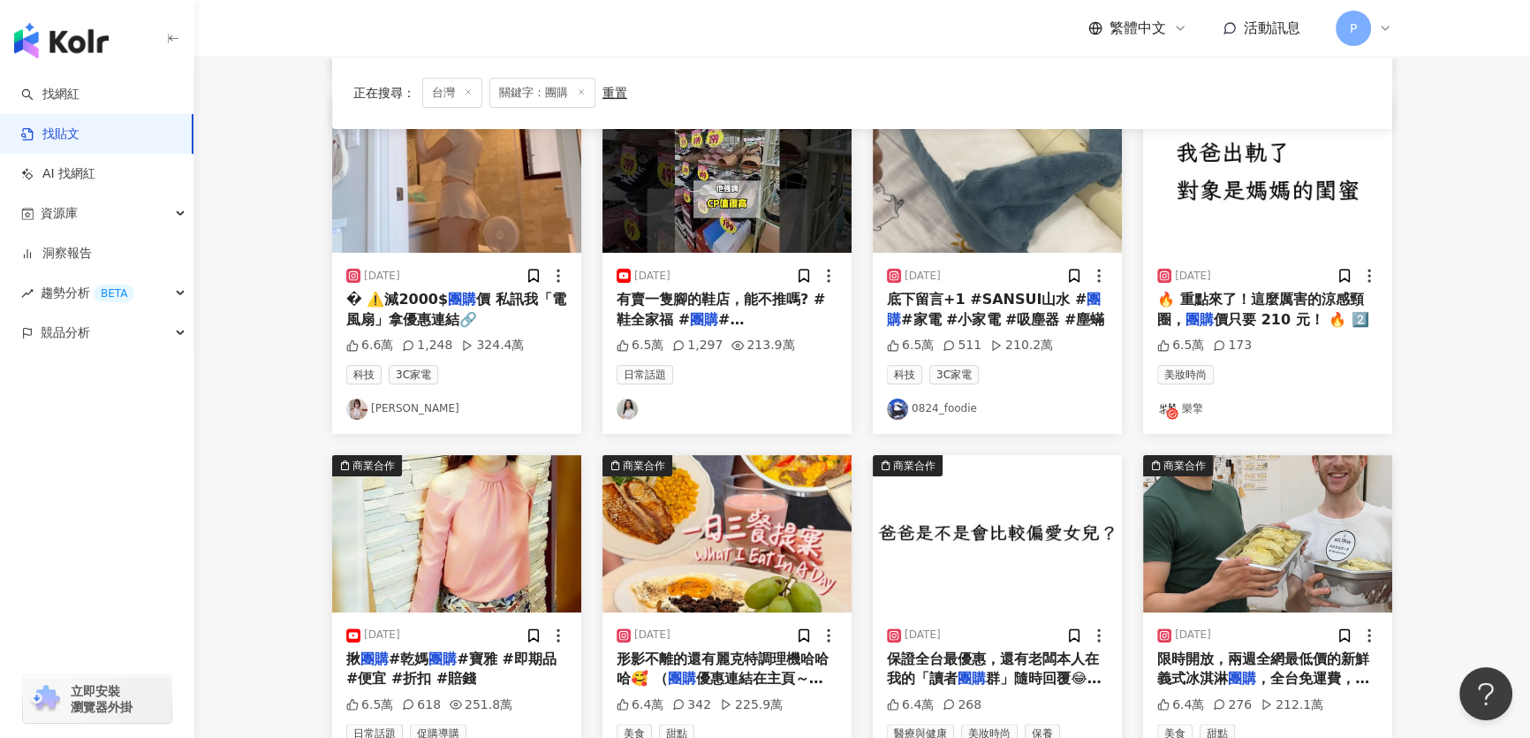
click at [493, 211] on img at bounding box center [456, 173] width 249 height 157
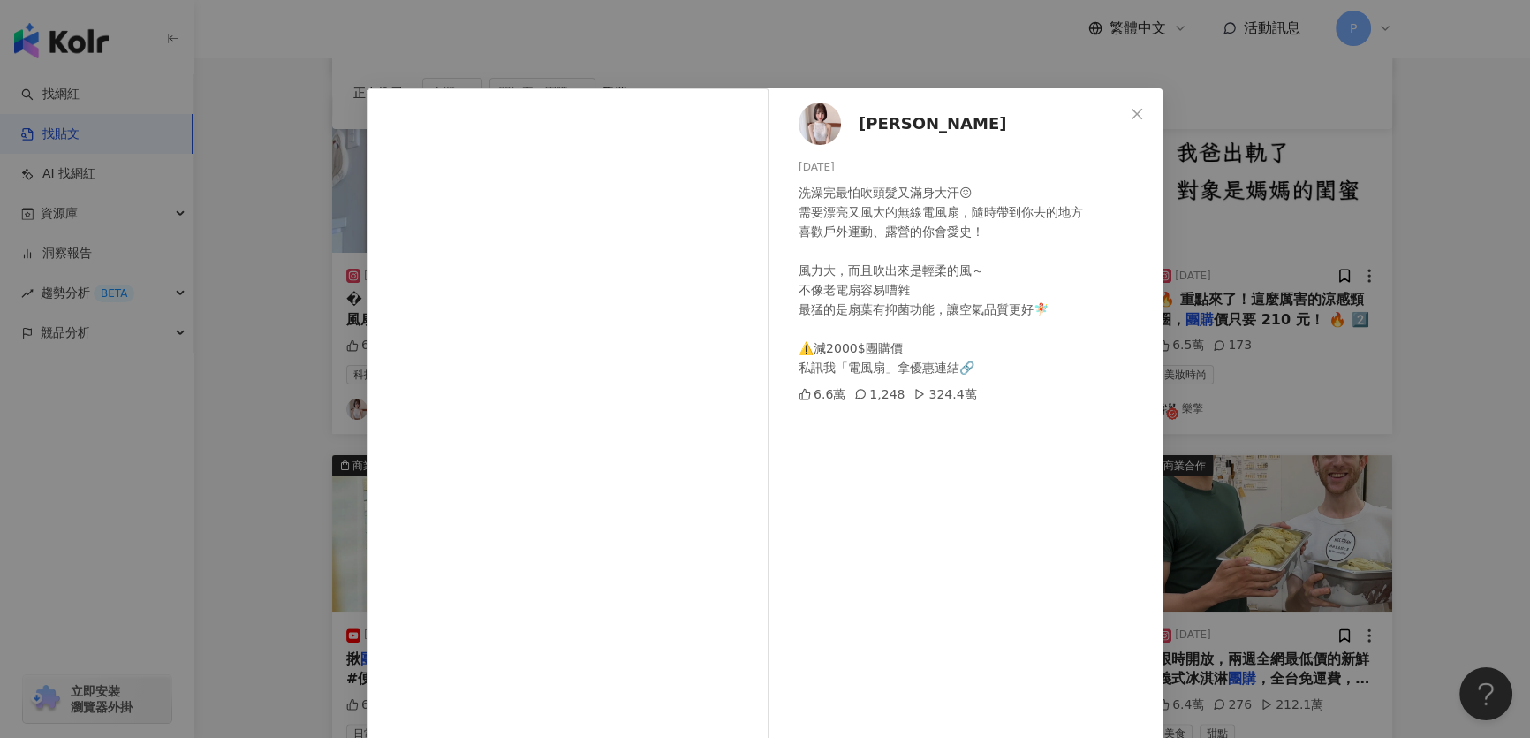
click at [1365, 188] on div "劉芳岑 2024/9/6 洗澡完最怕吹頭髮又滿身大汗😖 需要漂亮又風大的無線電風扇，隨時帶到你去的地方 喜歡戶外運動、露營的你會愛史！ 風力大，而且吹出來是輕…" at bounding box center [765, 369] width 1530 height 738
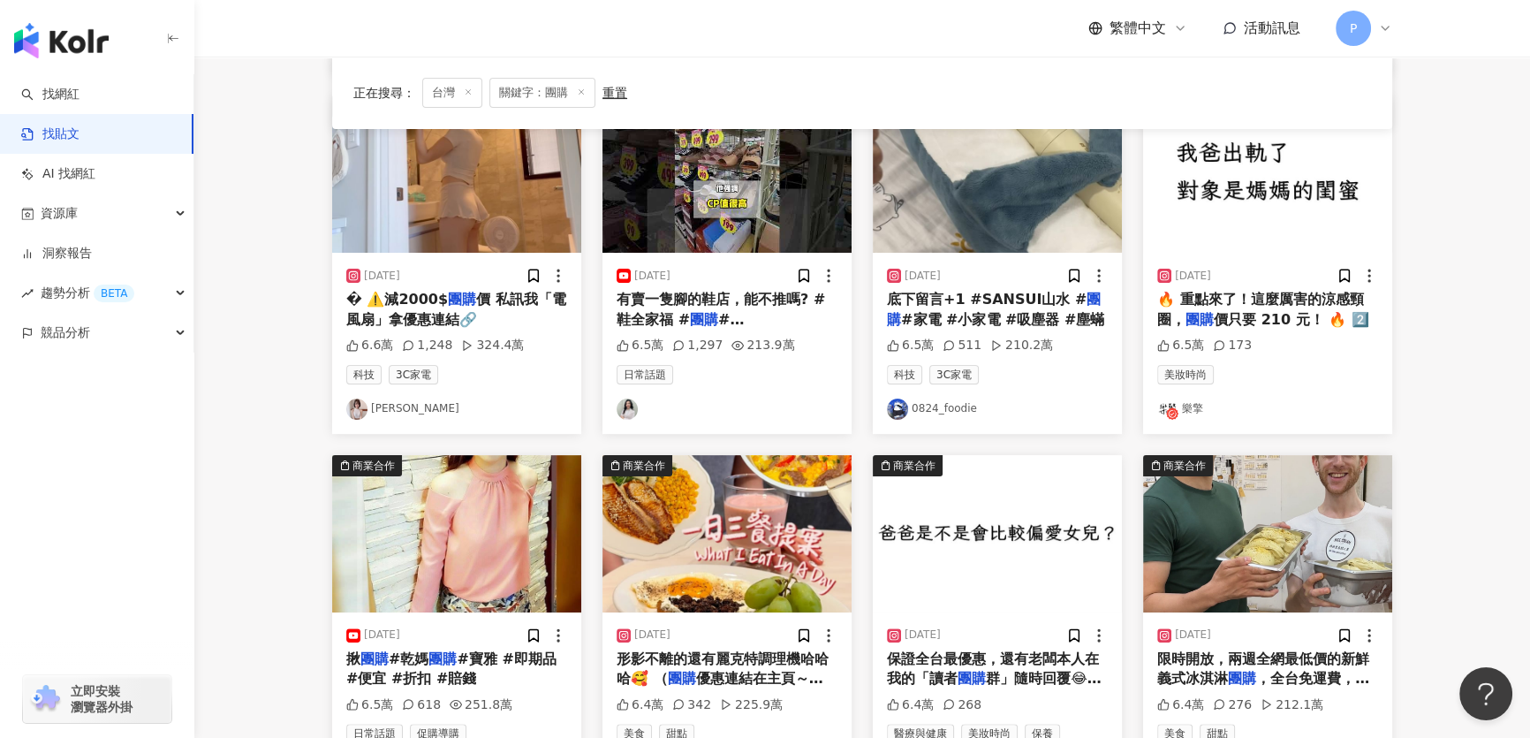
scroll to position [481, 0]
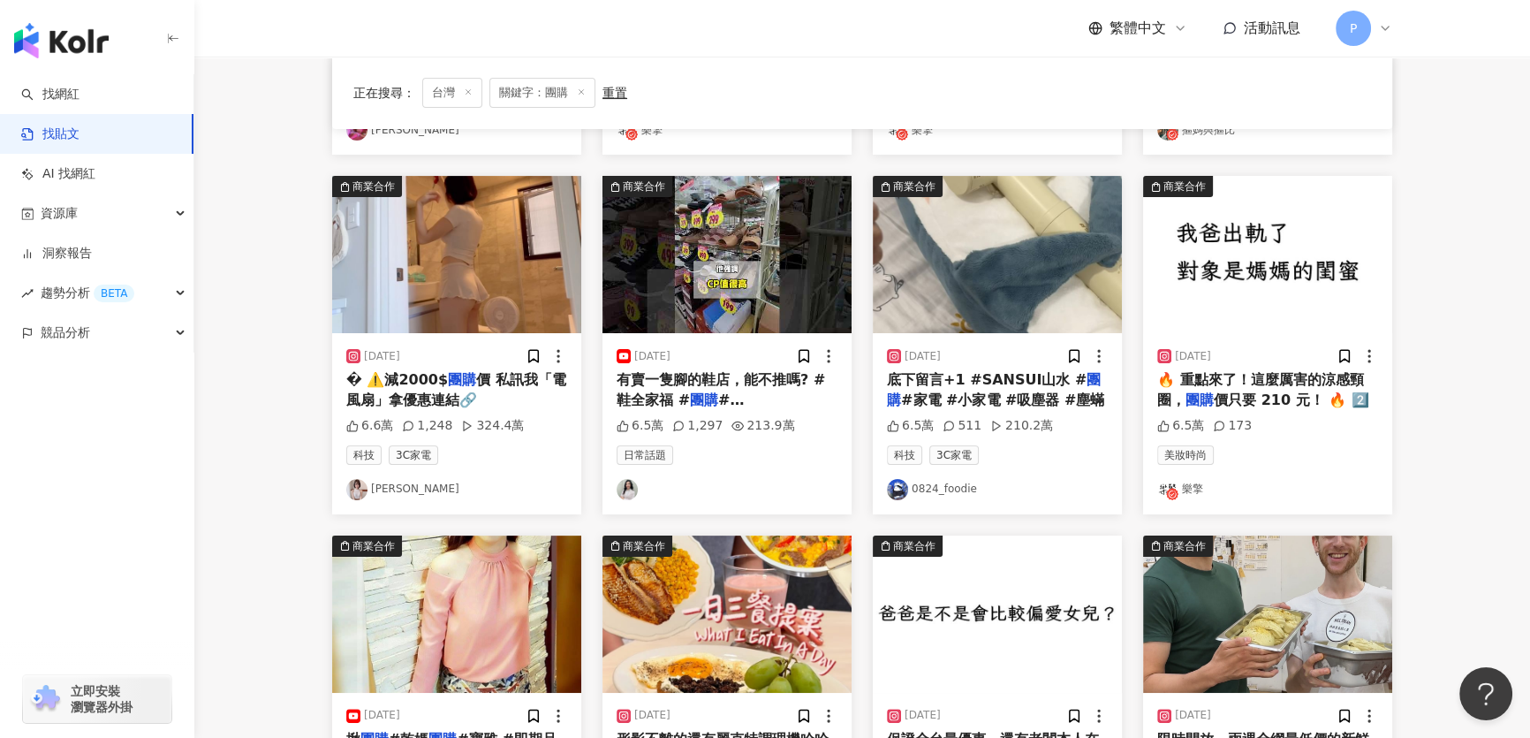
click at [763, 250] on img at bounding box center [726, 254] width 249 height 157
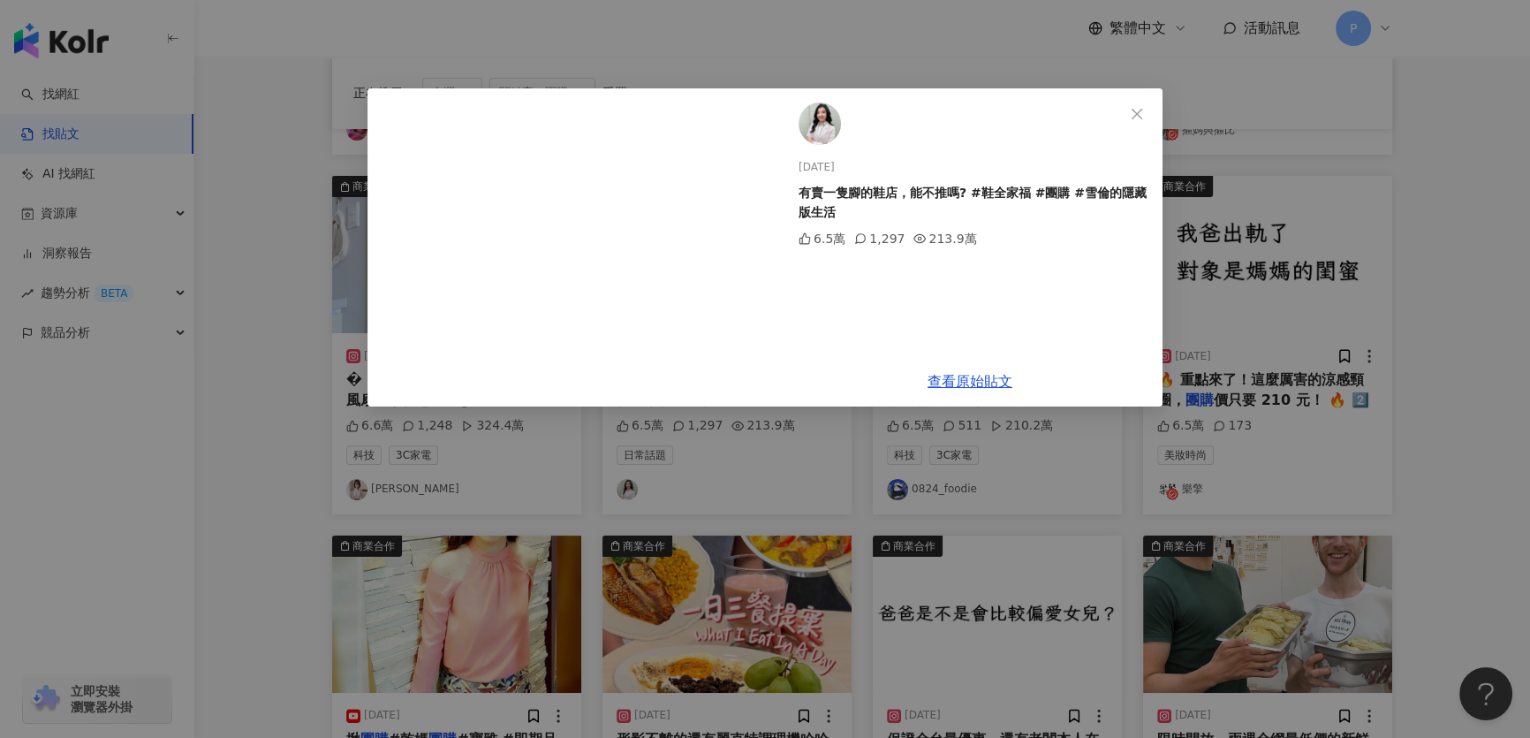
click at [1344, 282] on div "2024/1/6 有賣一隻腳的鞋店，能不推嗎? #鞋全家福 #團購 #雪倫的隱藏版生活 6.5萬 1,297 213.9萬 查看原始貼文" at bounding box center [765, 369] width 1530 height 738
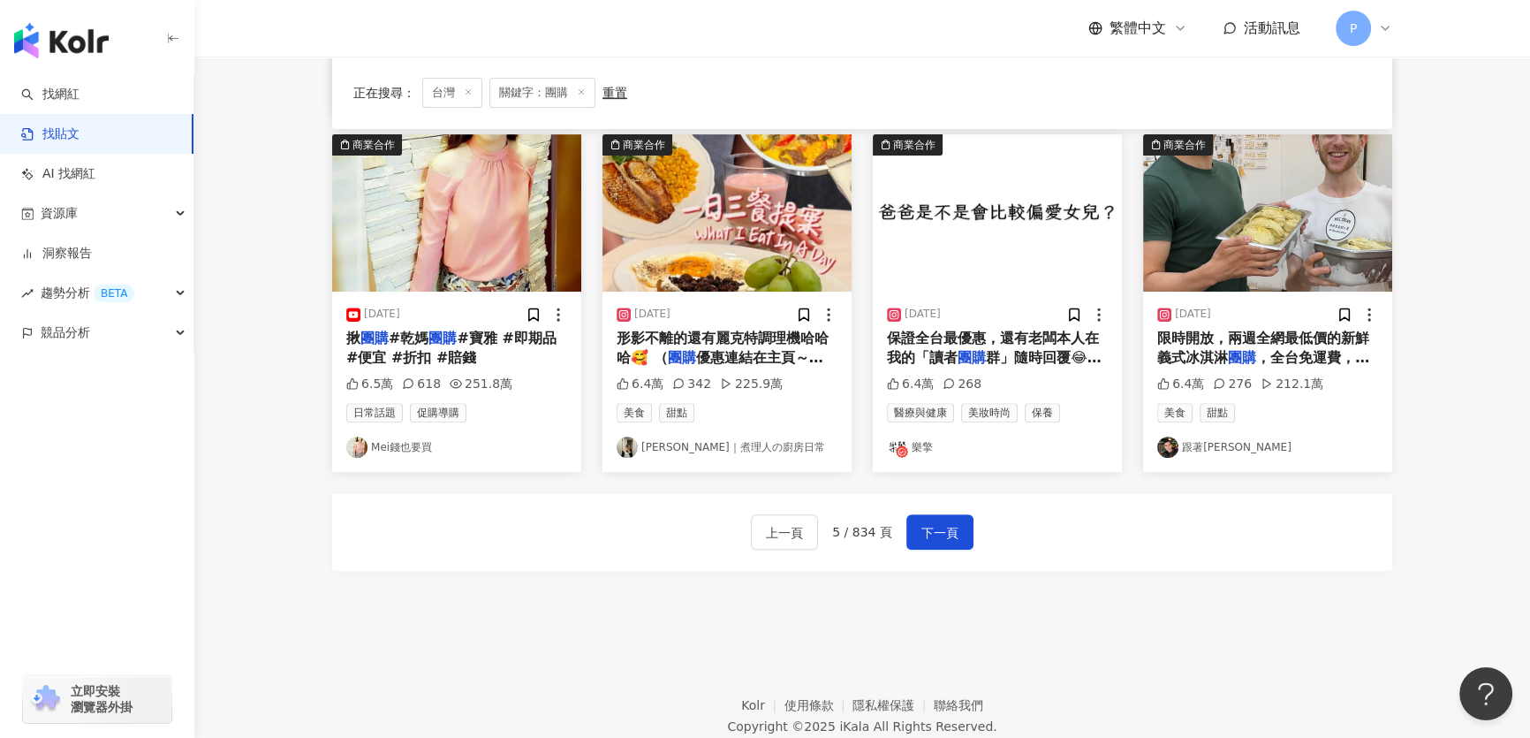
scroll to position [883, 0]
click at [949, 527] on span "下一頁" at bounding box center [939, 531] width 37 height 21
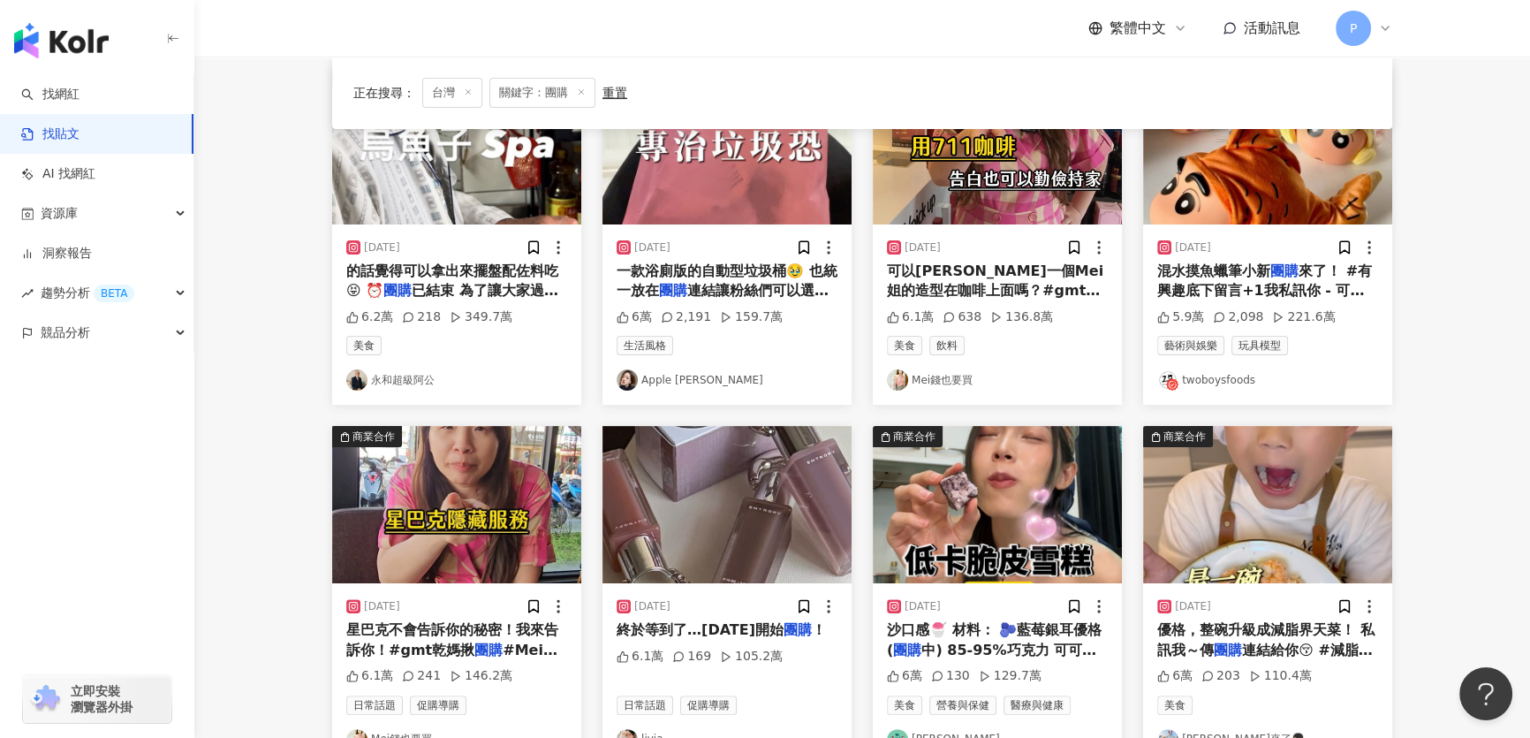
scroll to position [723, 0]
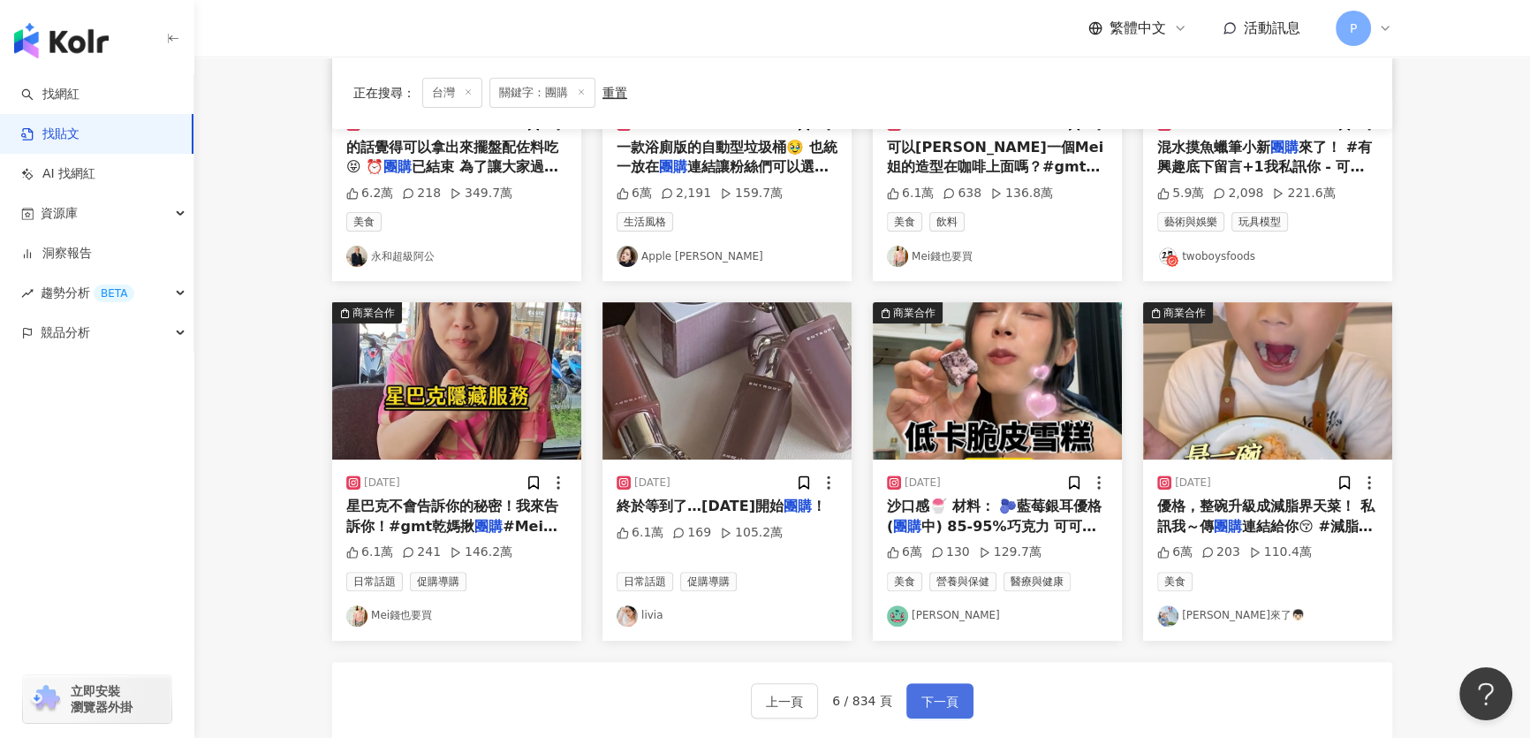
click at [936, 686] on button "下一頁" at bounding box center [939, 700] width 67 height 35
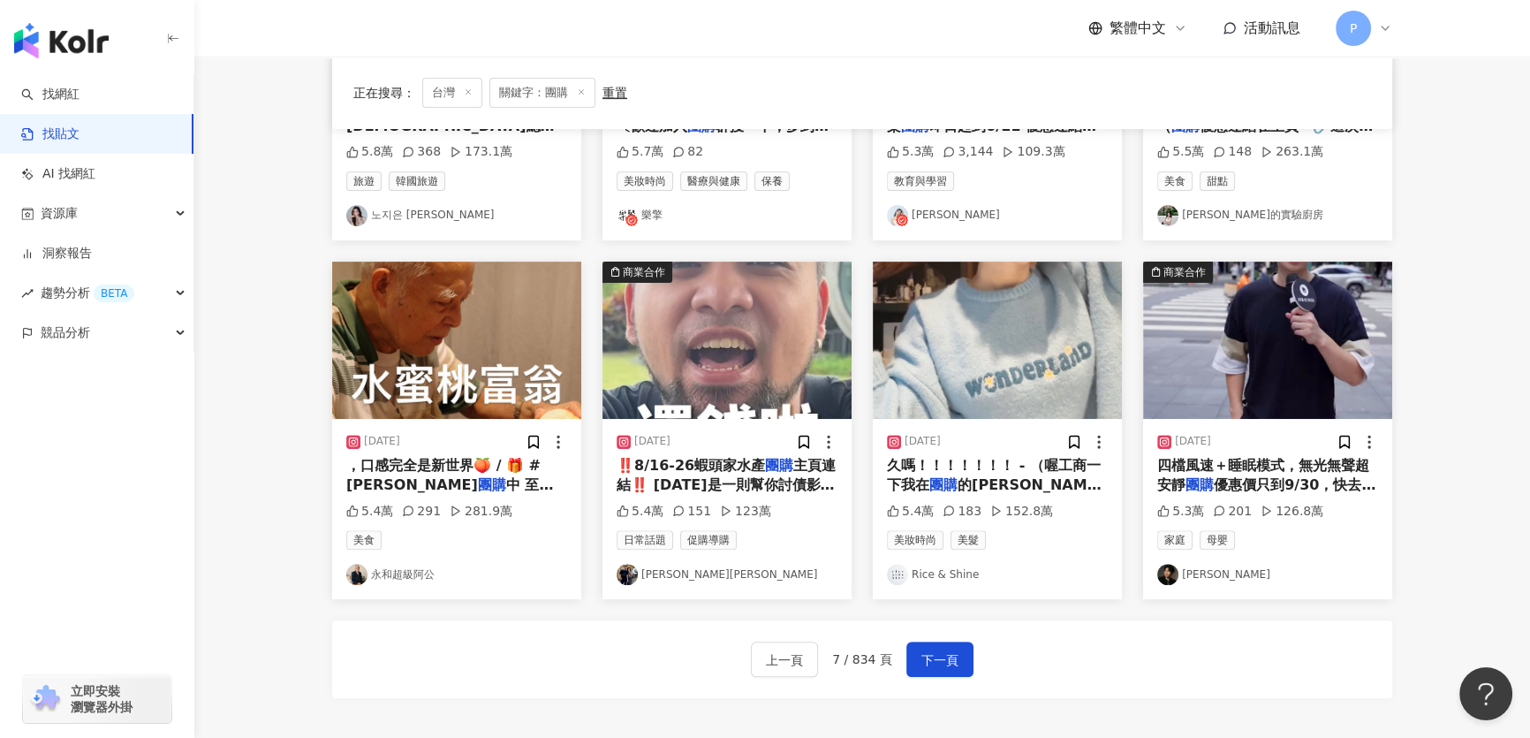
scroll to position [794, 0]
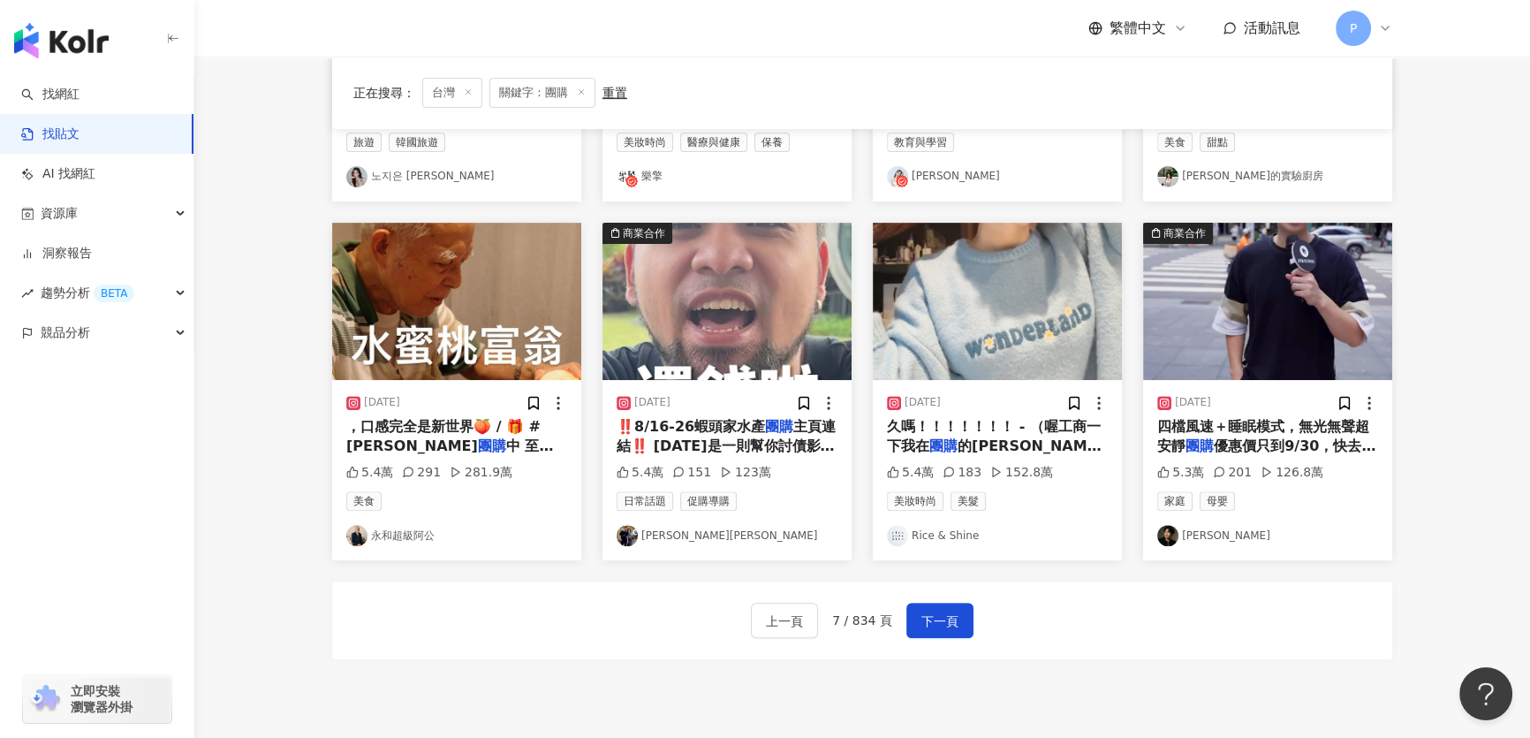
click at [1000, 345] on img at bounding box center [997, 301] width 249 height 157
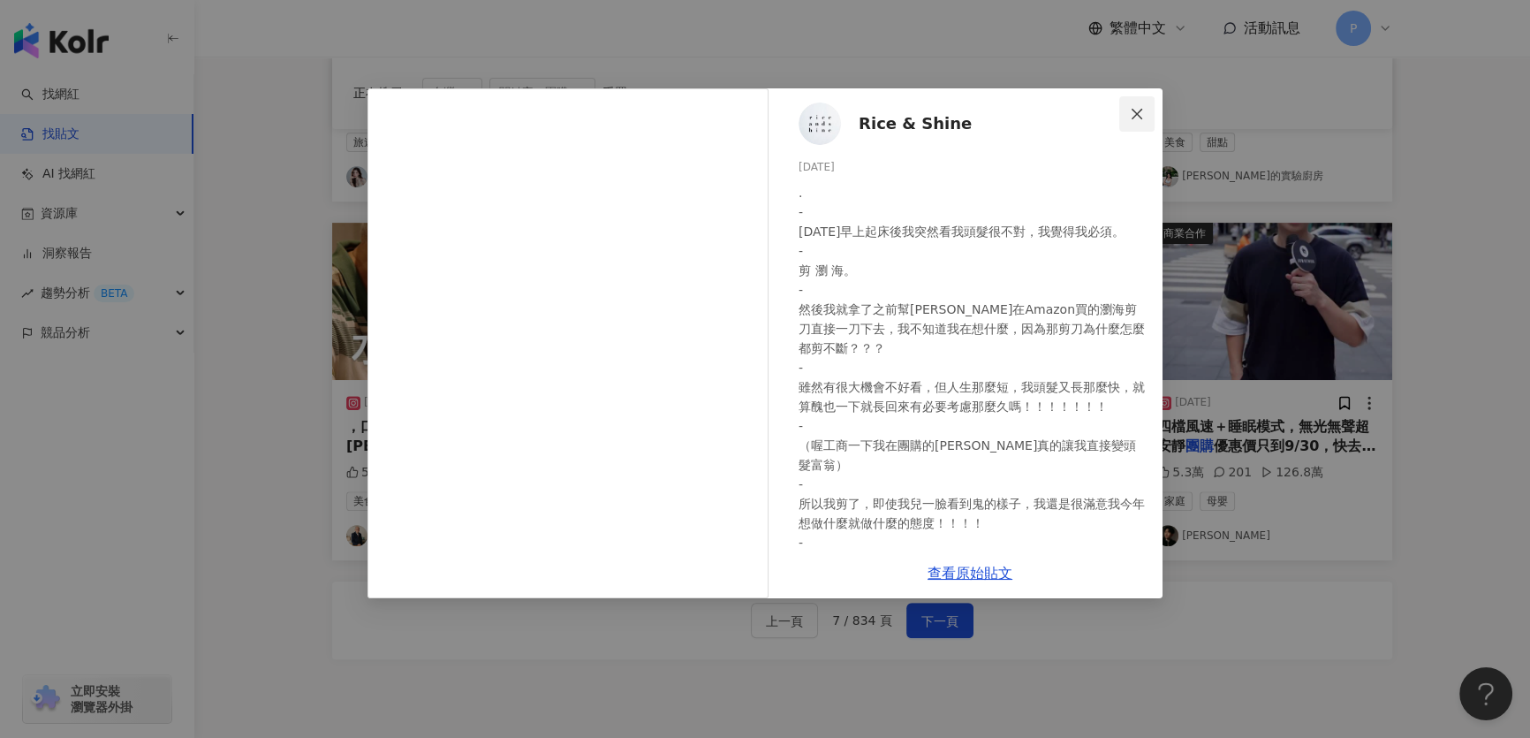
click at [1131, 103] on button "Close" at bounding box center [1136, 113] width 35 height 35
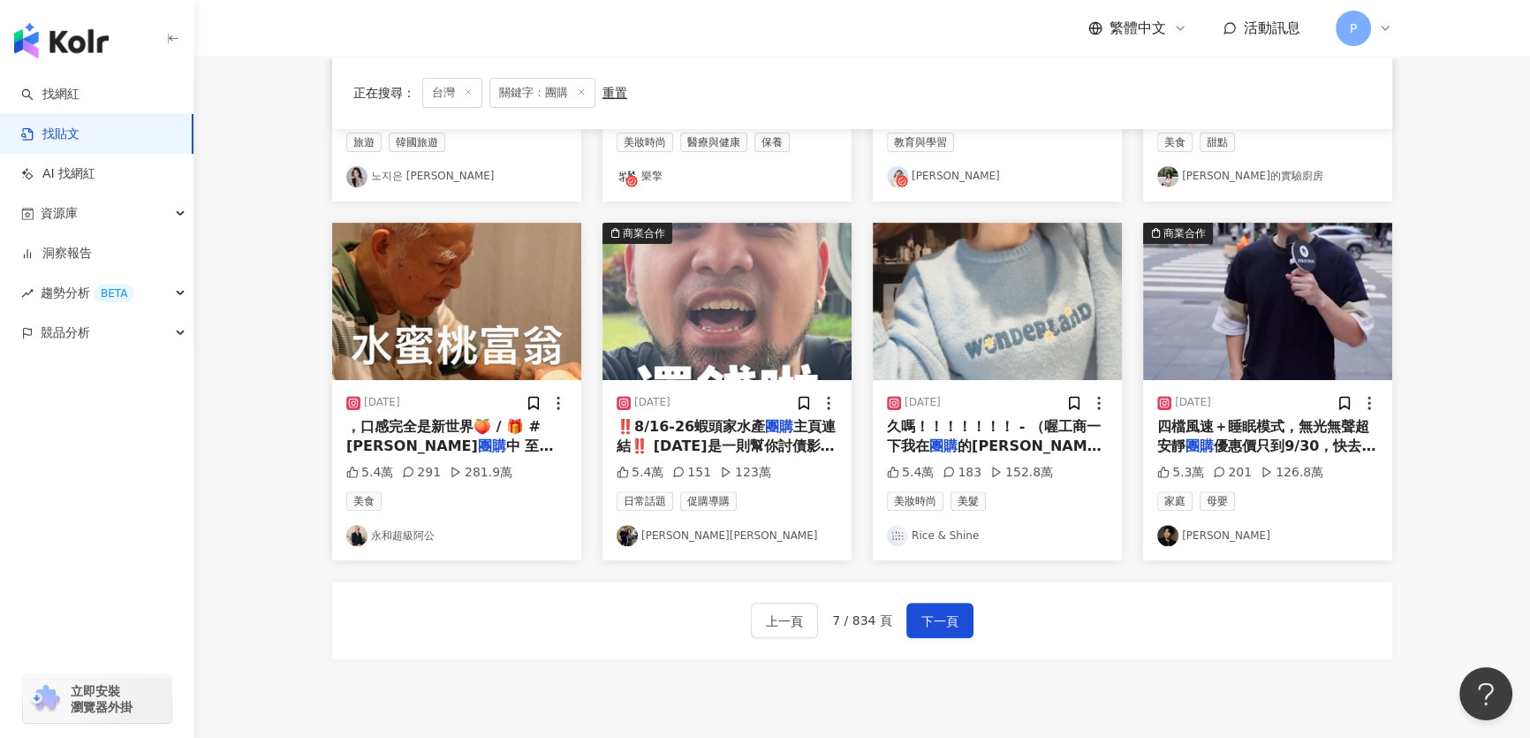
click at [891, 335] on img at bounding box center [997, 301] width 249 height 157
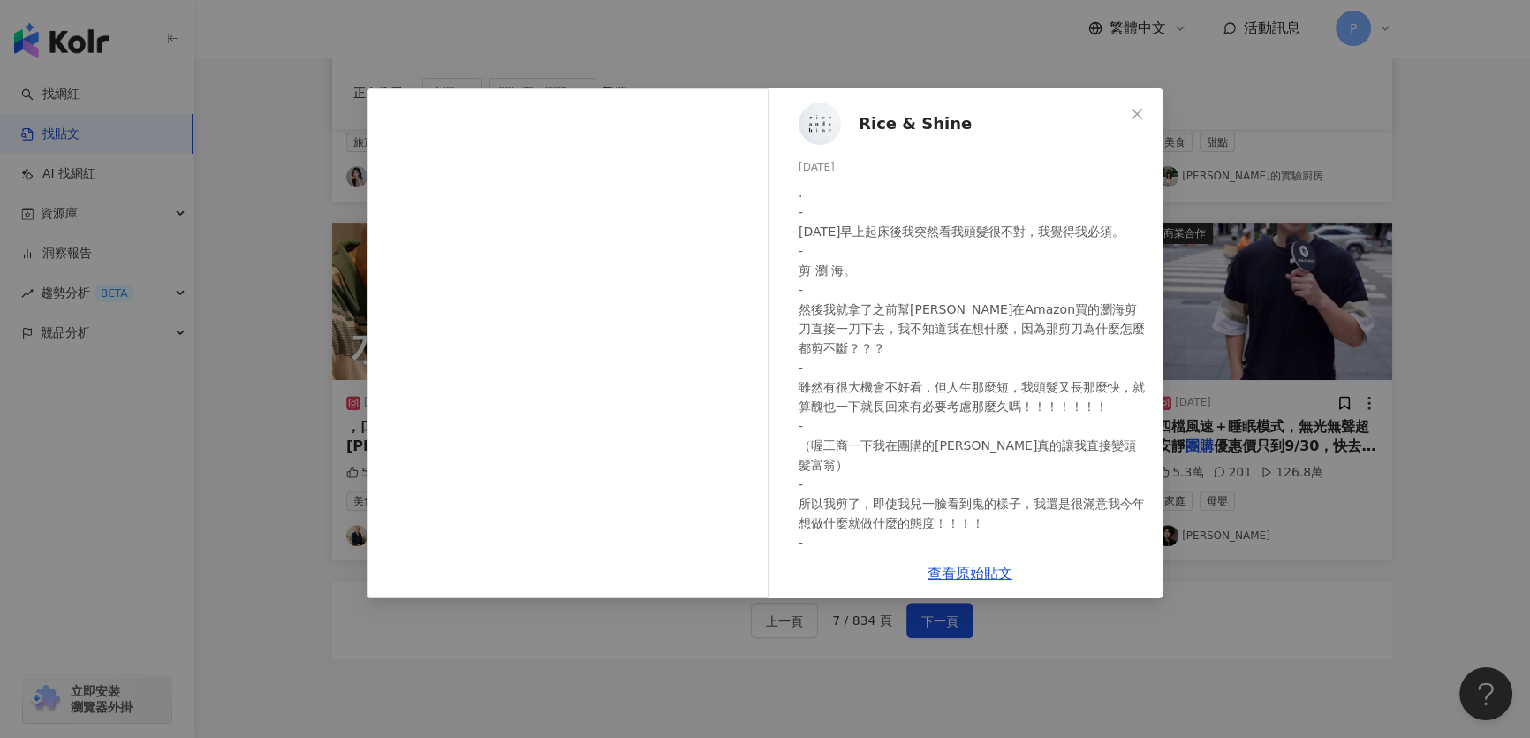
click at [821, 119] on img at bounding box center [820, 123] width 42 height 42
click at [218, 117] on div "Rice & Shine 2025/2/11 . - 今天早上起床後我突然看我頭髮很不對，我覺得我必須。 - 剪 瀏 海。 - 然後我就拿了之前幫Ida在Am…" at bounding box center [765, 369] width 1530 height 738
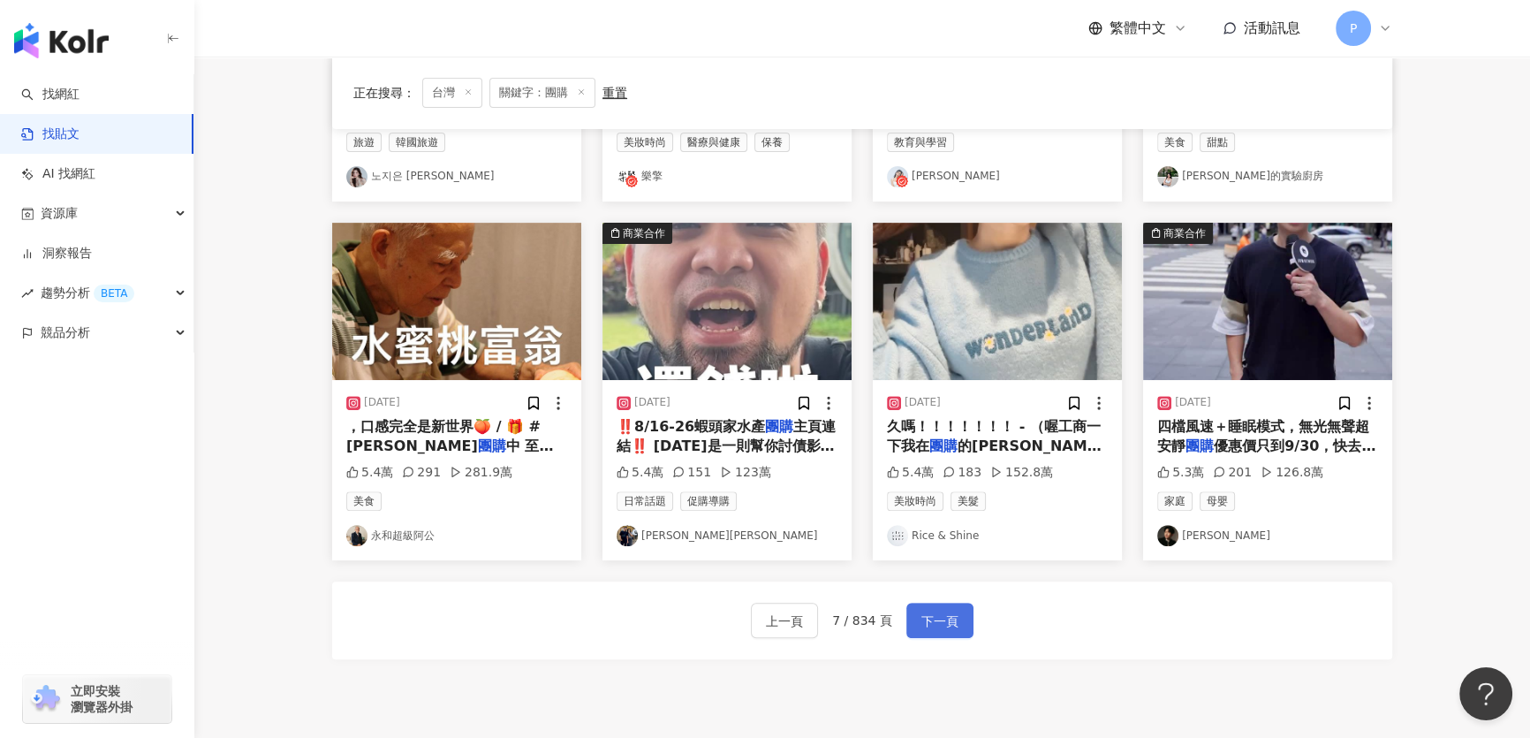
click at [928, 618] on span "下一頁" at bounding box center [939, 620] width 37 height 21
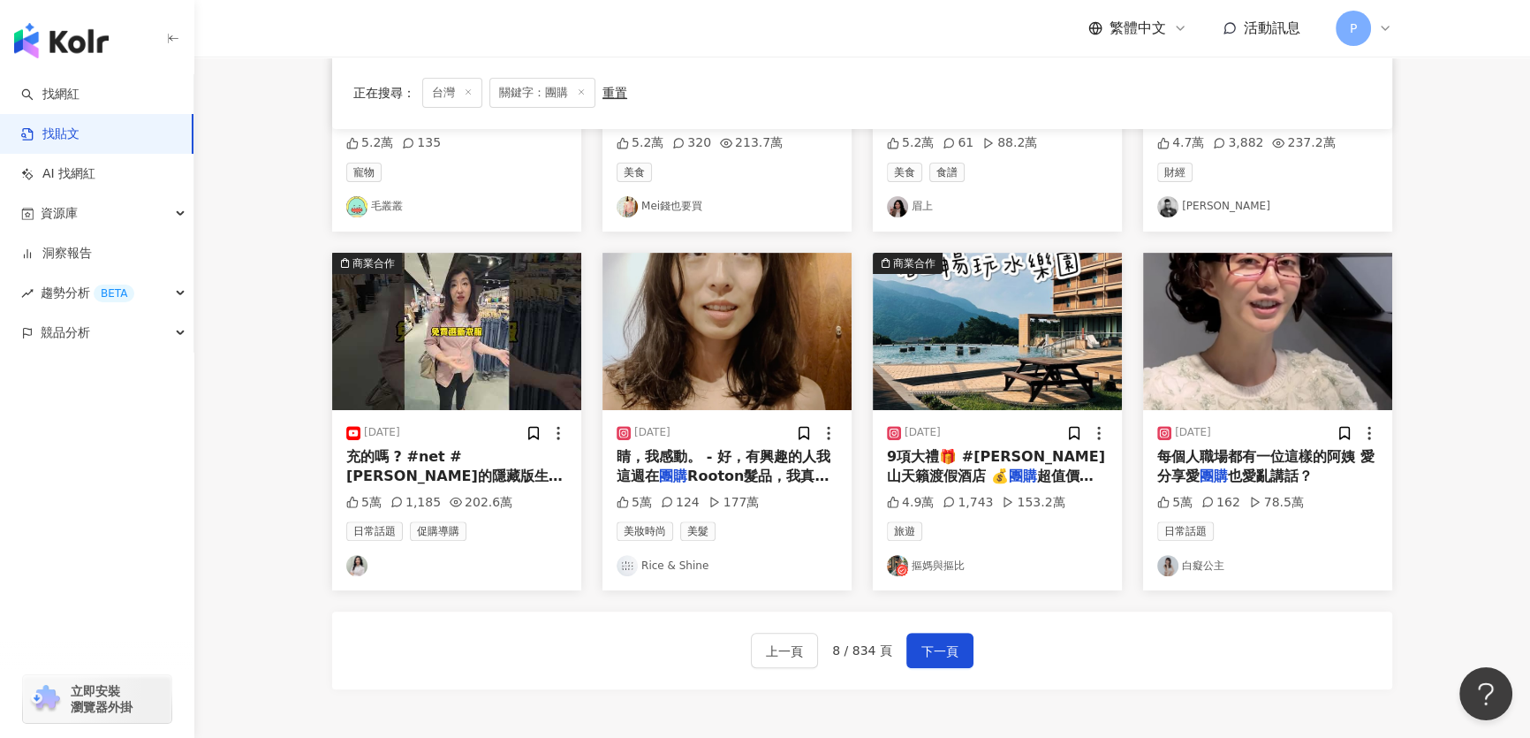
scroll to position [803, 0]
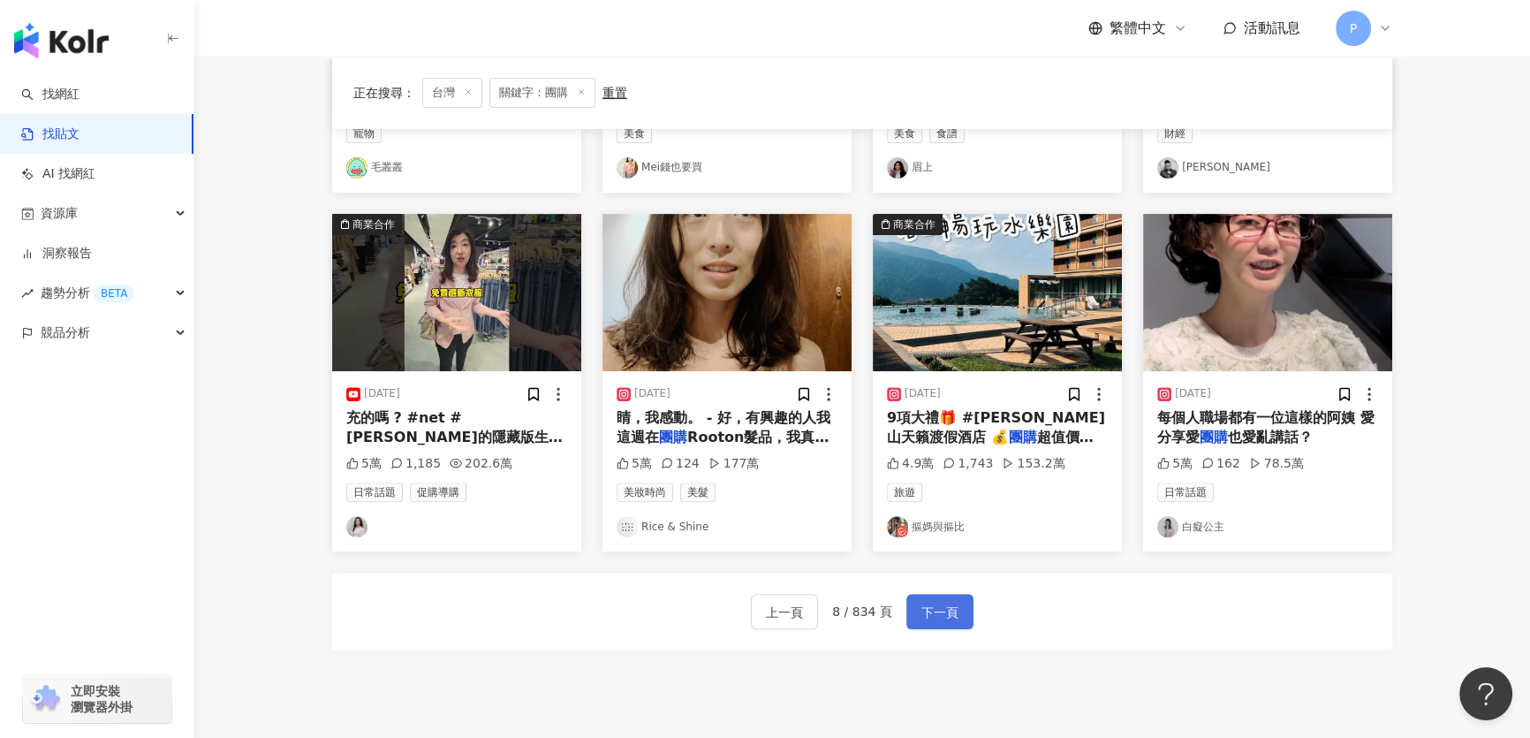
click at [924, 618] on span "下一頁" at bounding box center [939, 612] width 37 height 21
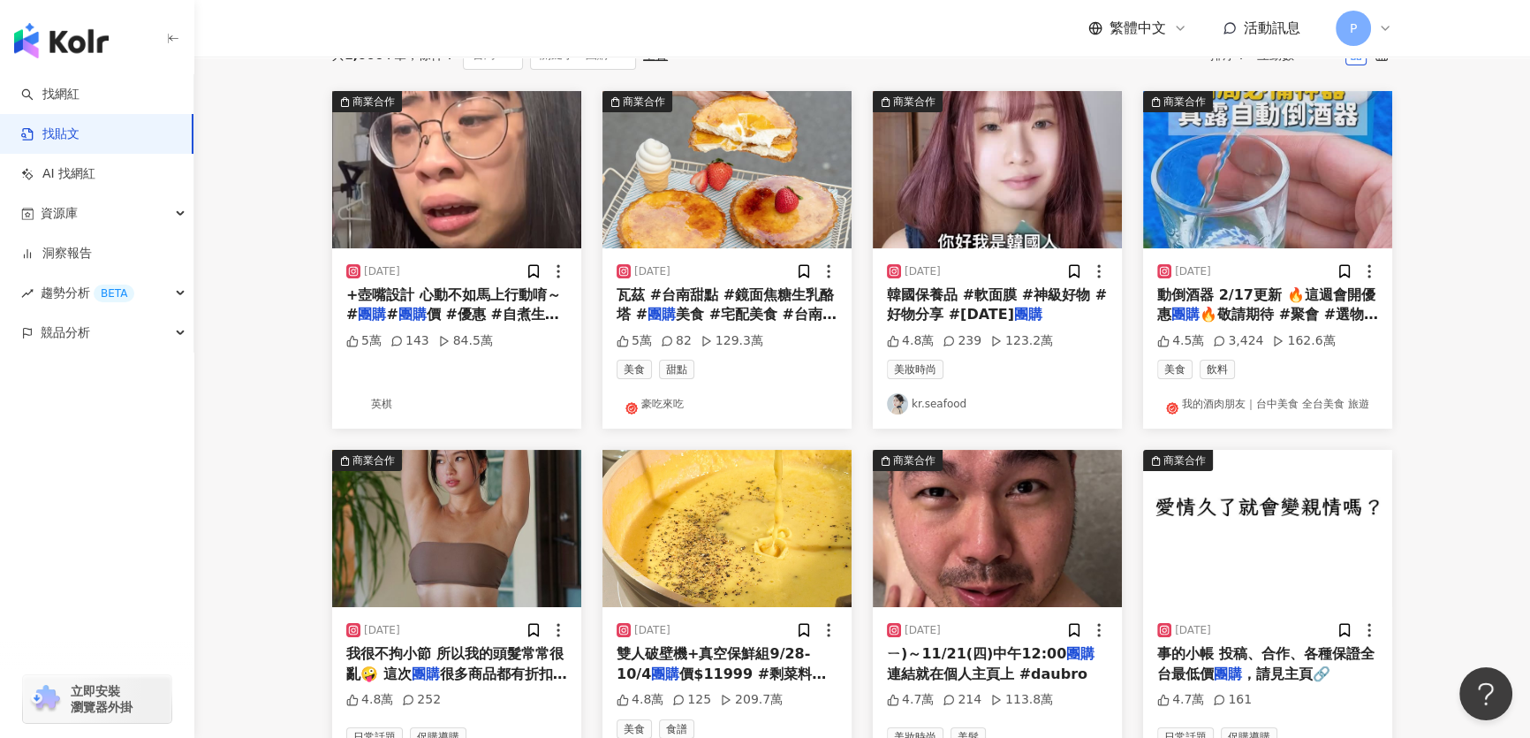
scroll to position [92, 0]
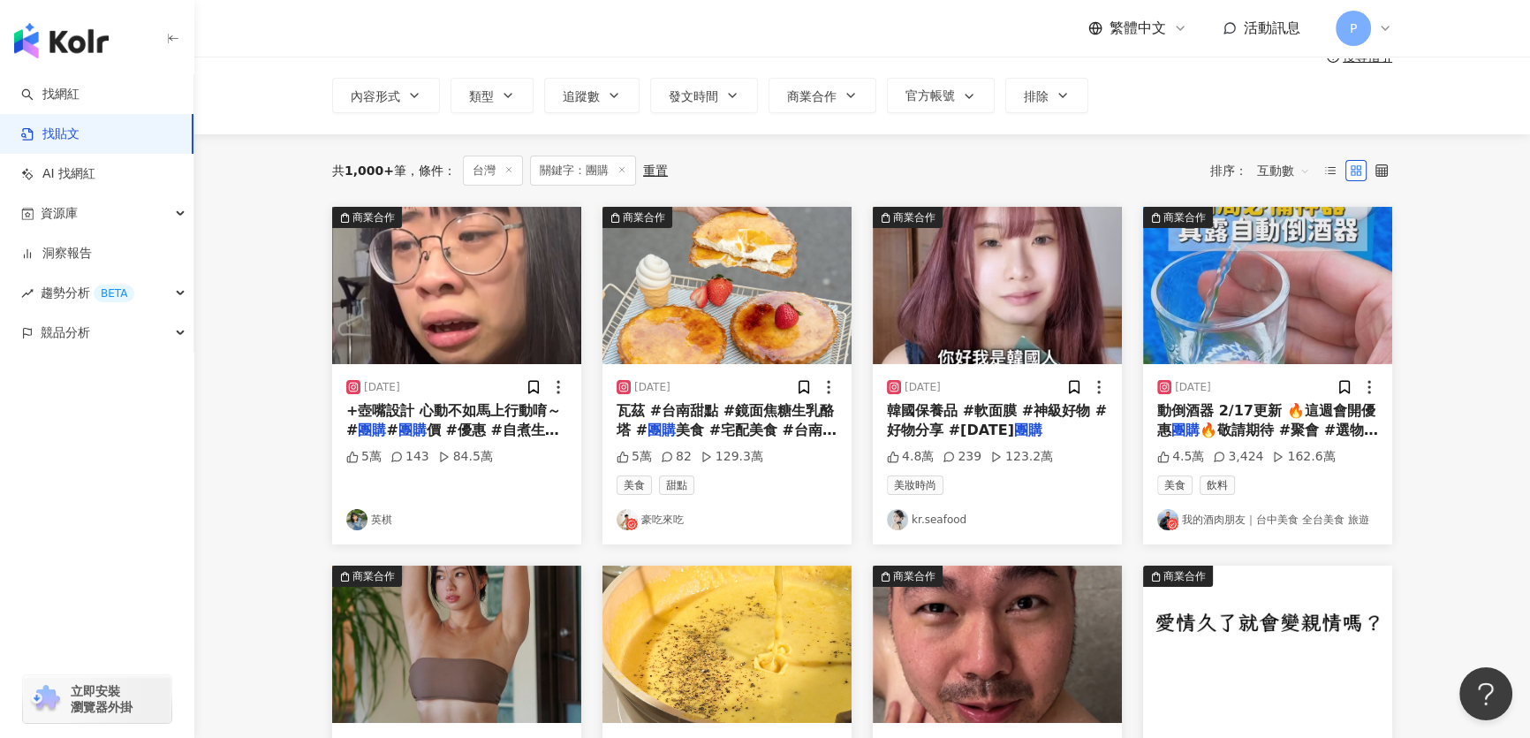
click at [431, 327] on img at bounding box center [456, 285] width 249 height 157
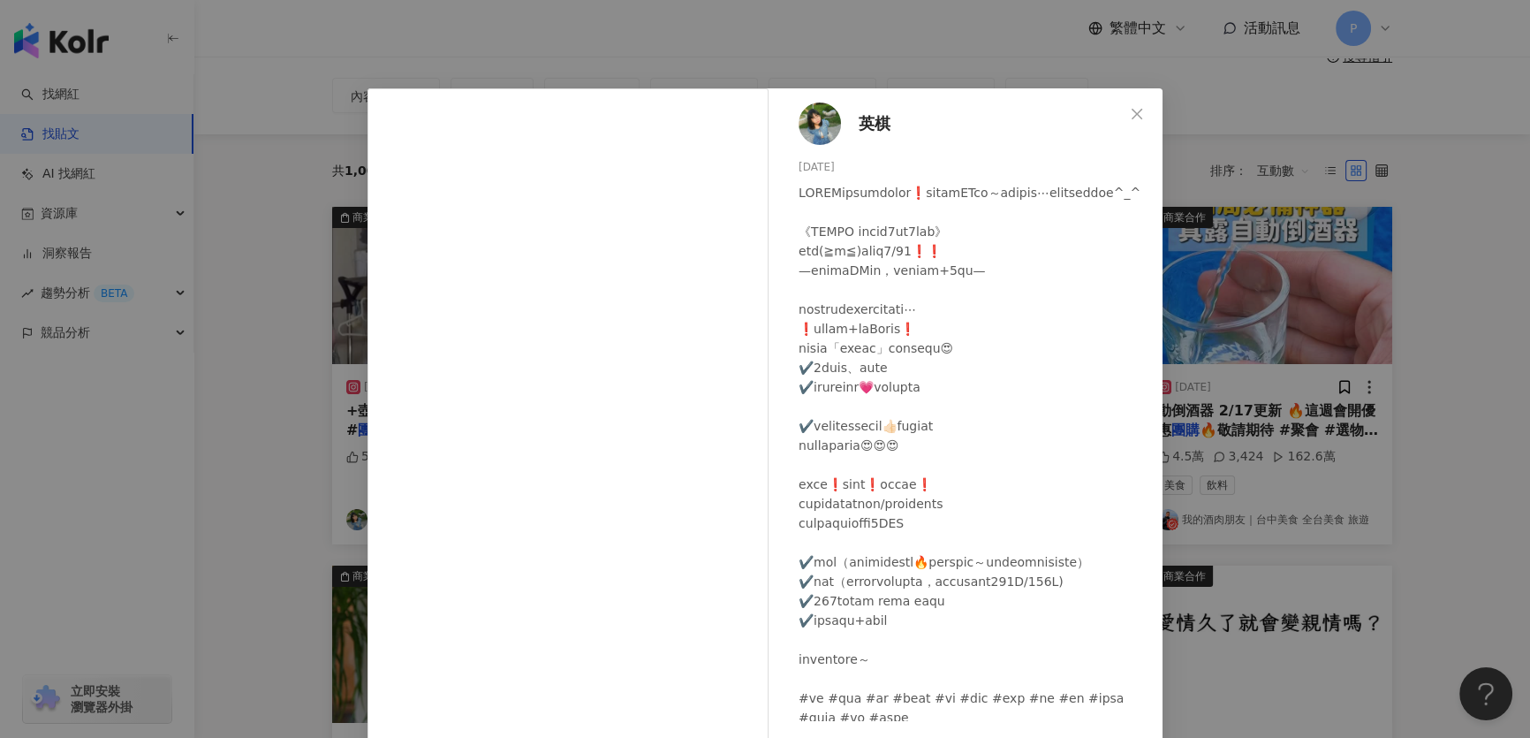
click at [809, 130] on img at bounding box center [820, 123] width 42 height 42
click at [675, 29] on div "英棋 2025/2/20 5萬 143 84.5萬 查看原始貼文" at bounding box center [765, 369] width 1530 height 738
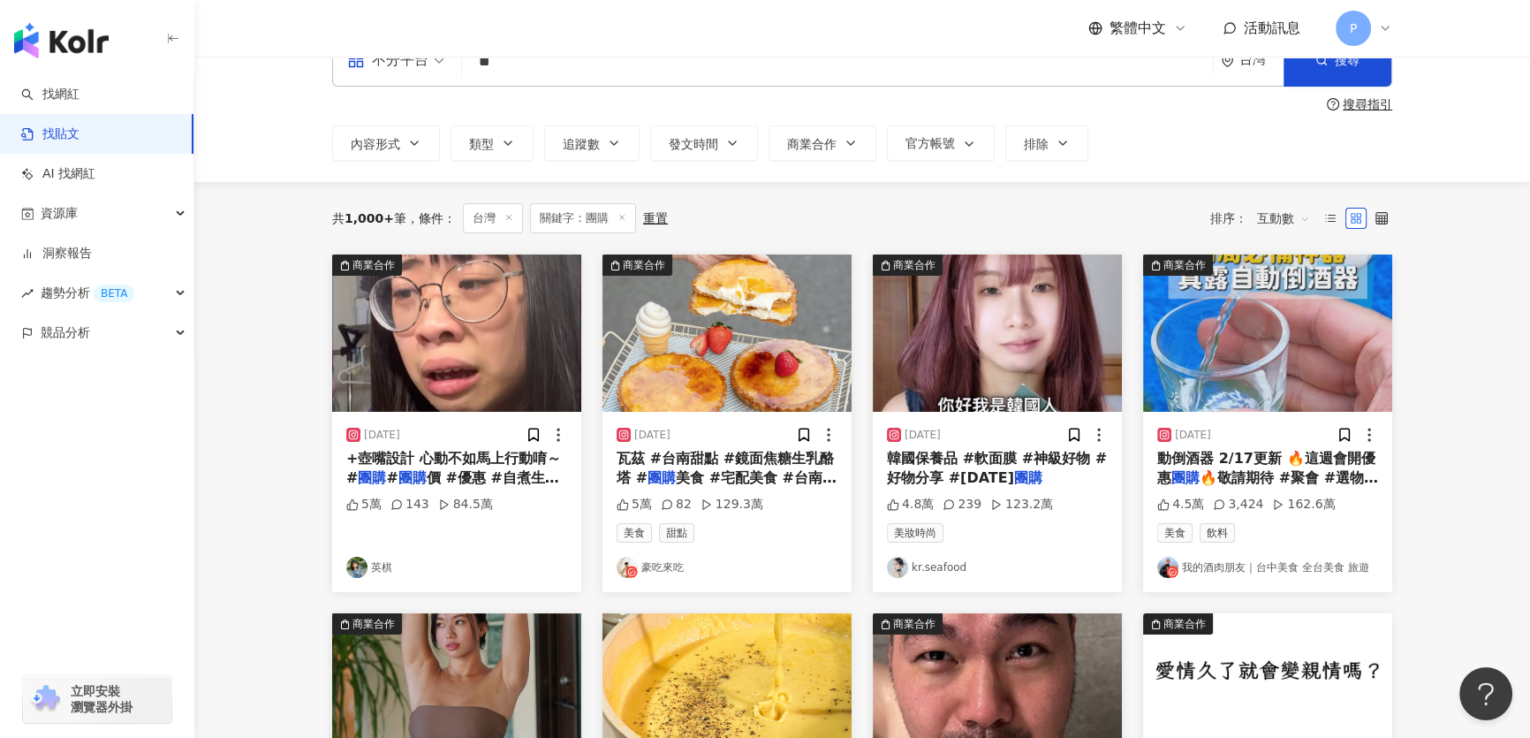
scroll to position [0, 0]
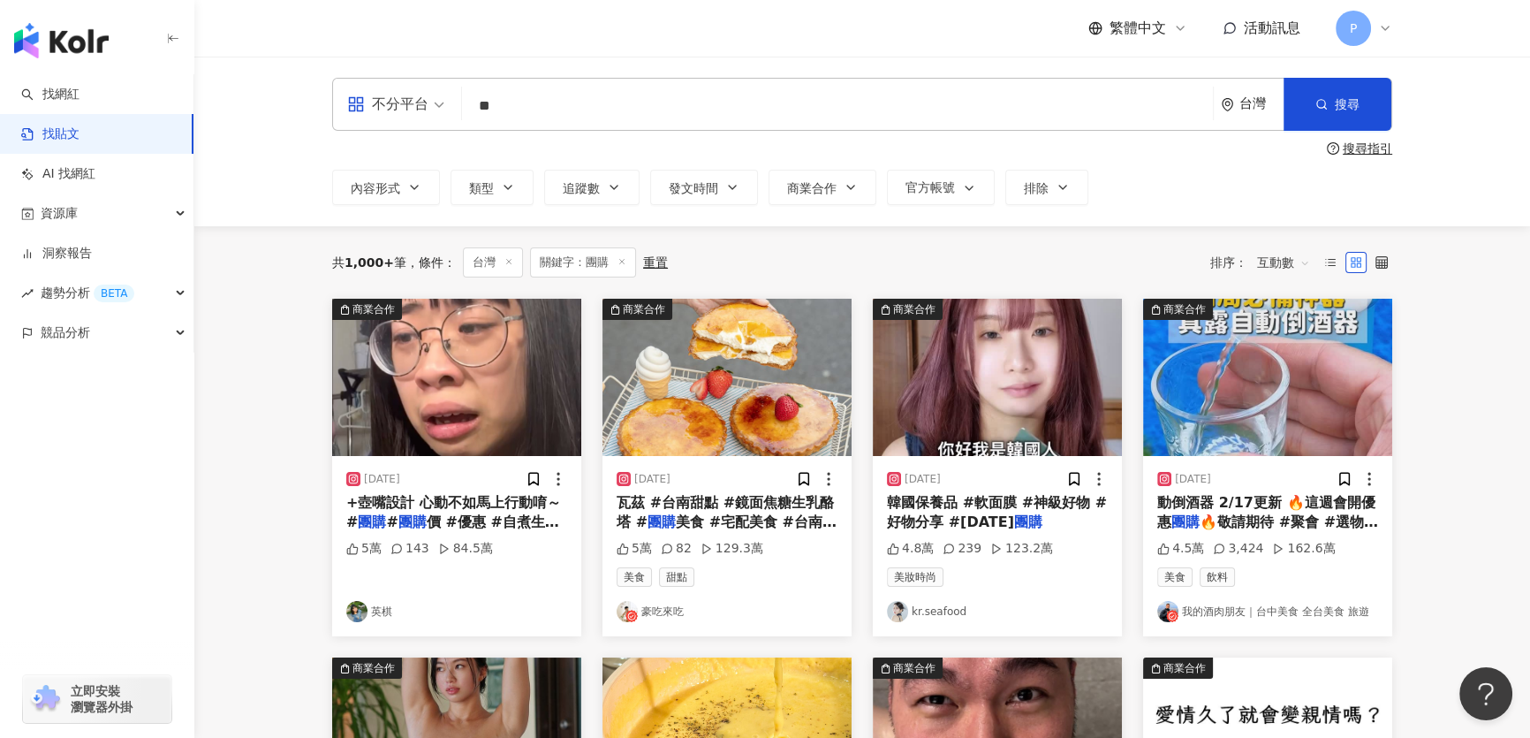
click at [470, 111] on input "**" at bounding box center [837, 106] width 737 height 38
type input "**********"
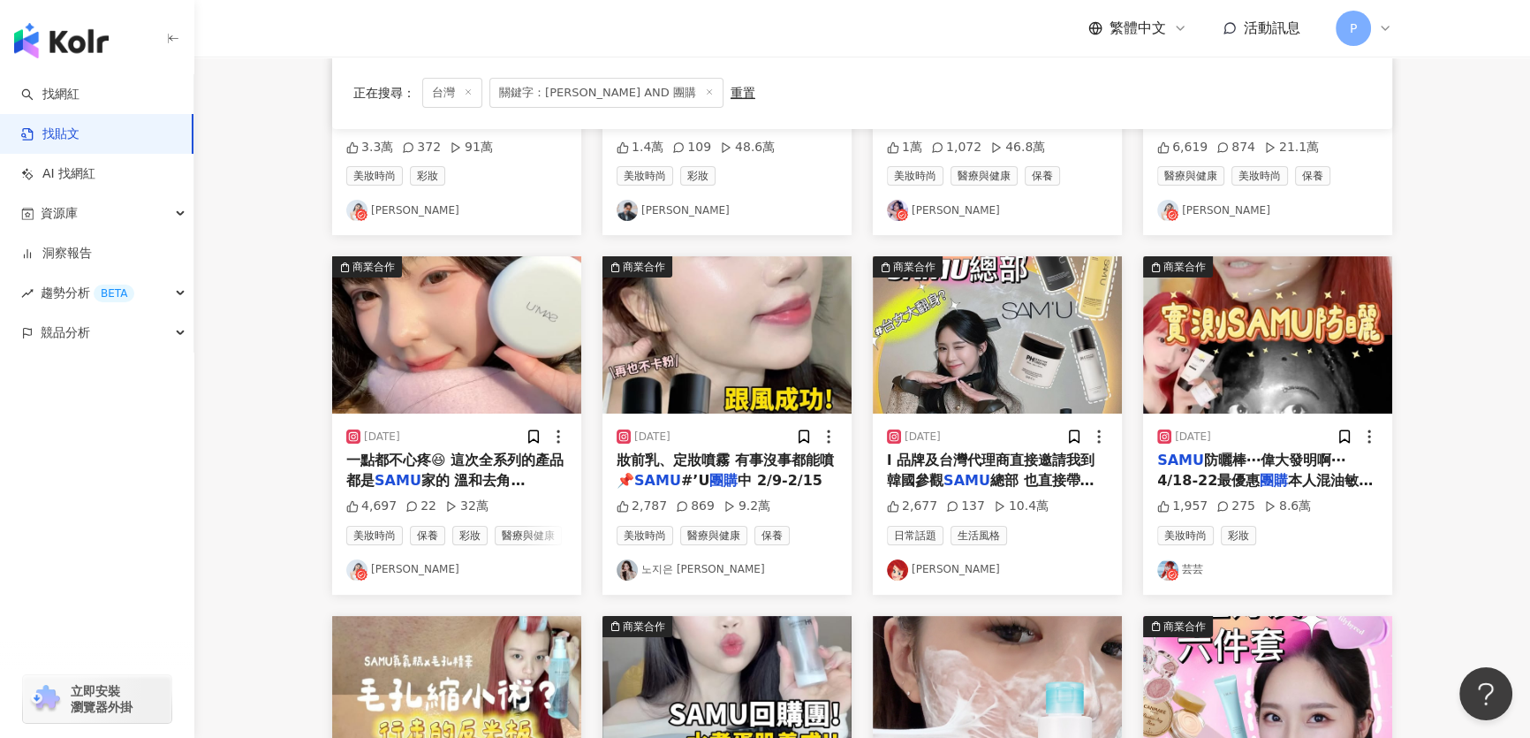
scroll to position [723, 0]
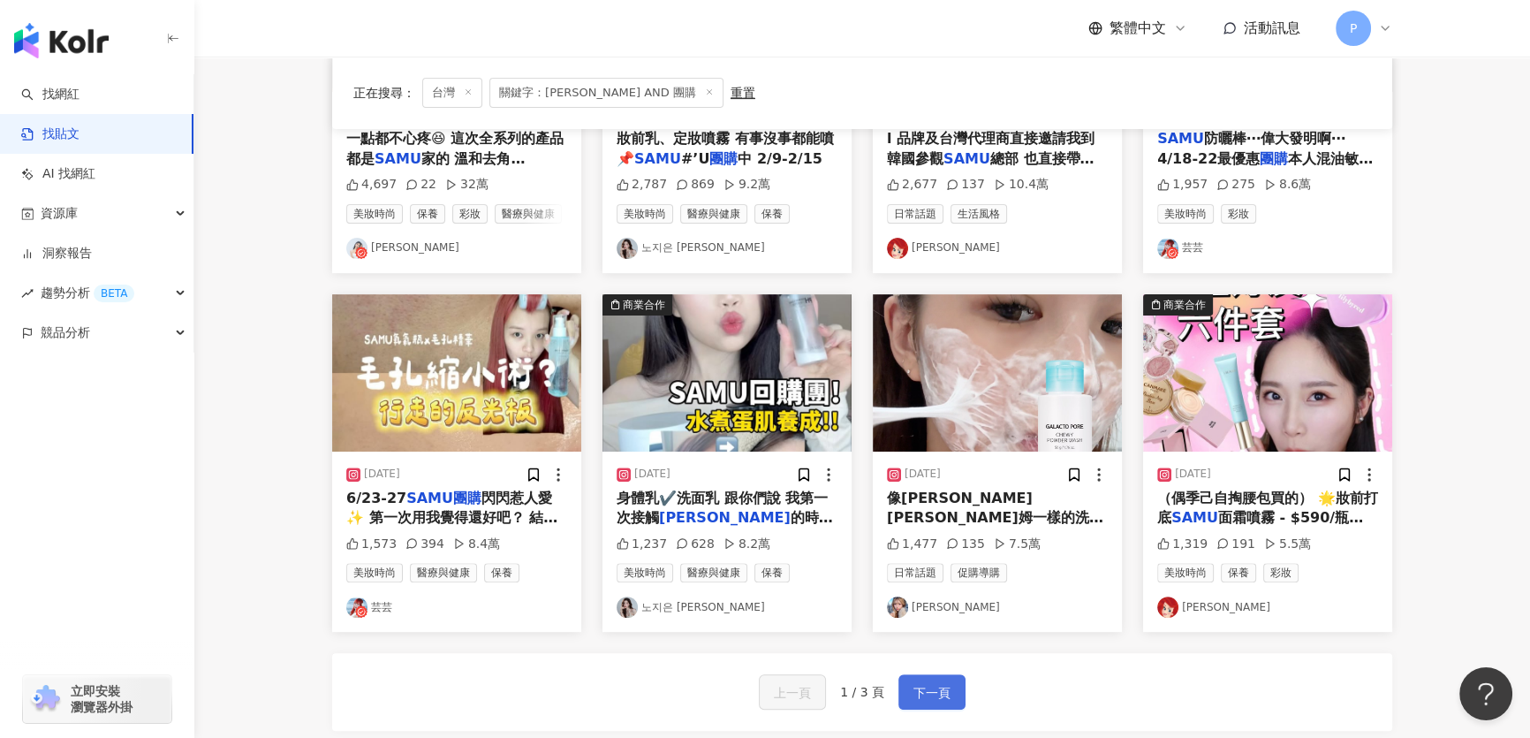
click at [949, 687] on button "下一頁" at bounding box center [931, 691] width 67 height 35
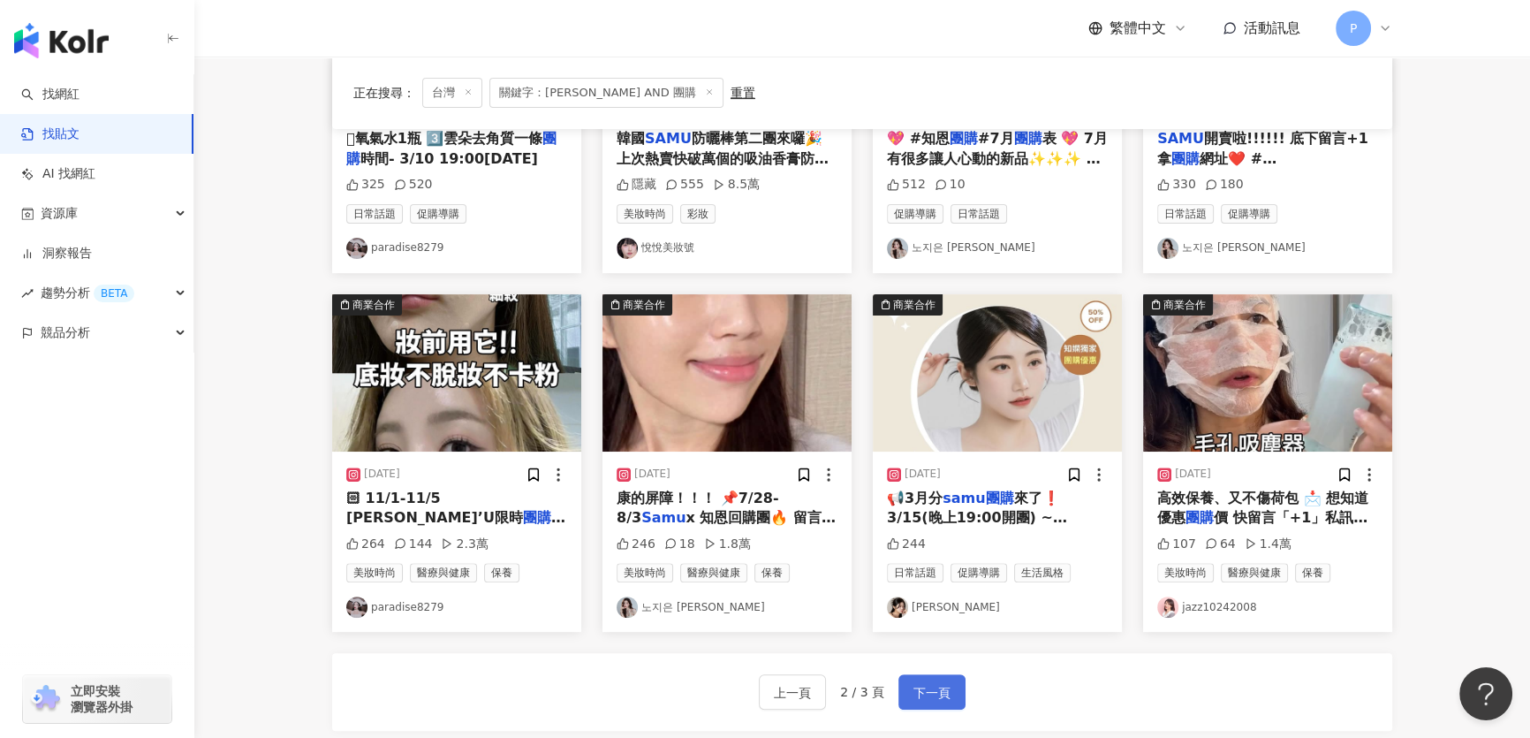
click at [944, 692] on span "下一頁" at bounding box center [931, 692] width 37 height 21
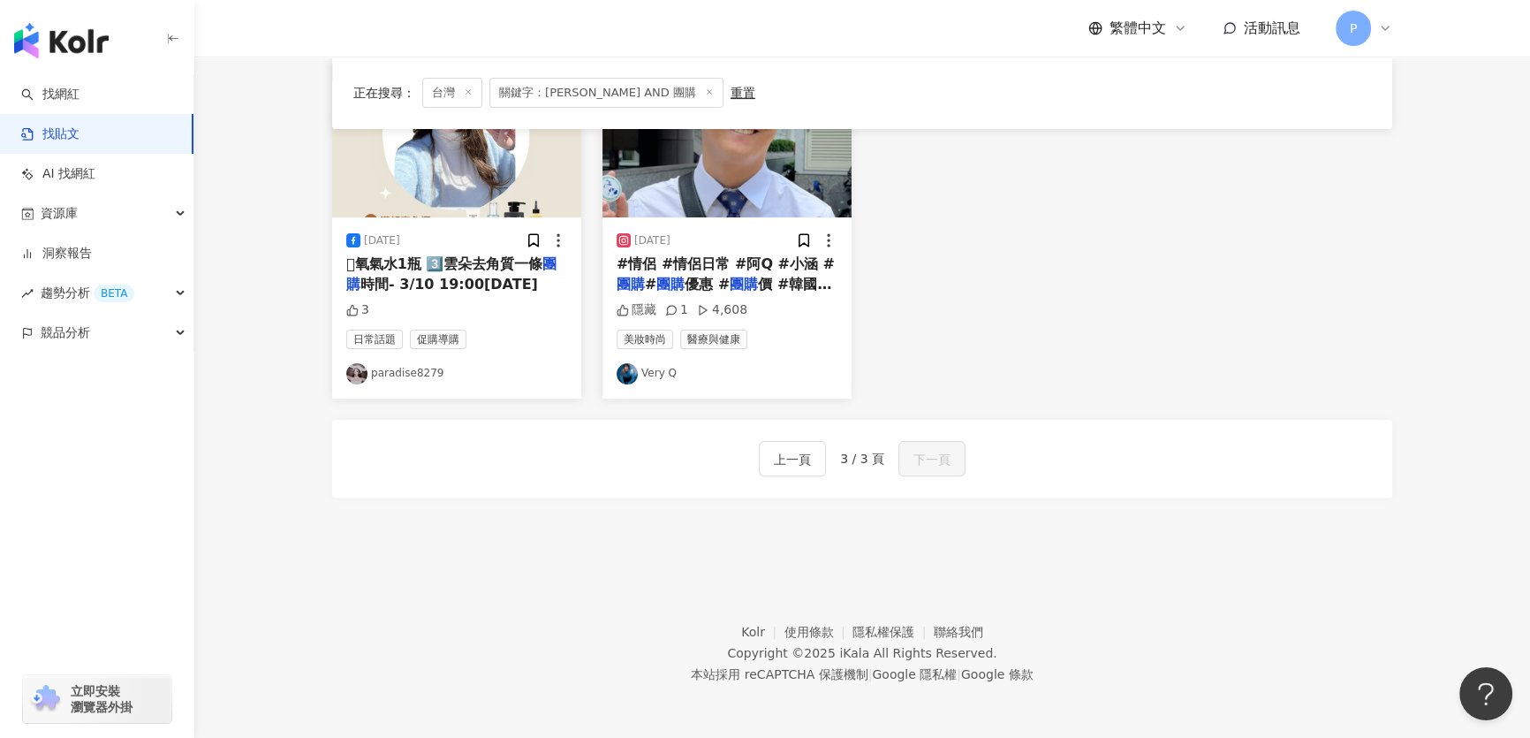
scroll to position [363, 0]
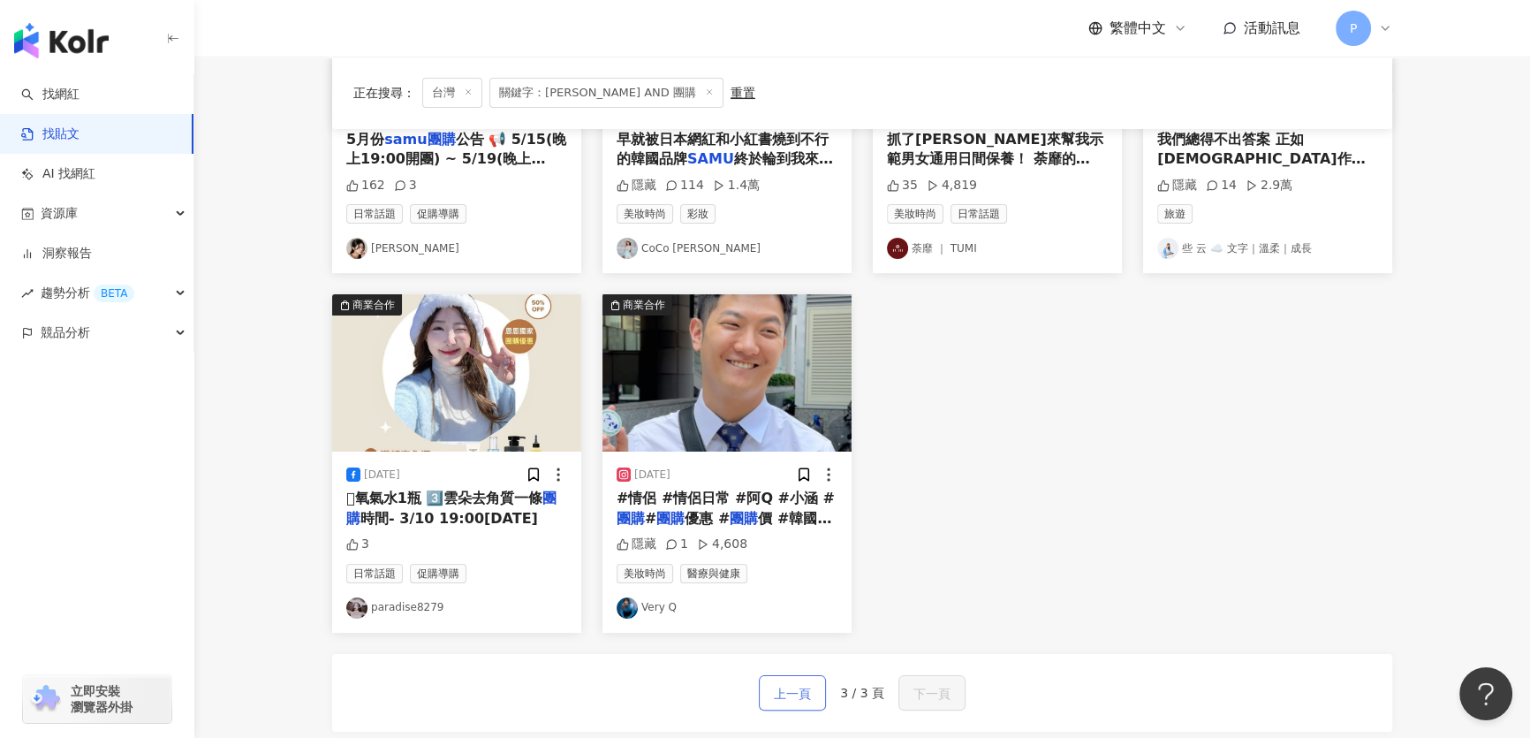
click at [799, 693] on span "上一頁" at bounding box center [792, 693] width 37 height 21
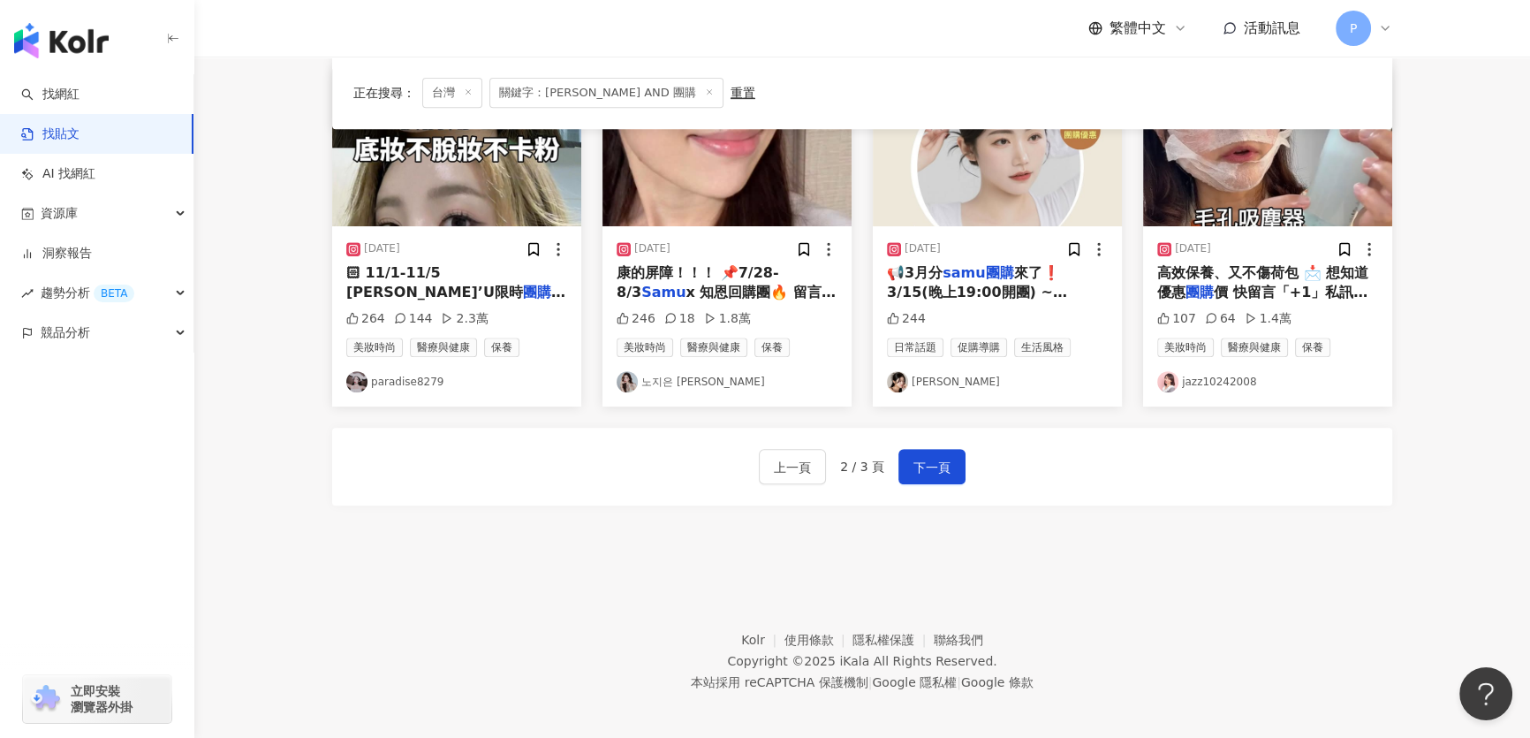
scroll to position [954, 0]
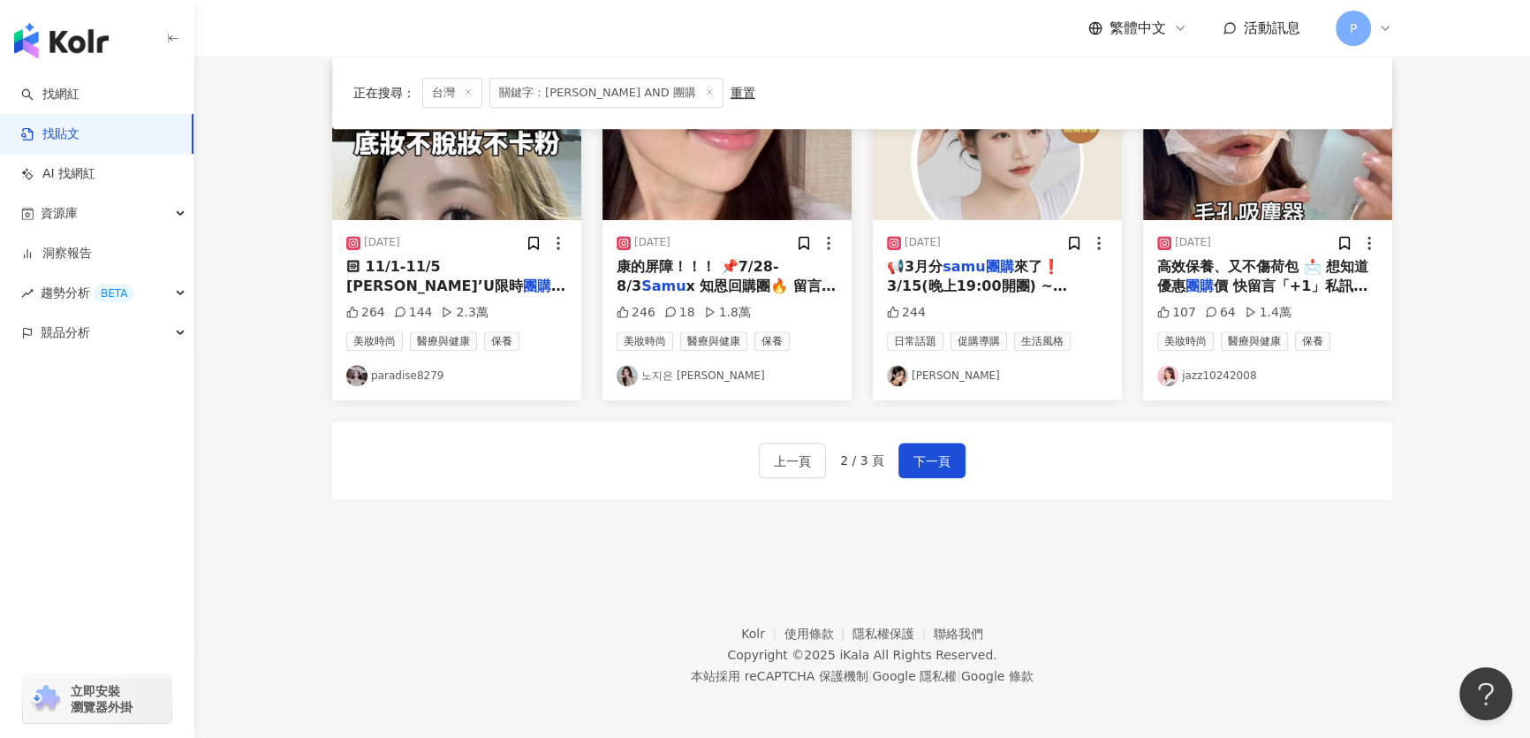
click at [967, 193] on img at bounding box center [997, 141] width 249 height 157
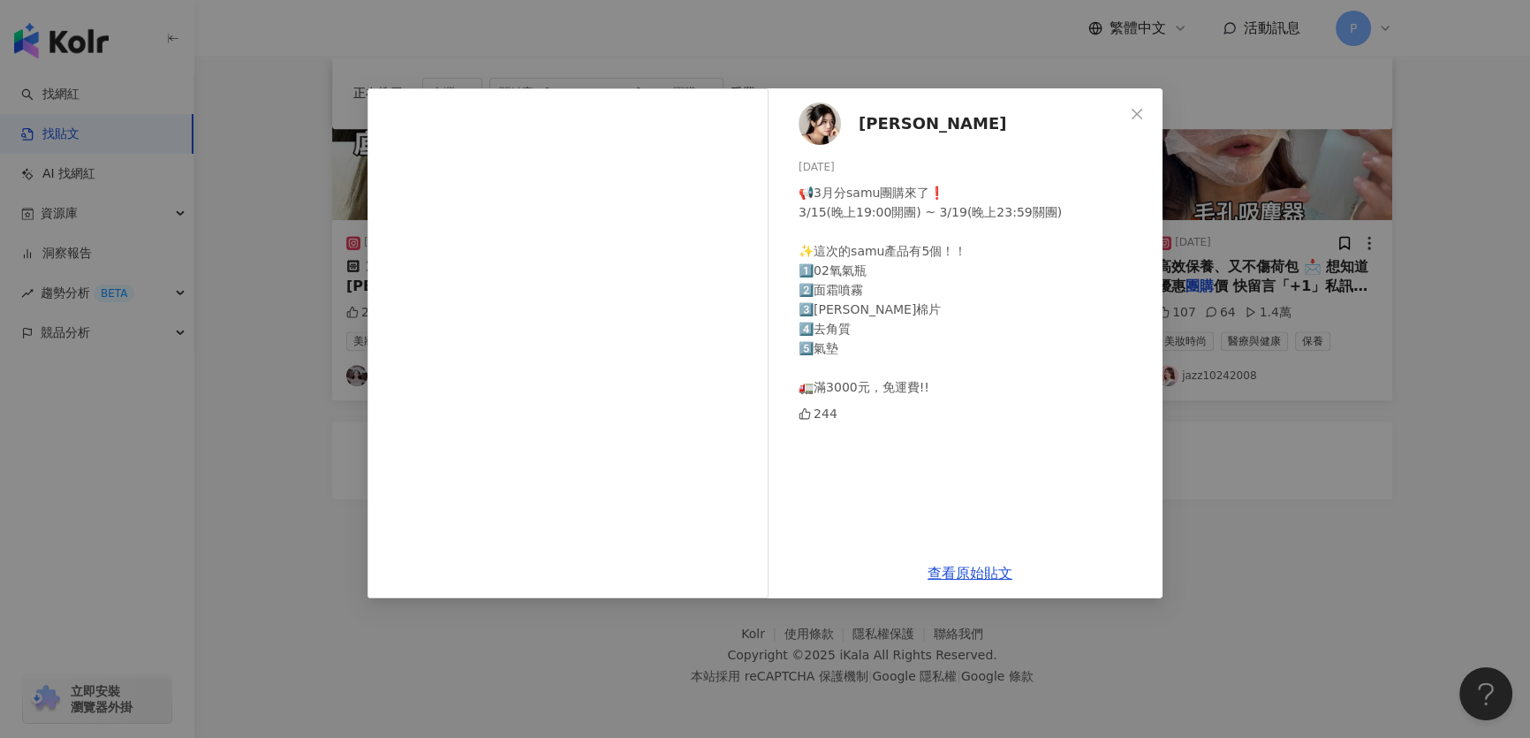
click at [1182, 297] on div "珍妮 쩐니 2025/3/14 📢3月分samu團購來了❗️ 3/15(晚上19:00開團) ~ 3/19(晚上23:59關團) ✨這次的samu產品有5個！…" at bounding box center [765, 369] width 1530 height 738
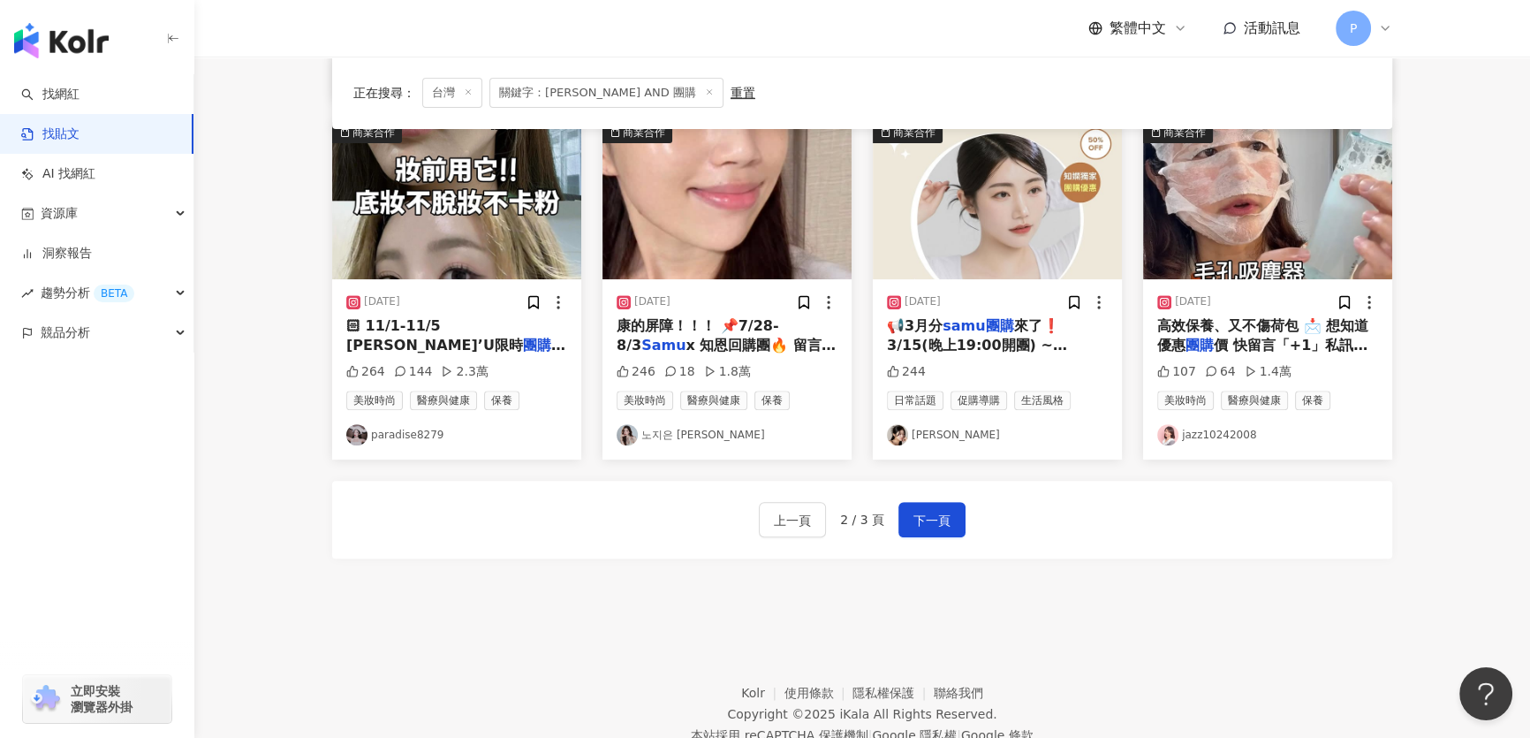
scroll to position [714, 0]
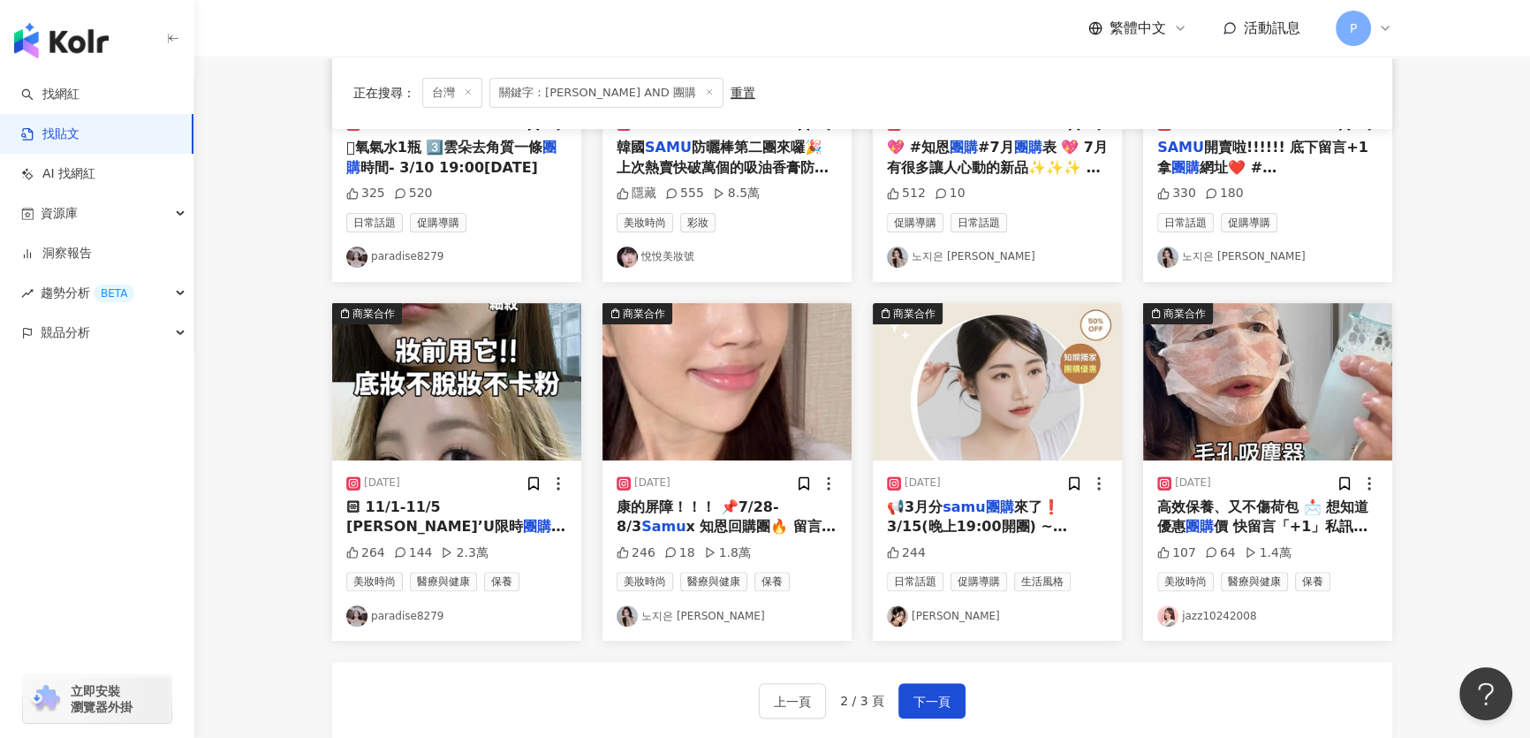
click at [1277, 428] on img at bounding box center [1267, 381] width 249 height 157
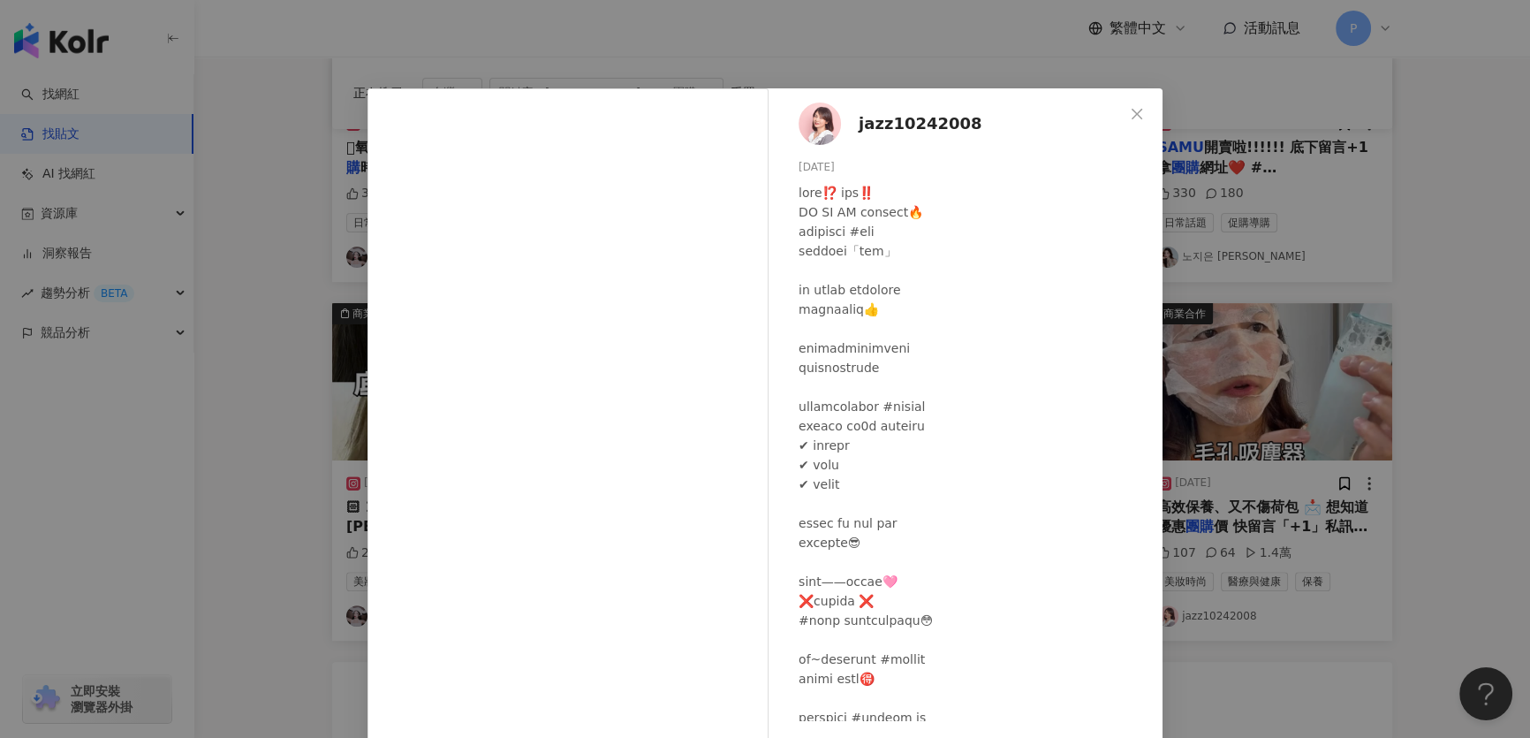
click at [1502, 295] on div "jazz10242008 2025/4/4 107 64 1.4萬 查看原始貼文" at bounding box center [765, 369] width 1530 height 738
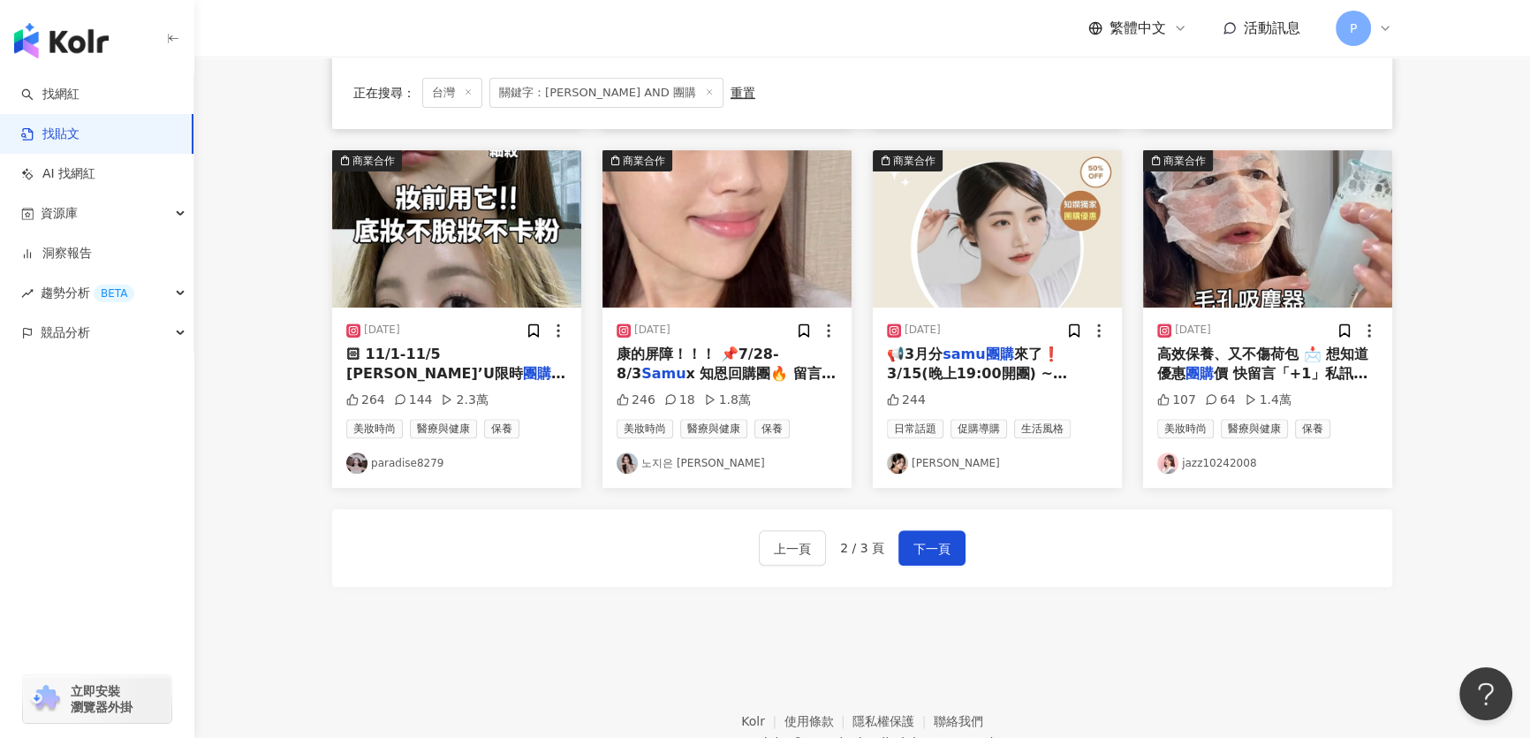
scroll to position [954, 0]
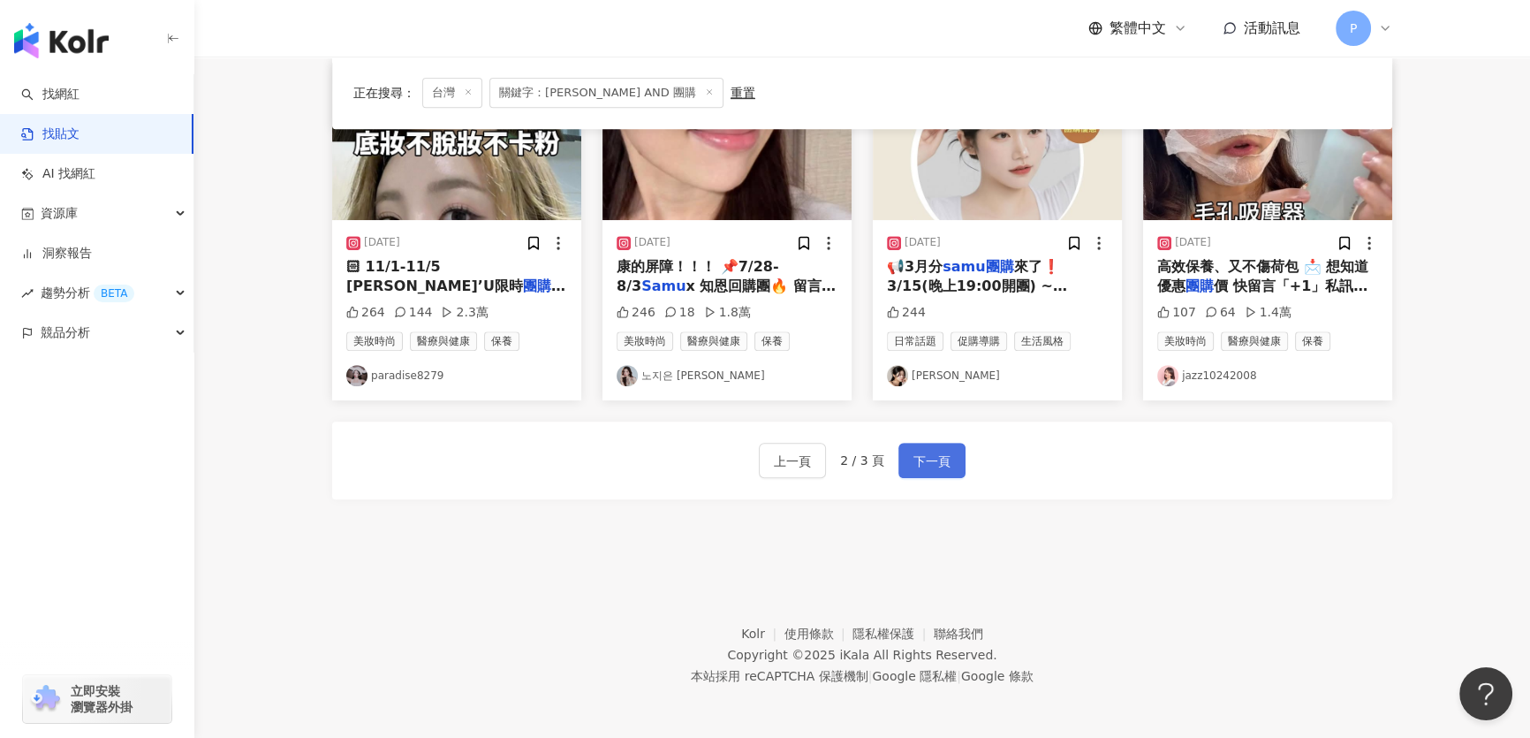
click at [939, 445] on button "下一頁" at bounding box center [931, 460] width 67 height 35
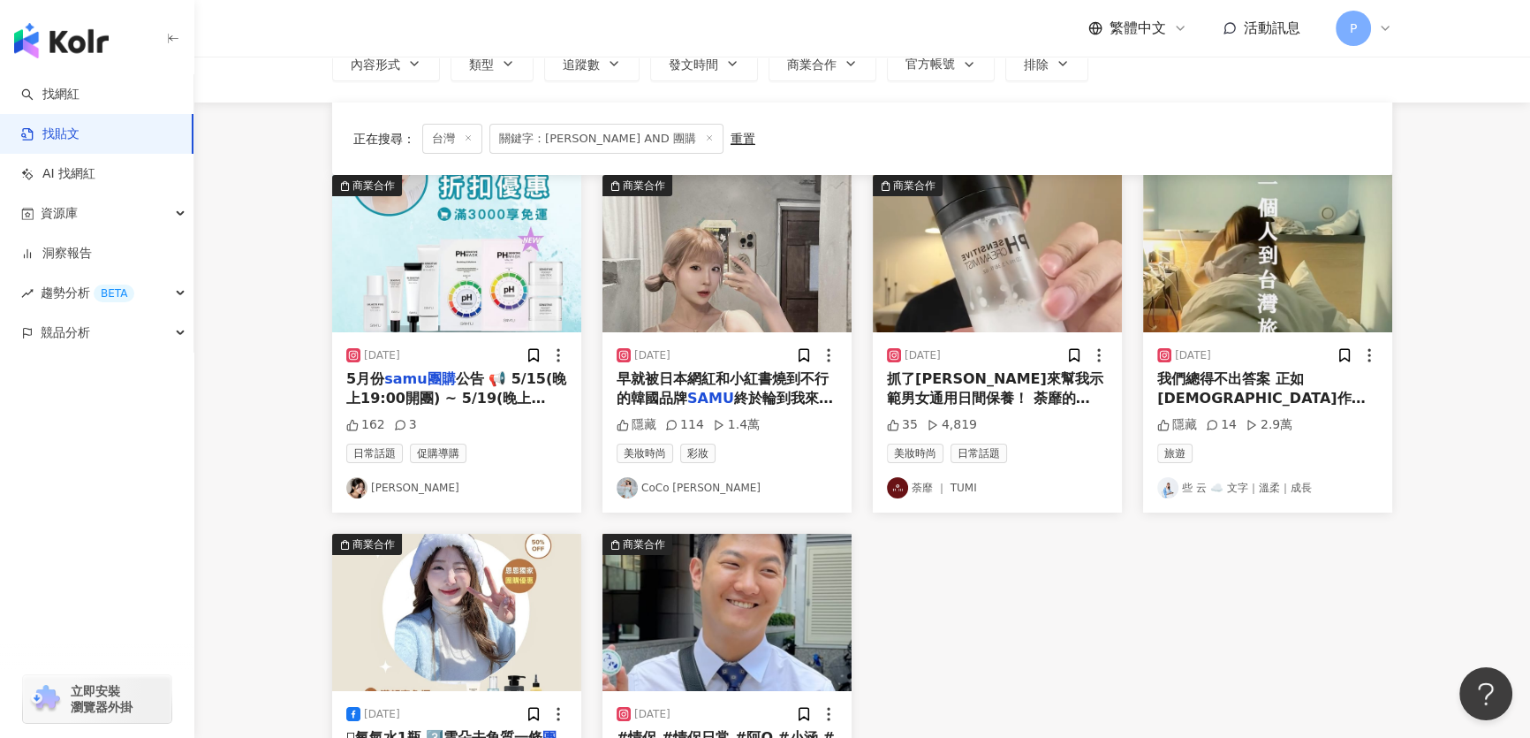
scroll to position [0, 0]
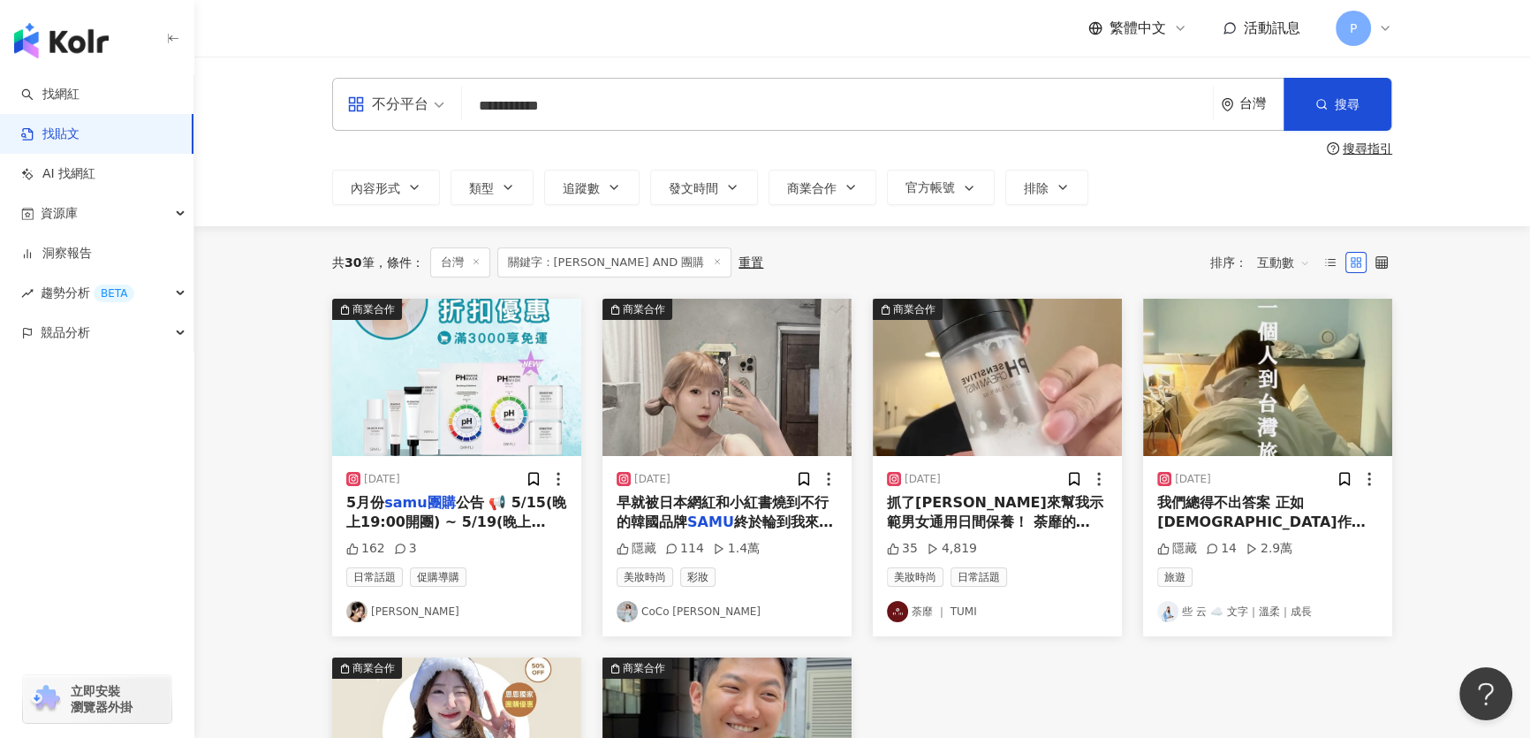
click at [766, 414] on img at bounding box center [726, 377] width 249 height 157
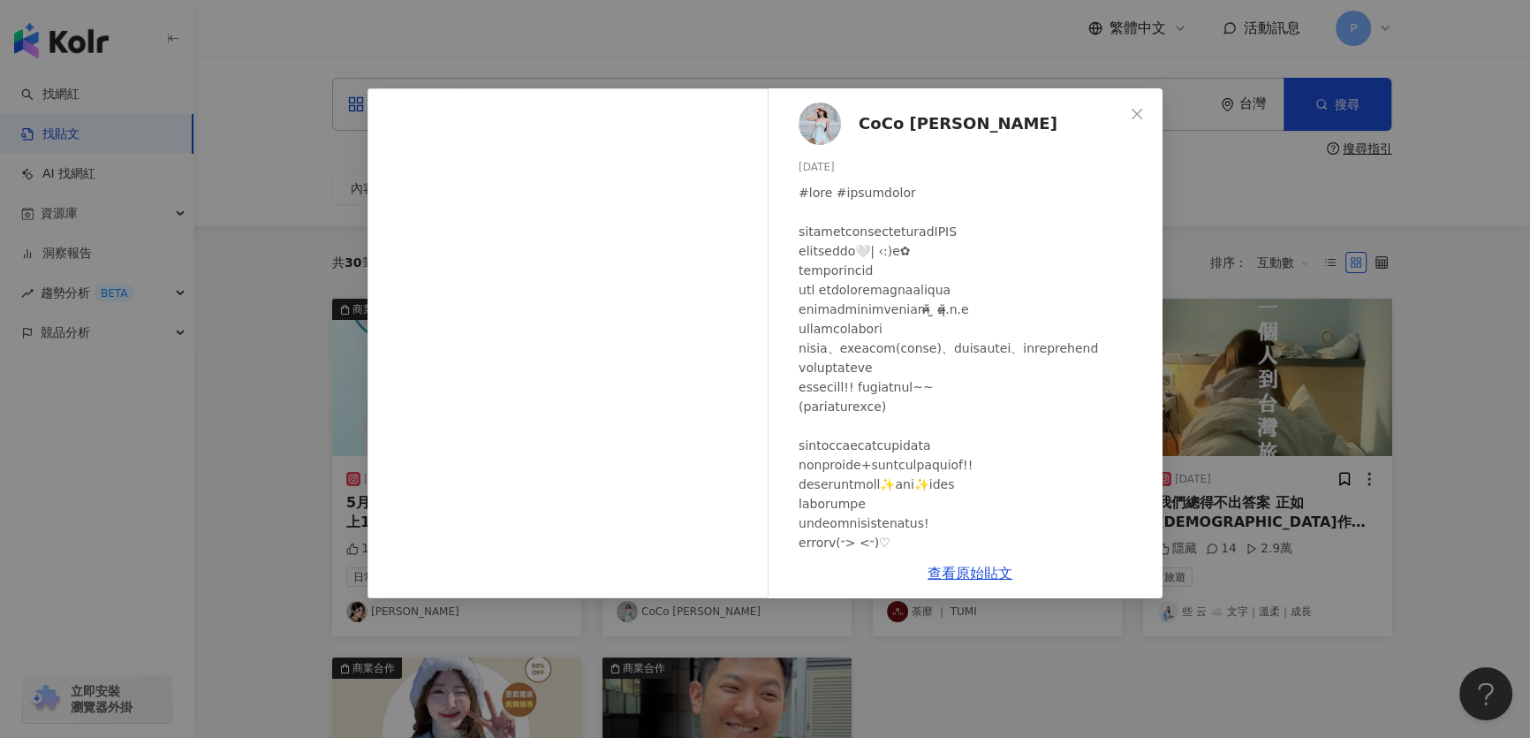
click at [810, 116] on img at bounding box center [820, 123] width 42 height 42
click at [1295, 240] on div "CoCo 陳昀萱 2024/8/29 隱藏 114 1.4萬 查看原始貼文" at bounding box center [765, 369] width 1530 height 738
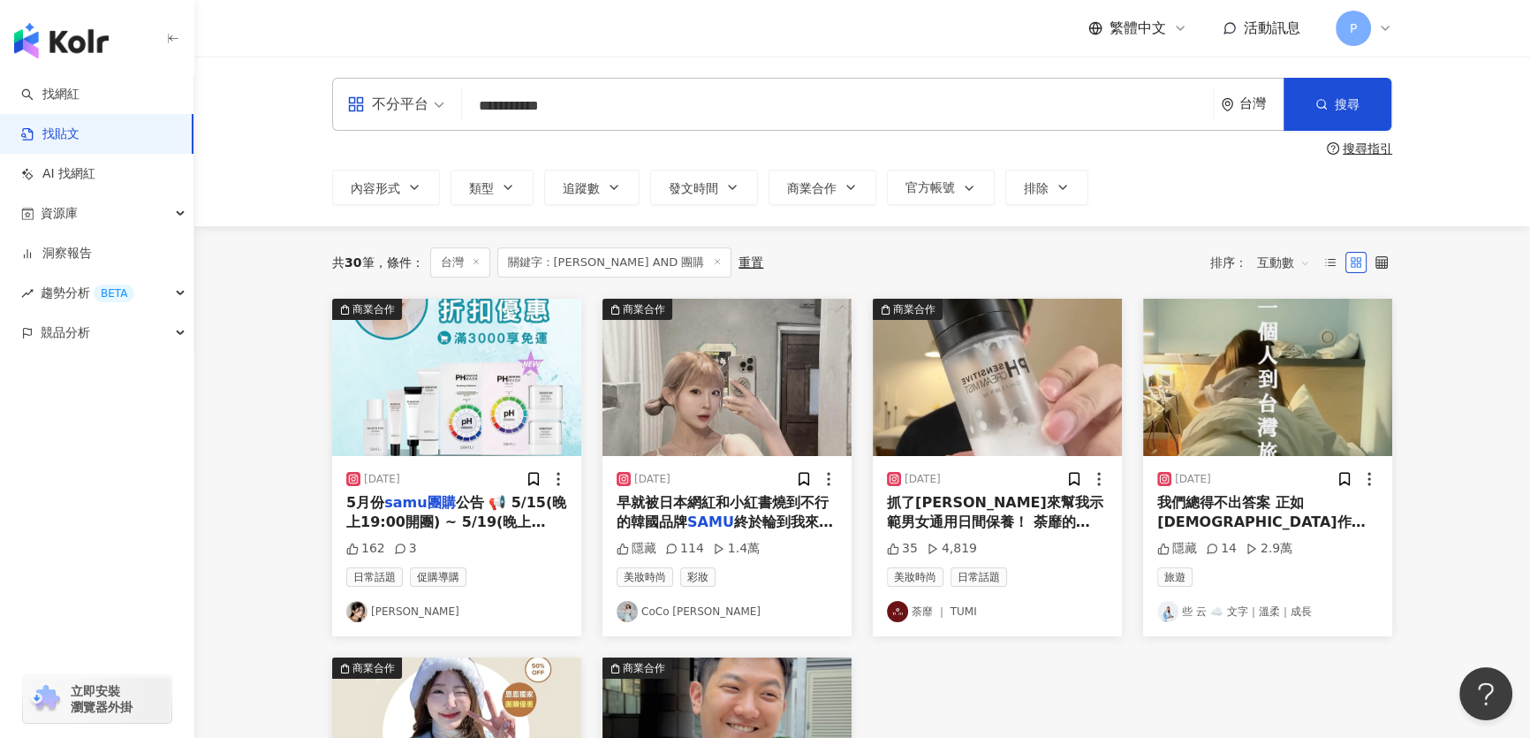
click at [1268, 386] on img at bounding box center [1267, 377] width 249 height 157
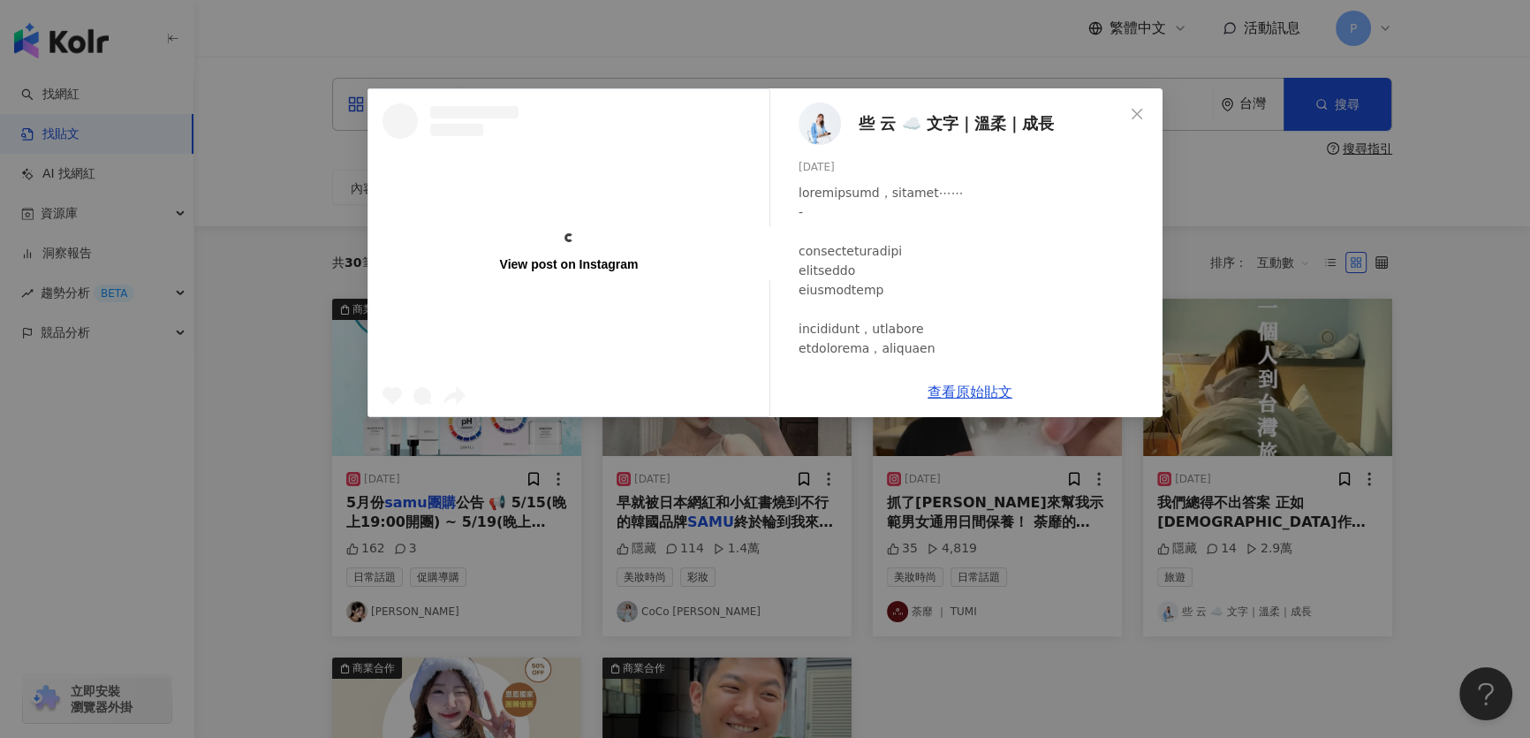
click at [810, 124] on img at bounding box center [820, 123] width 42 height 42
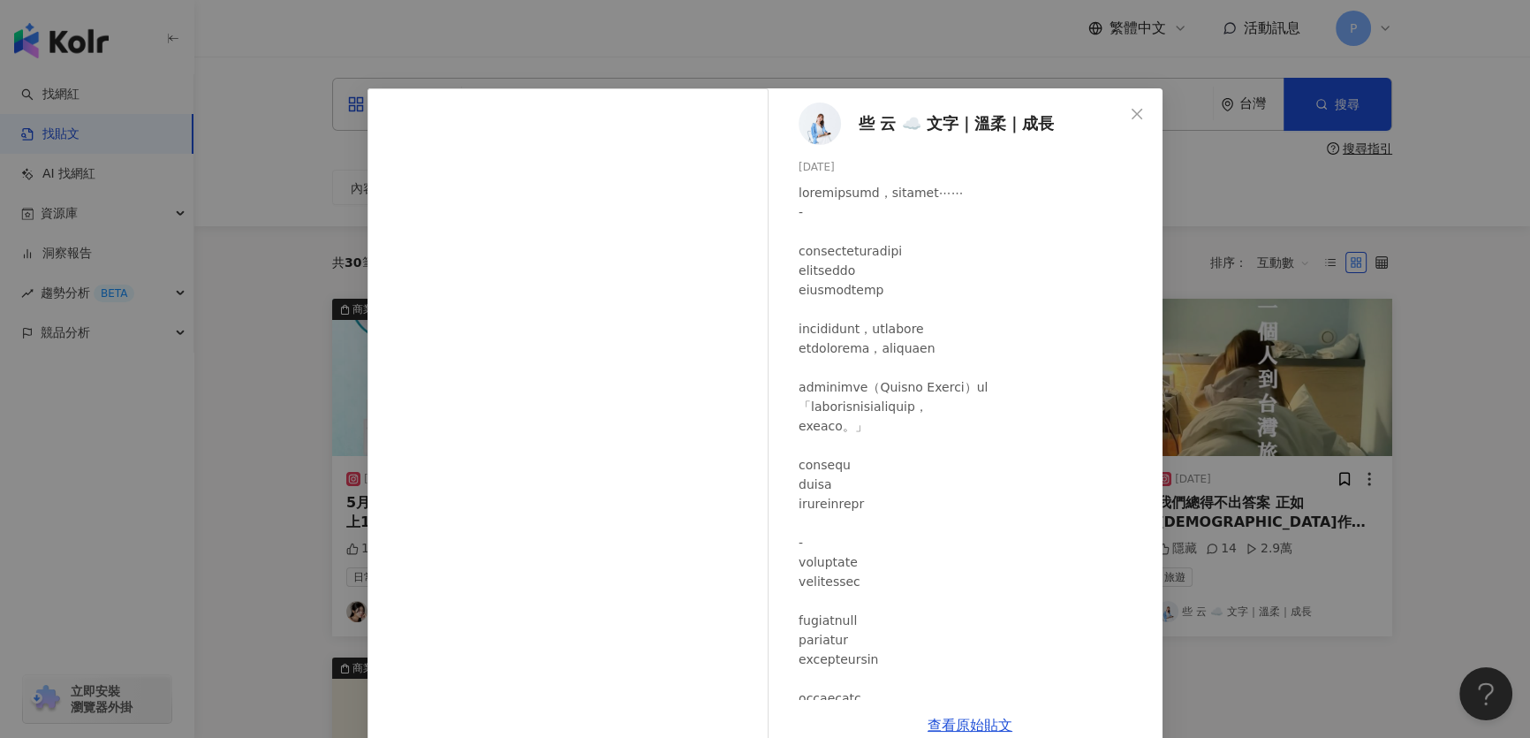
click at [937, 64] on div "些 云 ☁️ 文字｜溫柔｜成長 2024/6/26 隱藏 14 2.9萬 查看原始貼文" at bounding box center [765, 369] width 1530 height 738
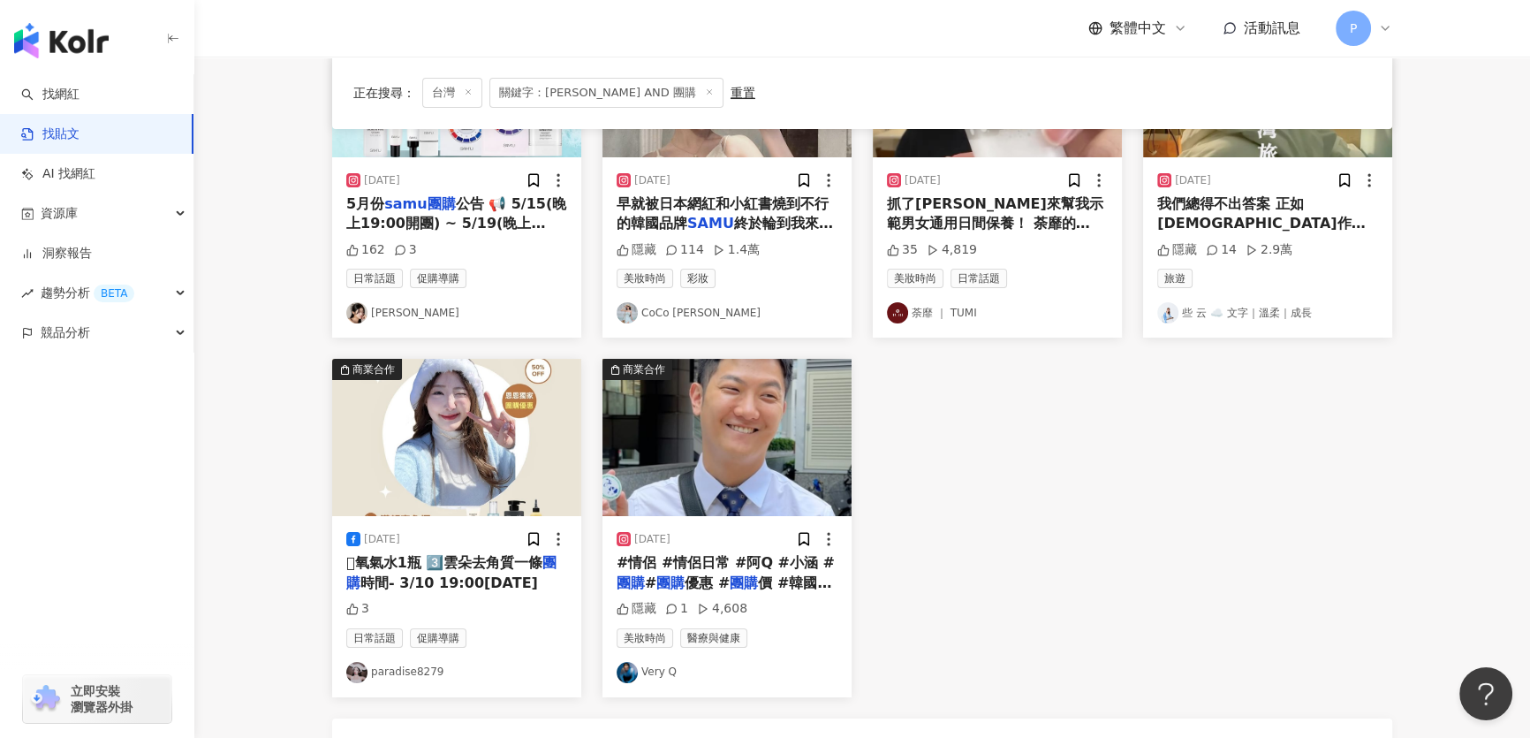
scroll to position [321, 0]
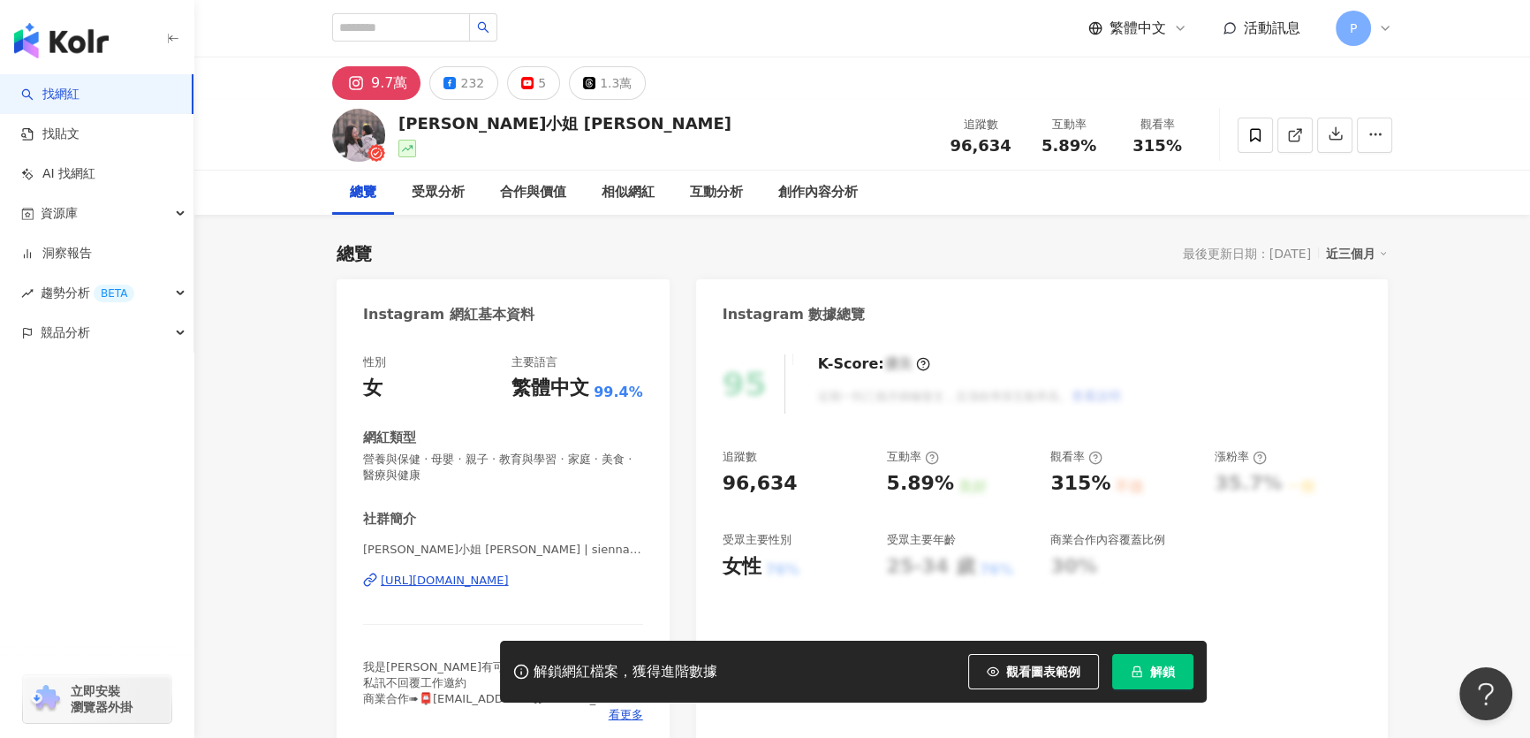
click at [509, 573] on div "https://www.instagram.com/sienna__chen/" at bounding box center [445, 580] width 128 height 16
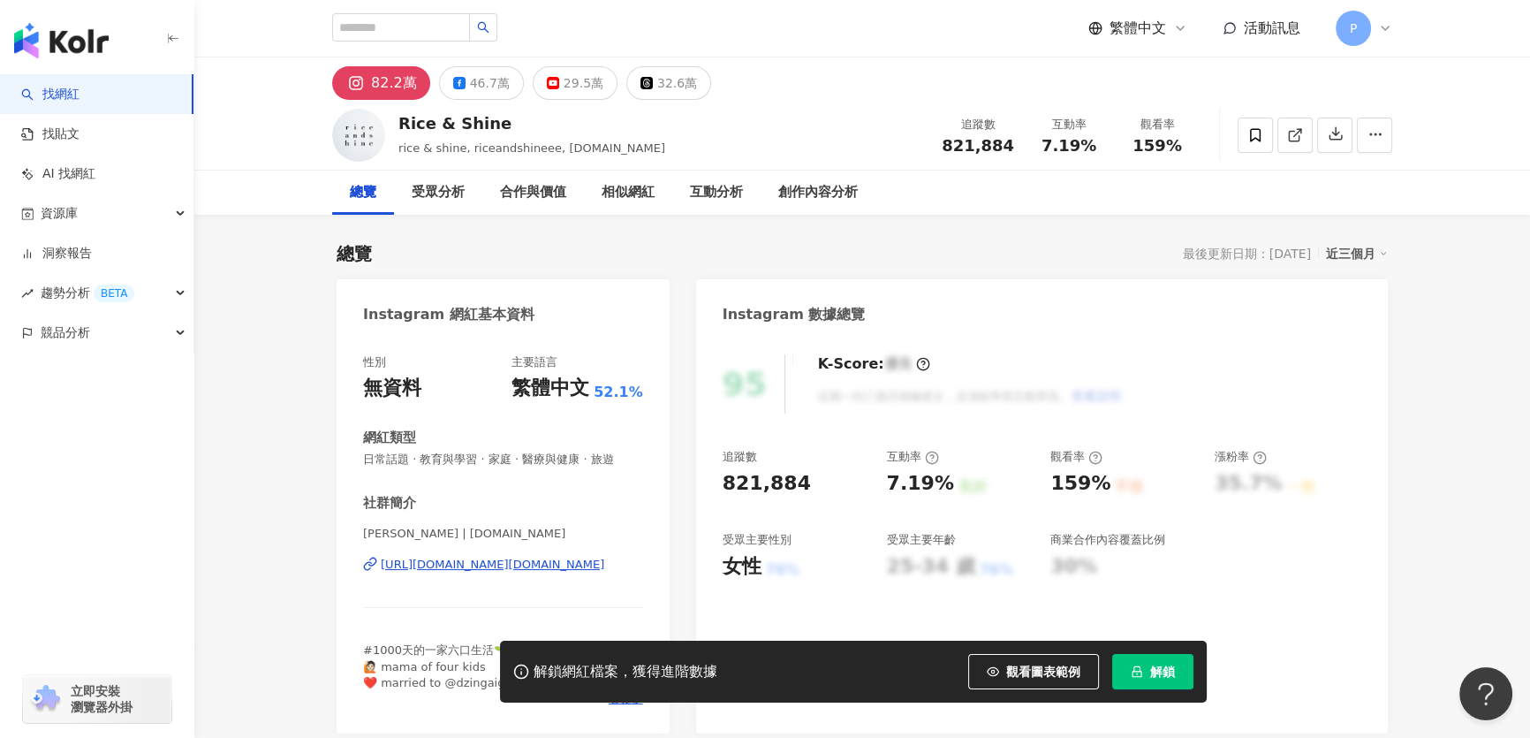
click at [588, 568] on div "https://www.instagram.com/riceandshine.co/" at bounding box center [493, 565] width 224 height 16
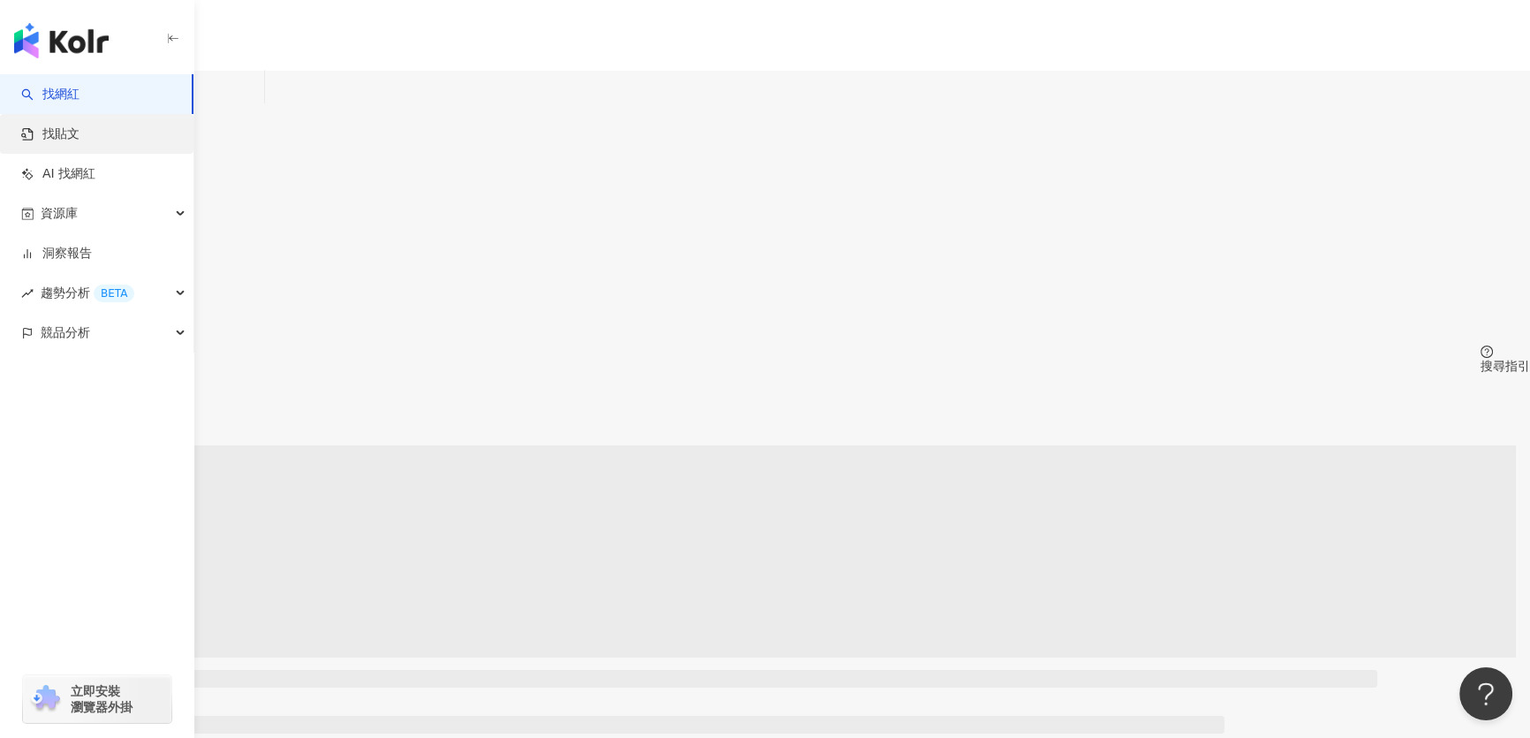
click at [80, 142] on link "找貼文" at bounding box center [50, 134] width 58 height 18
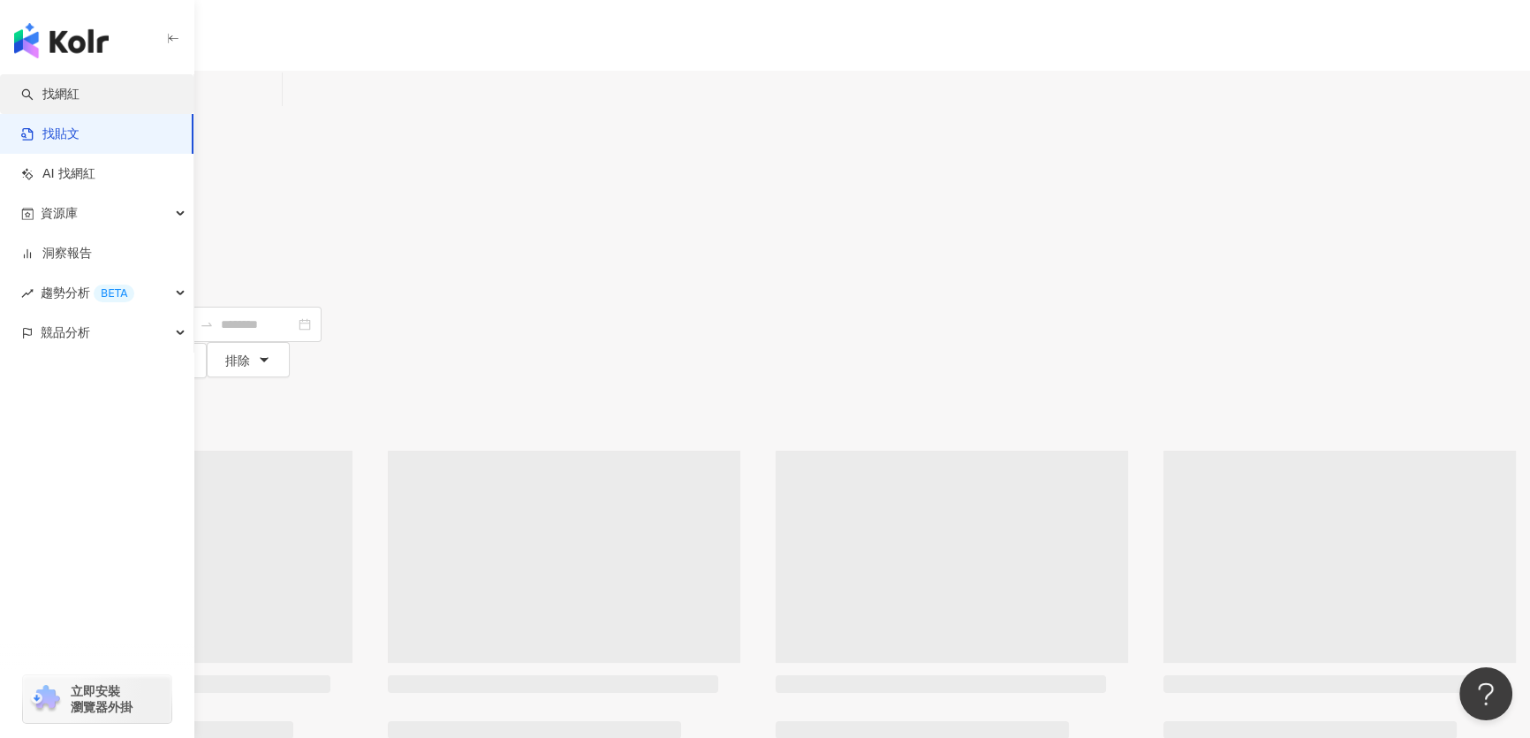
click at [80, 103] on link "找網紅" at bounding box center [50, 95] width 58 height 18
click at [80, 102] on link "找網紅" at bounding box center [50, 95] width 58 height 18
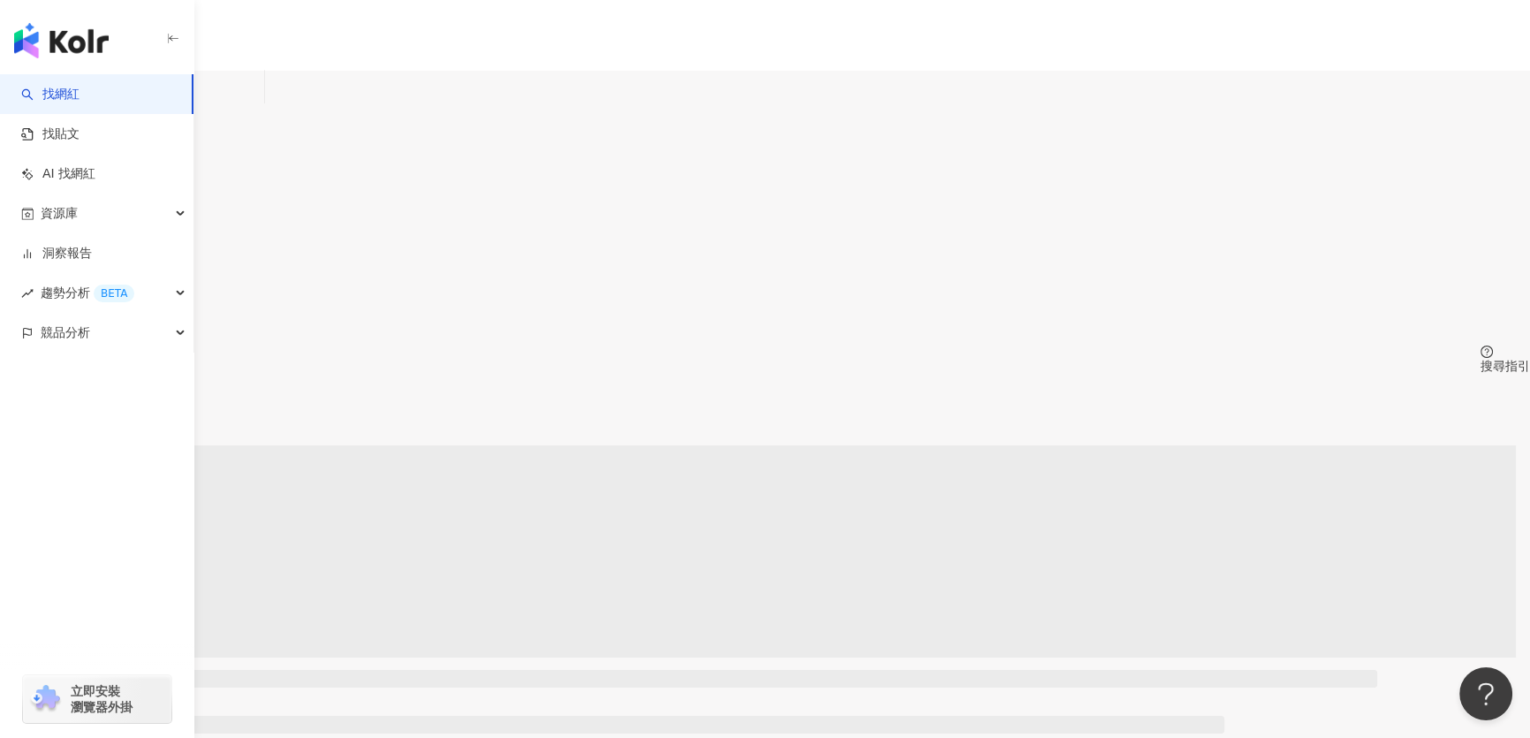
click at [80, 102] on link "找網紅" at bounding box center [50, 95] width 58 height 18
click at [1251, 118] on div "日本" at bounding box center [765, 125] width 1530 height 14
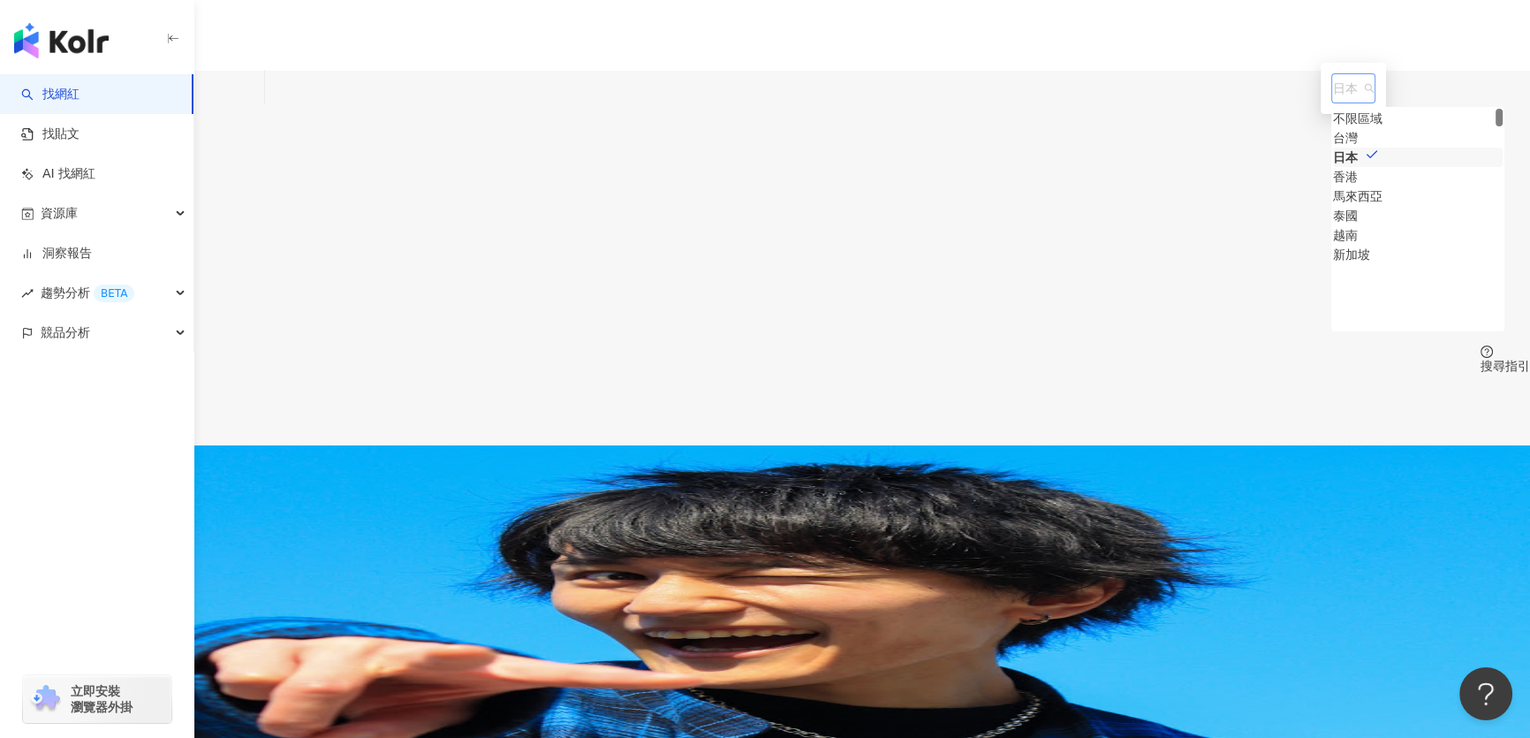
drag, startPoint x: 1167, startPoint y: 251, endPoint x: 1166, endPoint y: 239, distance: 11.5
click at [1333, 167] on div "日本" at bounding box center [1356, 157] width 46 height 19
click at [1333, 148] on div "台灣" at bounding box center [1345, 137] width 25 height 19
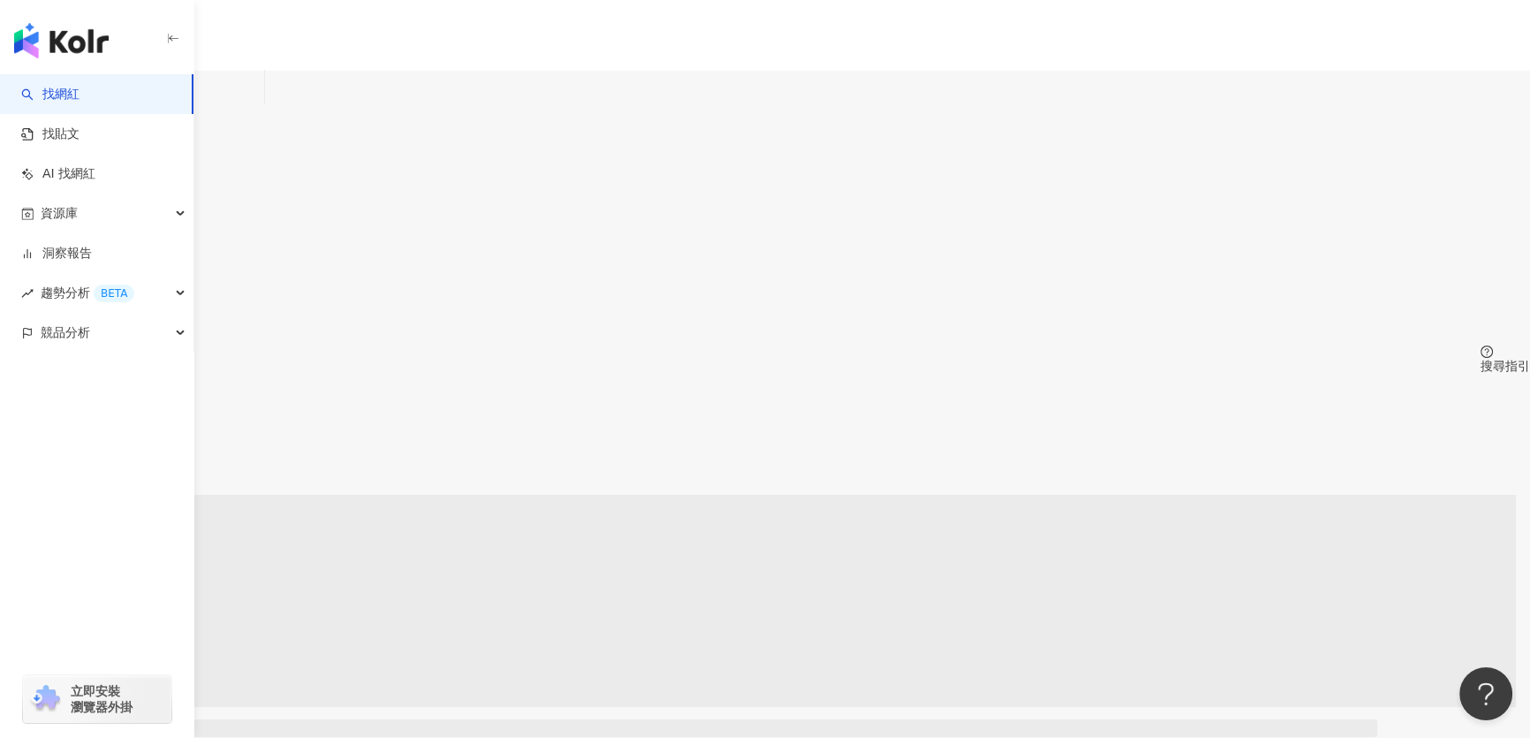
click at [257, 104] on input "search" at bounding box center [185, 88] width 143 height 34
paste input "**********"
type input "**********"
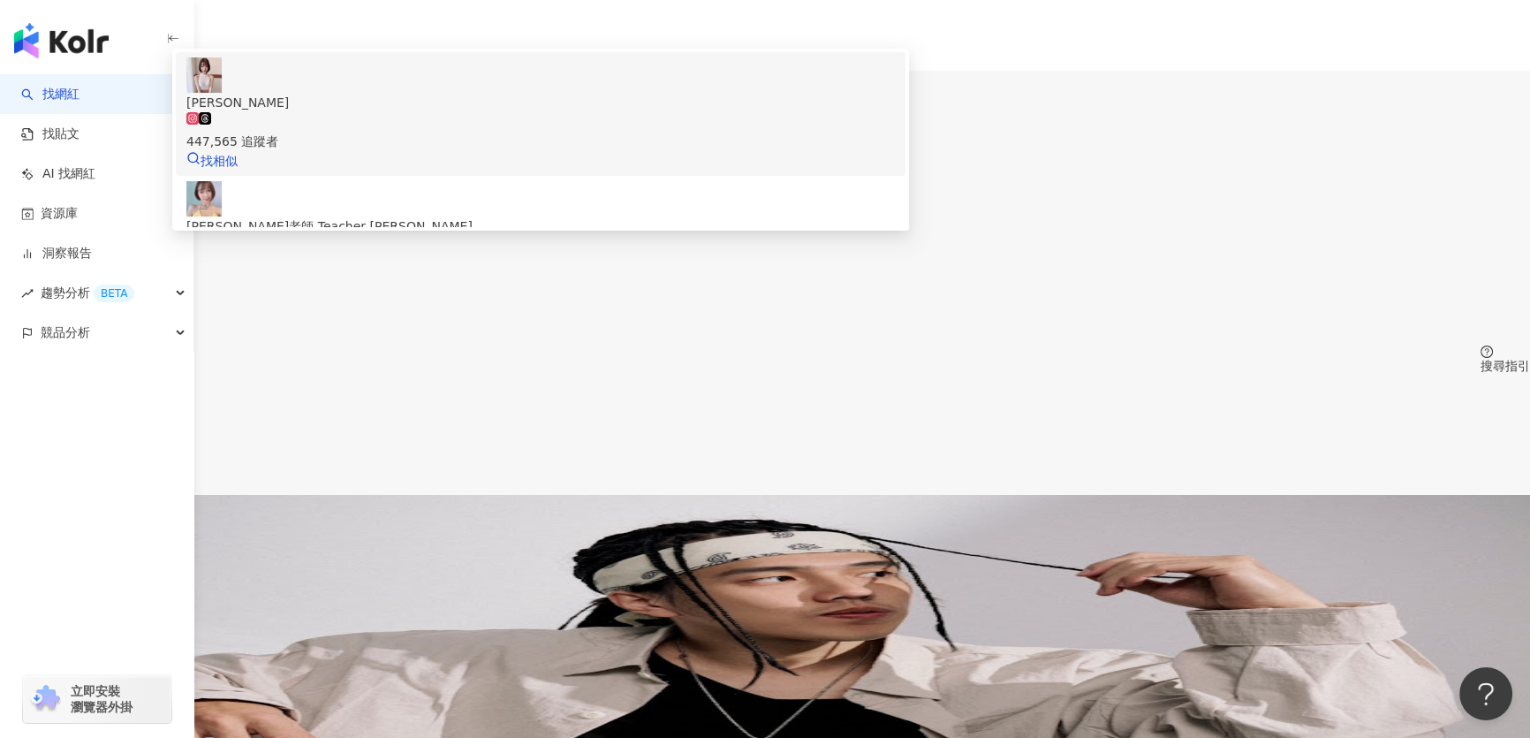
click at [574, 112] on span "劉芳岑" at bounding box center [540, 102] width 709 height 19
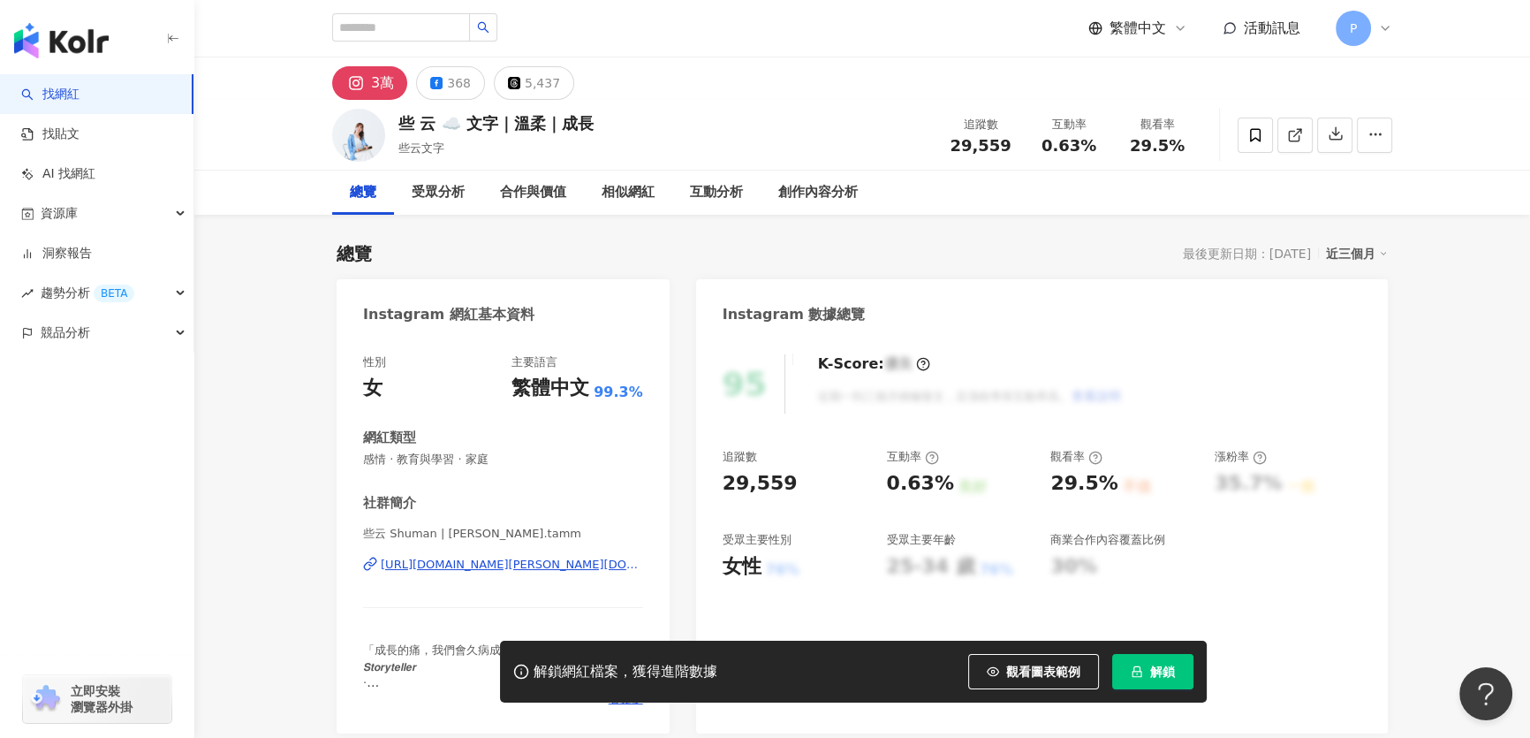
click at [530, 570] on div "[URL][DOMAIN_NAME][PERSON_NAME][DOMAIN_NAME]" at bounding box center [512, 565] width 262 height 16
